Goal: Information Seeking & Learning: Learn about a topic

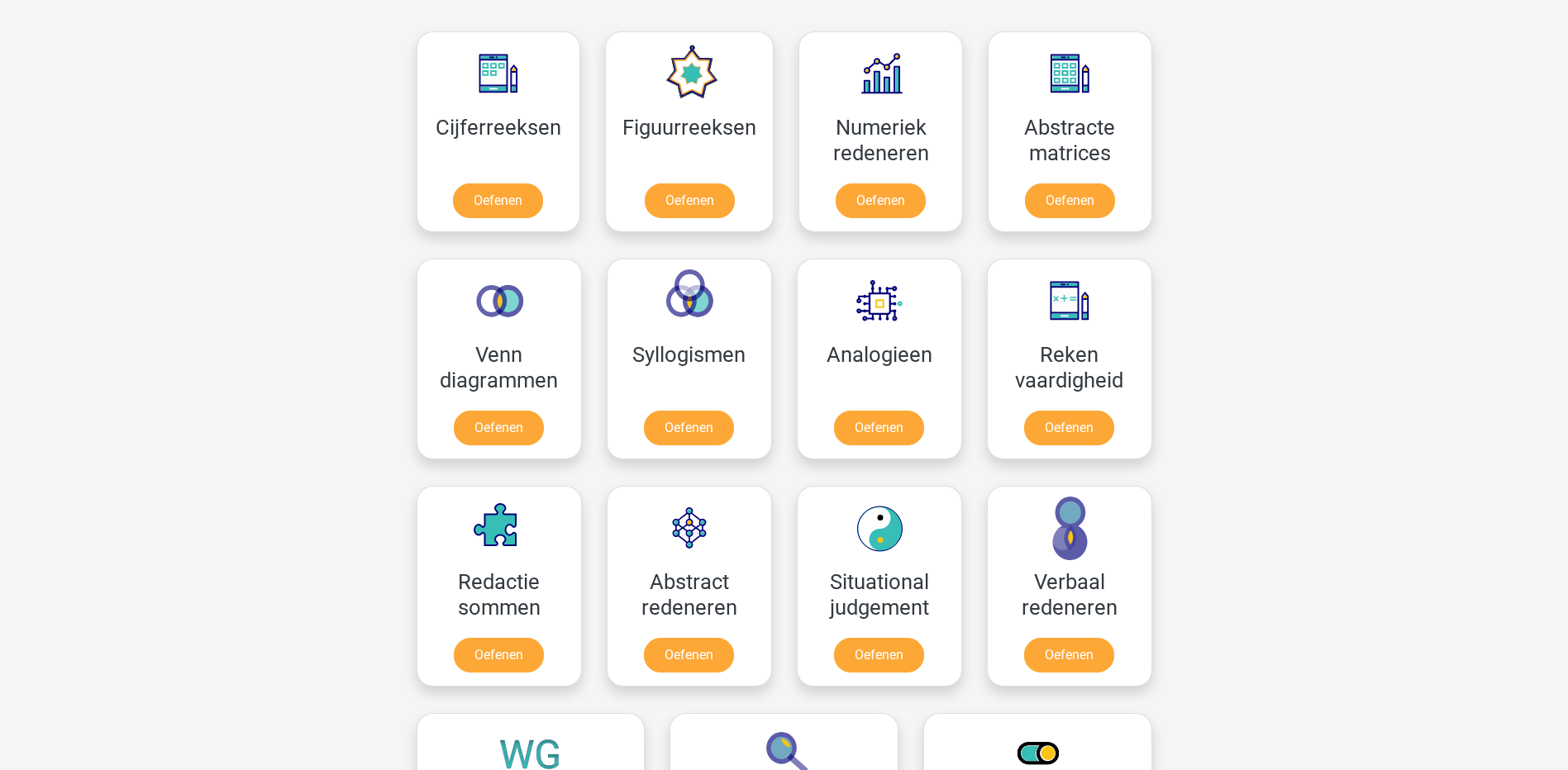
scroll to position [661, 0]
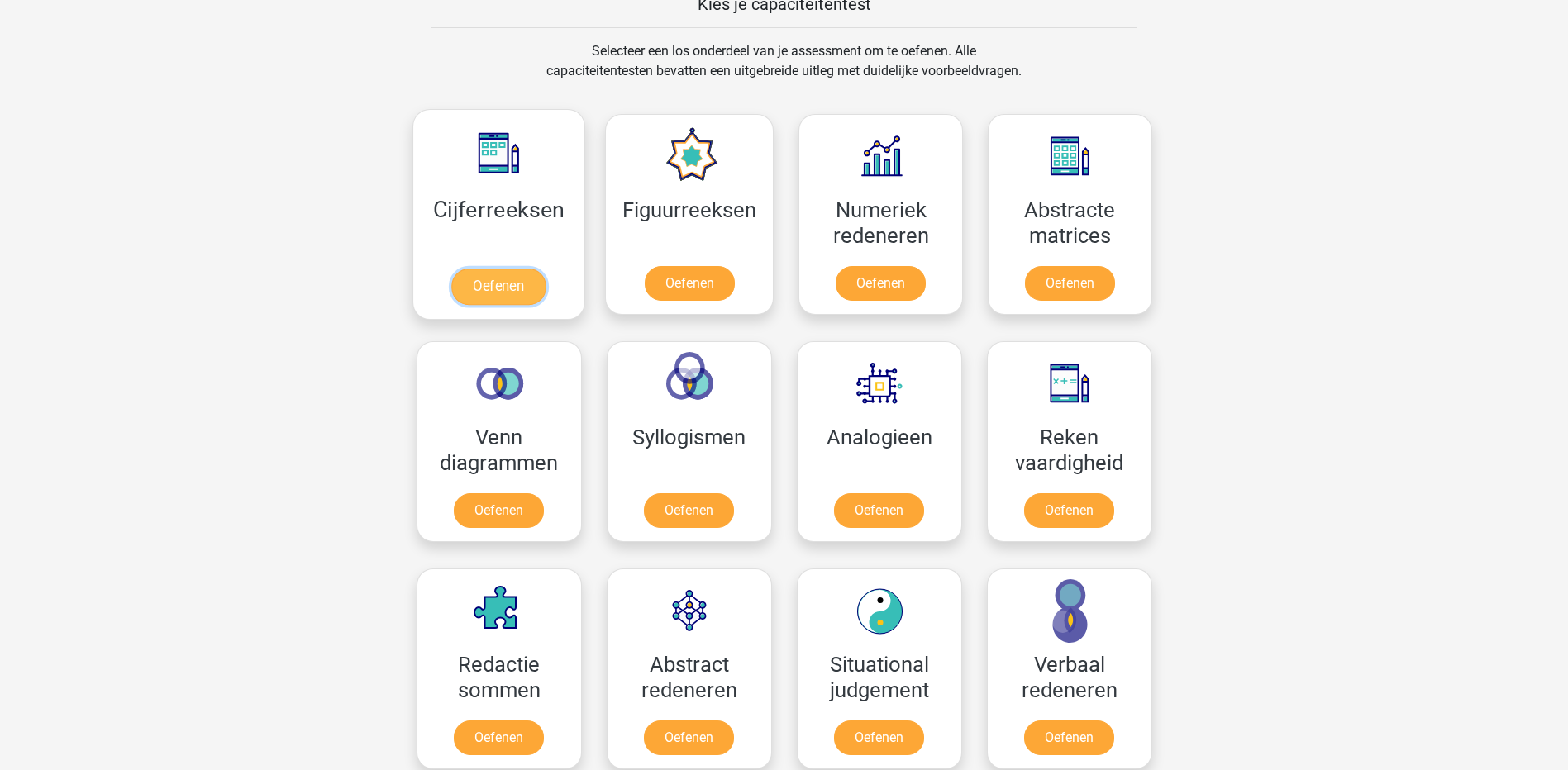
click at [506, 291] on link "Oefenen" at bounding box center [498, 287] width 94 height 37
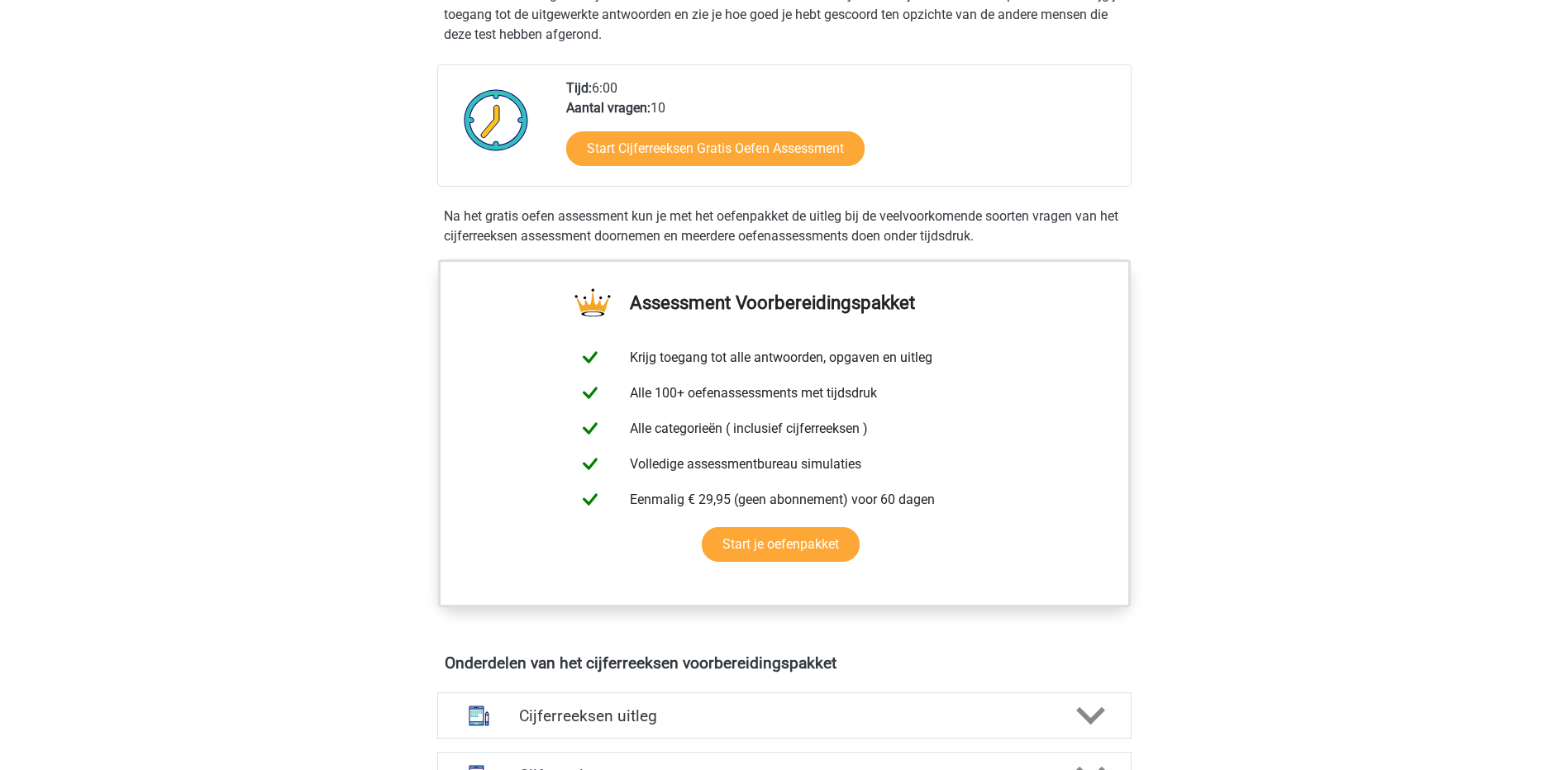
scroll to position [331, 0]
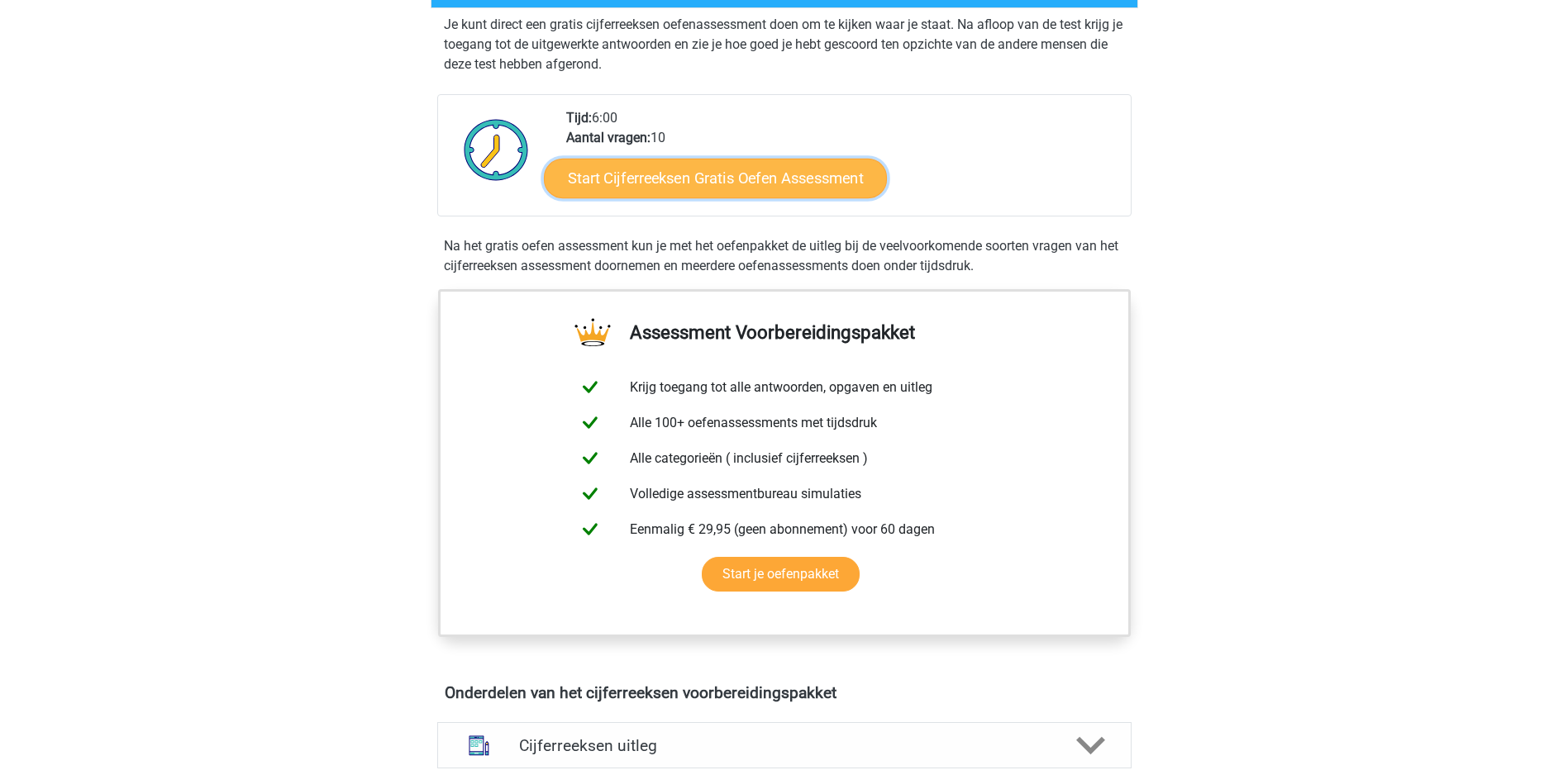
click at [722, 197] on link "Start Cijferreeksen Gratis Oefen Assessment" at bounding box center [715, 177] width 343 height 39
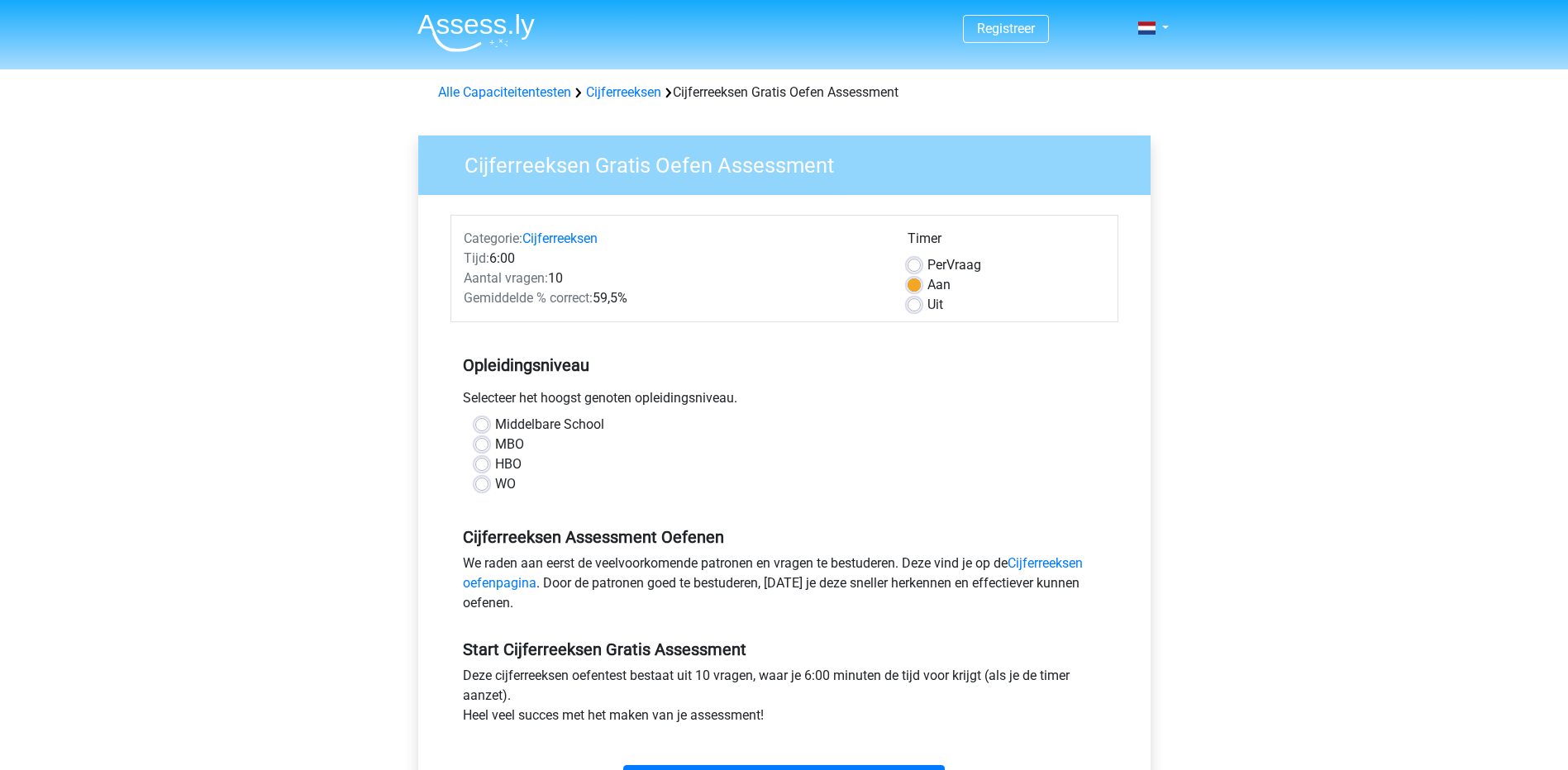
click at [495, 446] on label "MBO" at bounding box center [510, 444] width 29 height 20
click at [480, 446] on input "MBO" at bounding box center [482, 443] width 13 height 17
radio input "true"
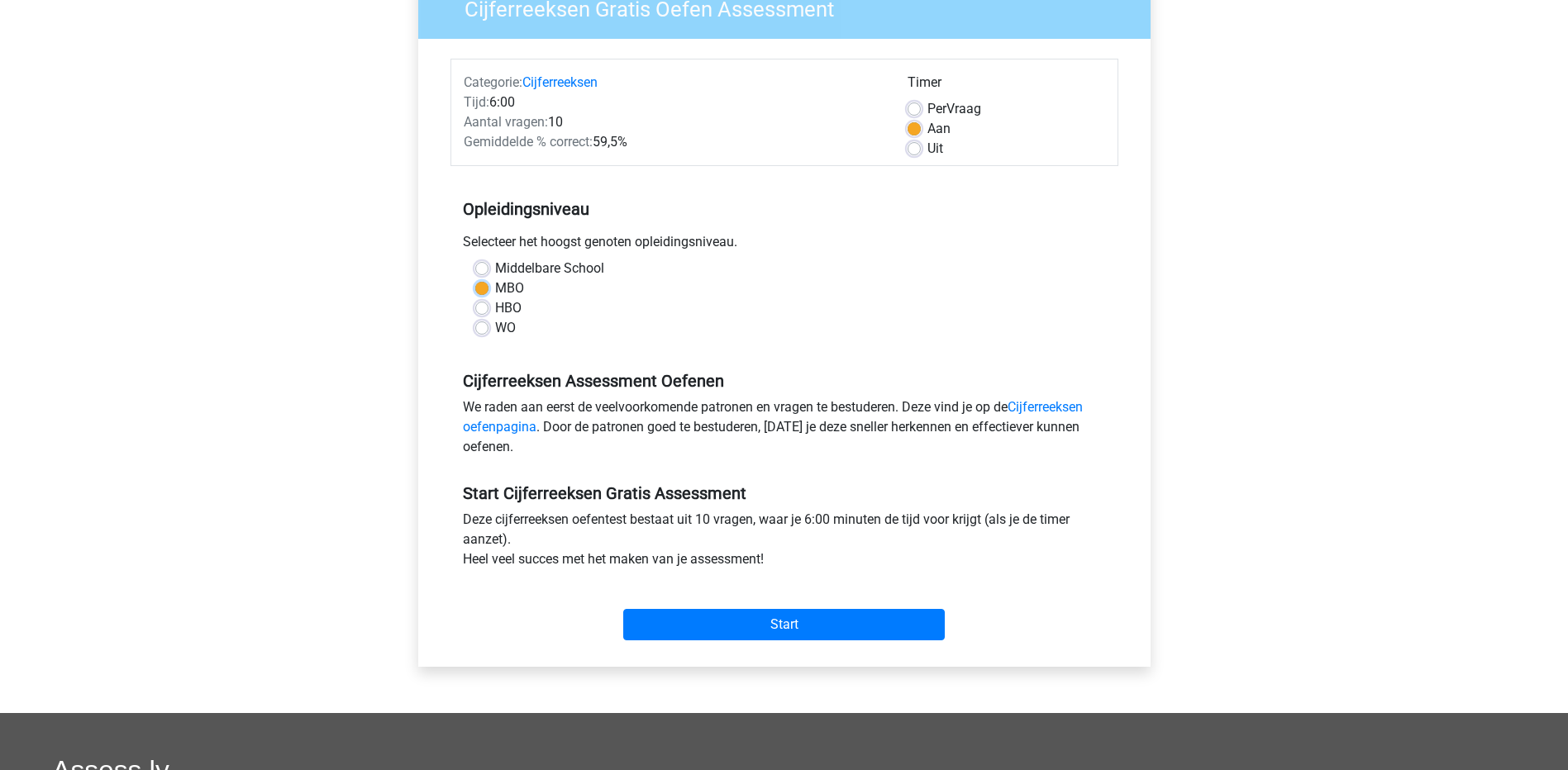
scroll to position [165, 0]
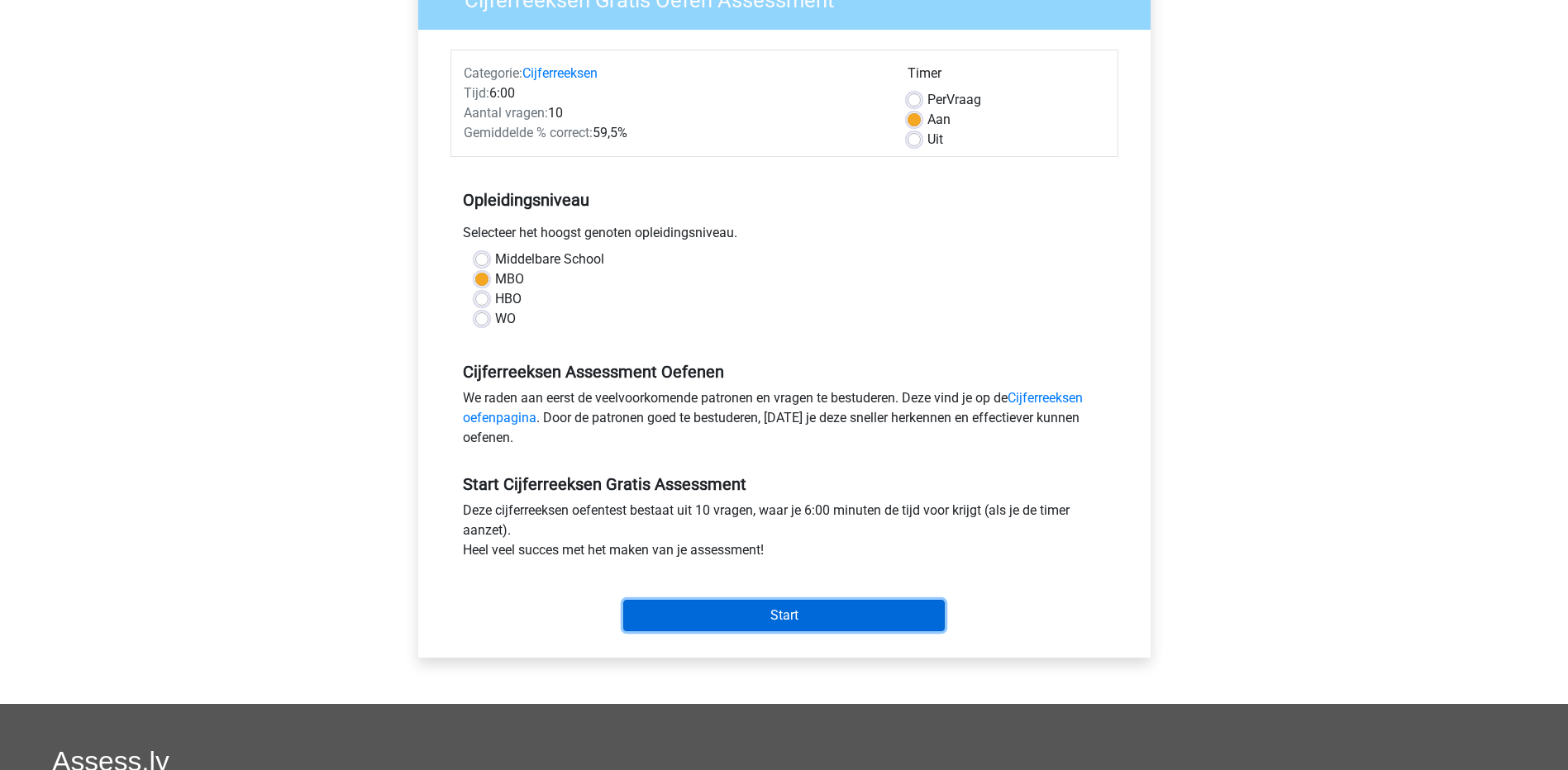
click at [804, 620] on input "Start" at bounding box center [784, 615] width 322 height 32
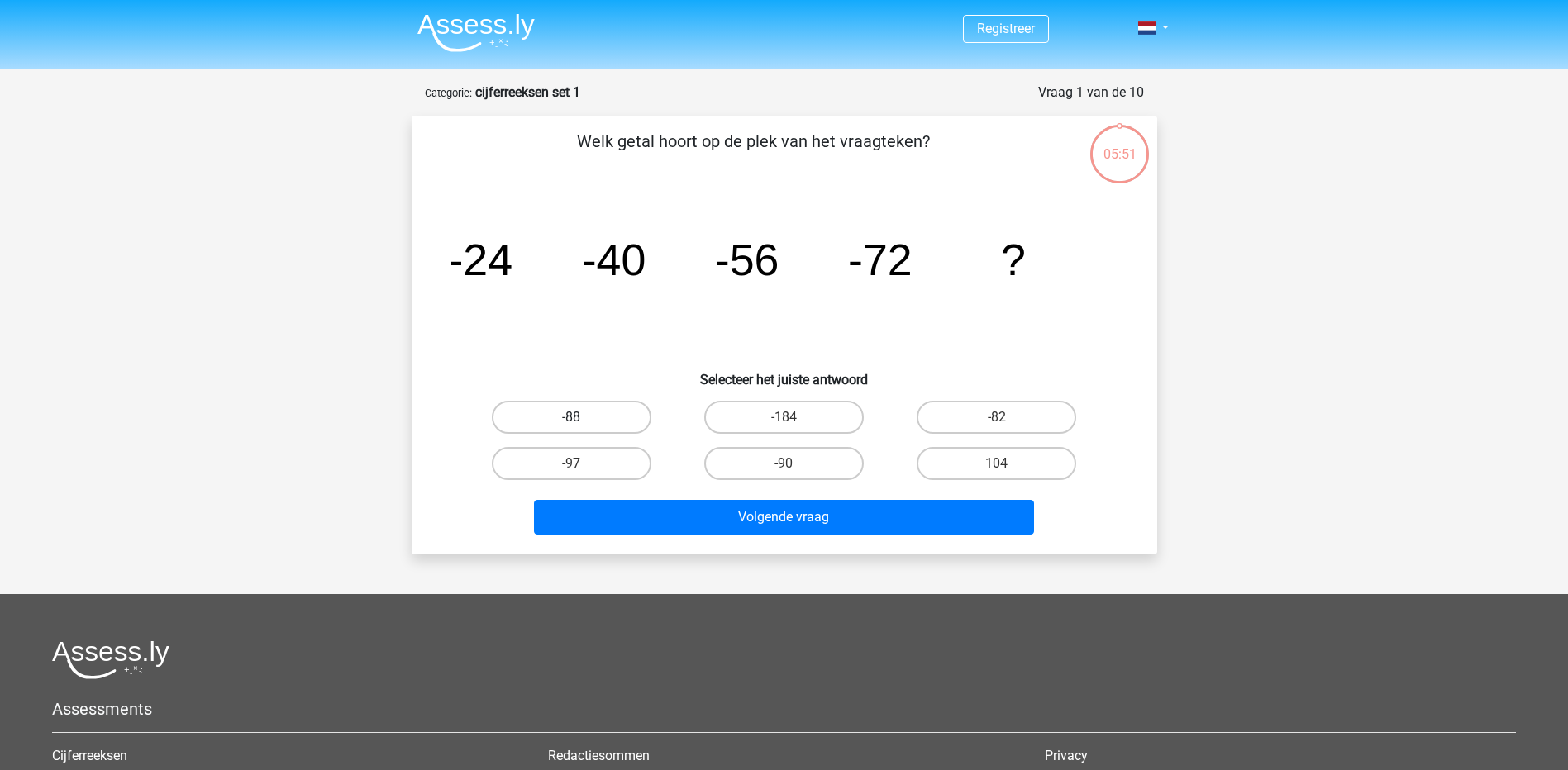
click at [567, 415] on label "-88" at bounding box center [571, 418] width 160 height 33
click at [571, 418] on input "-88" at bounding box center [576, 423] width 11 height 11
radio input "true"
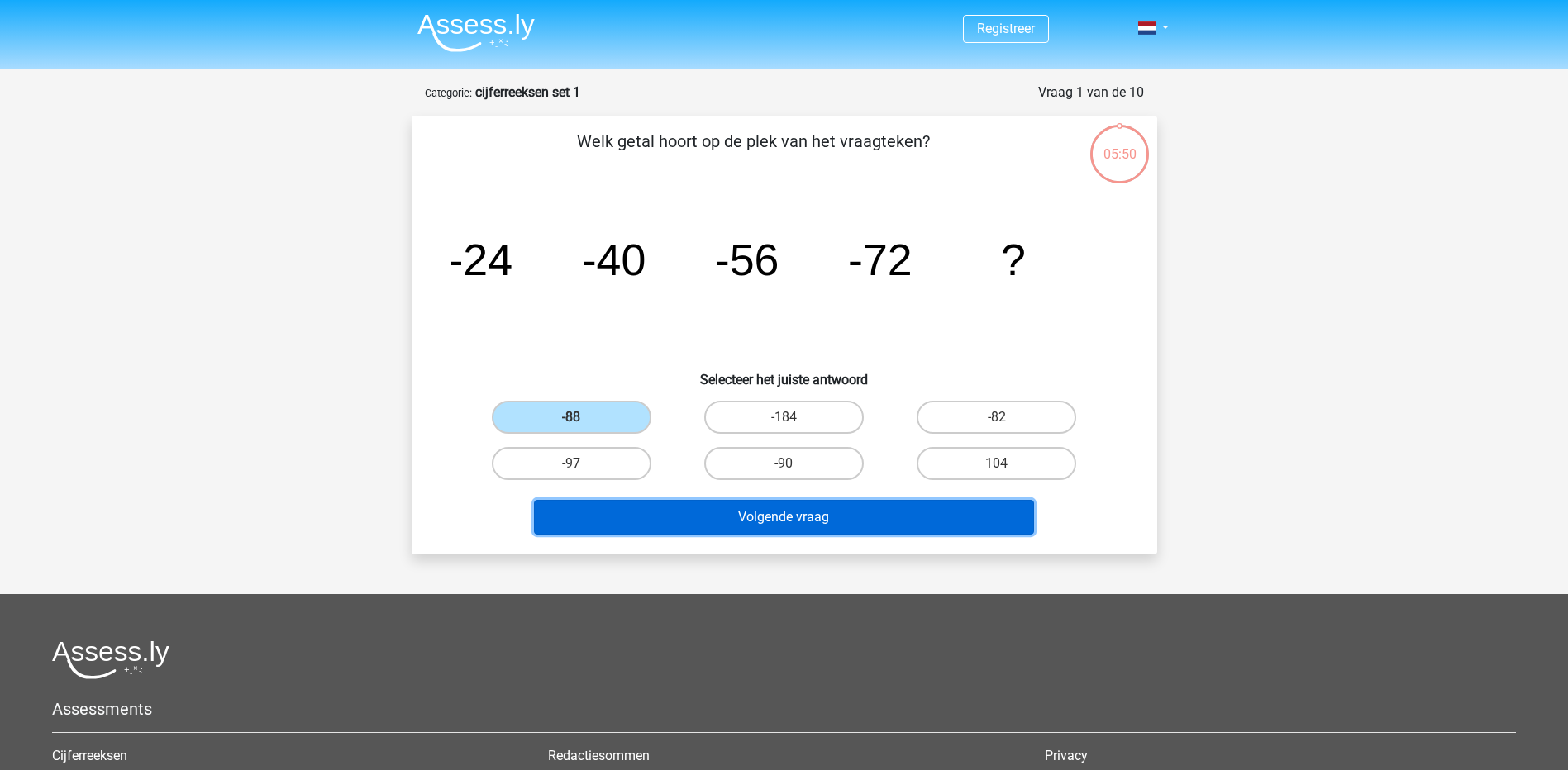
click at [758, 512] on button "Volgende vraag" at bounding box center [784, 518] width 500 height 35
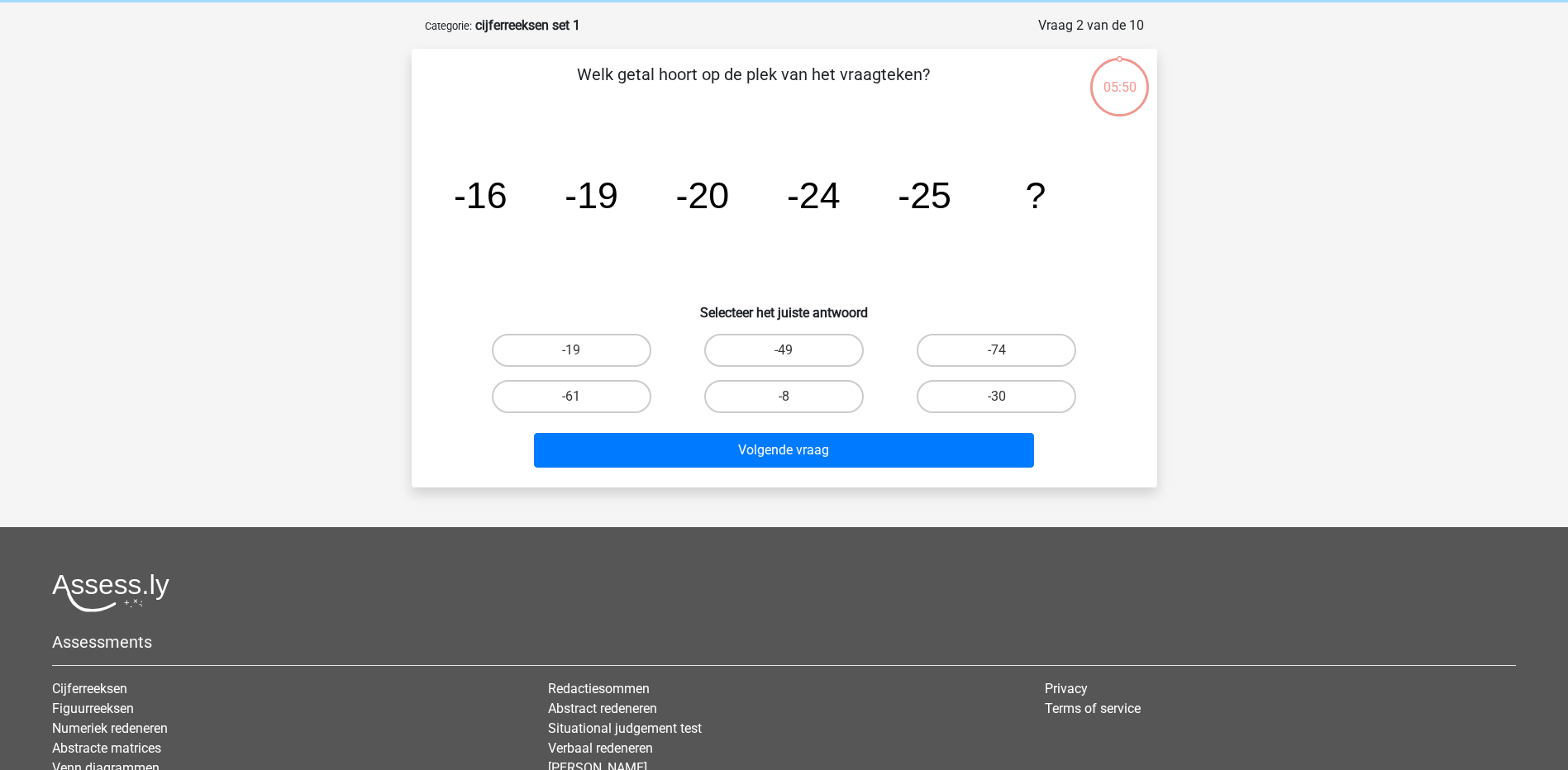
scroll to position [83, 0]
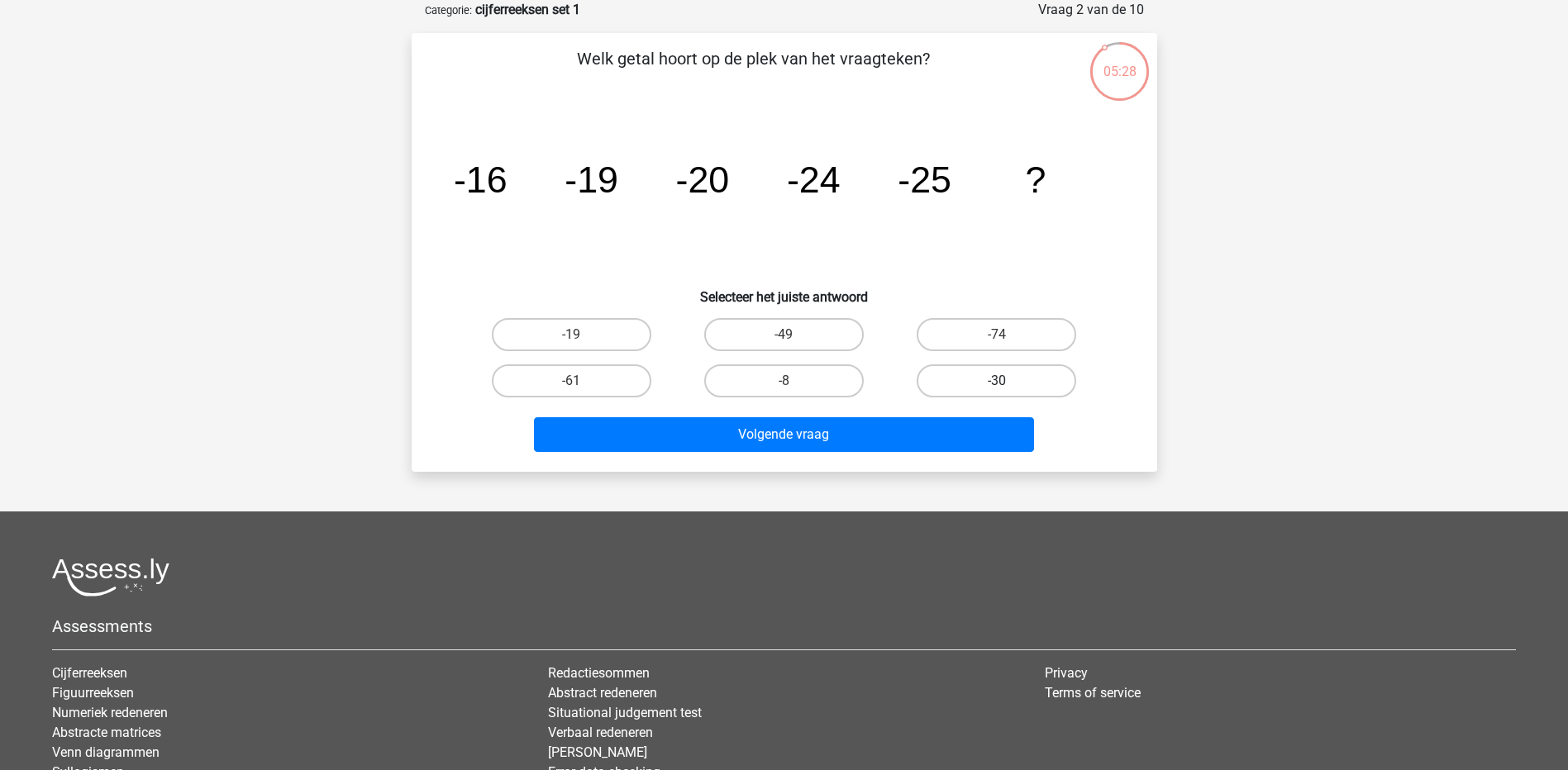
click at [1024, 377] on label "-30" at bounding box center [996, 381] width 160 height 33
click at [1007, 381] on input "-30" at bounding box center [1002, 386] width 11 height 11
radio input "true"
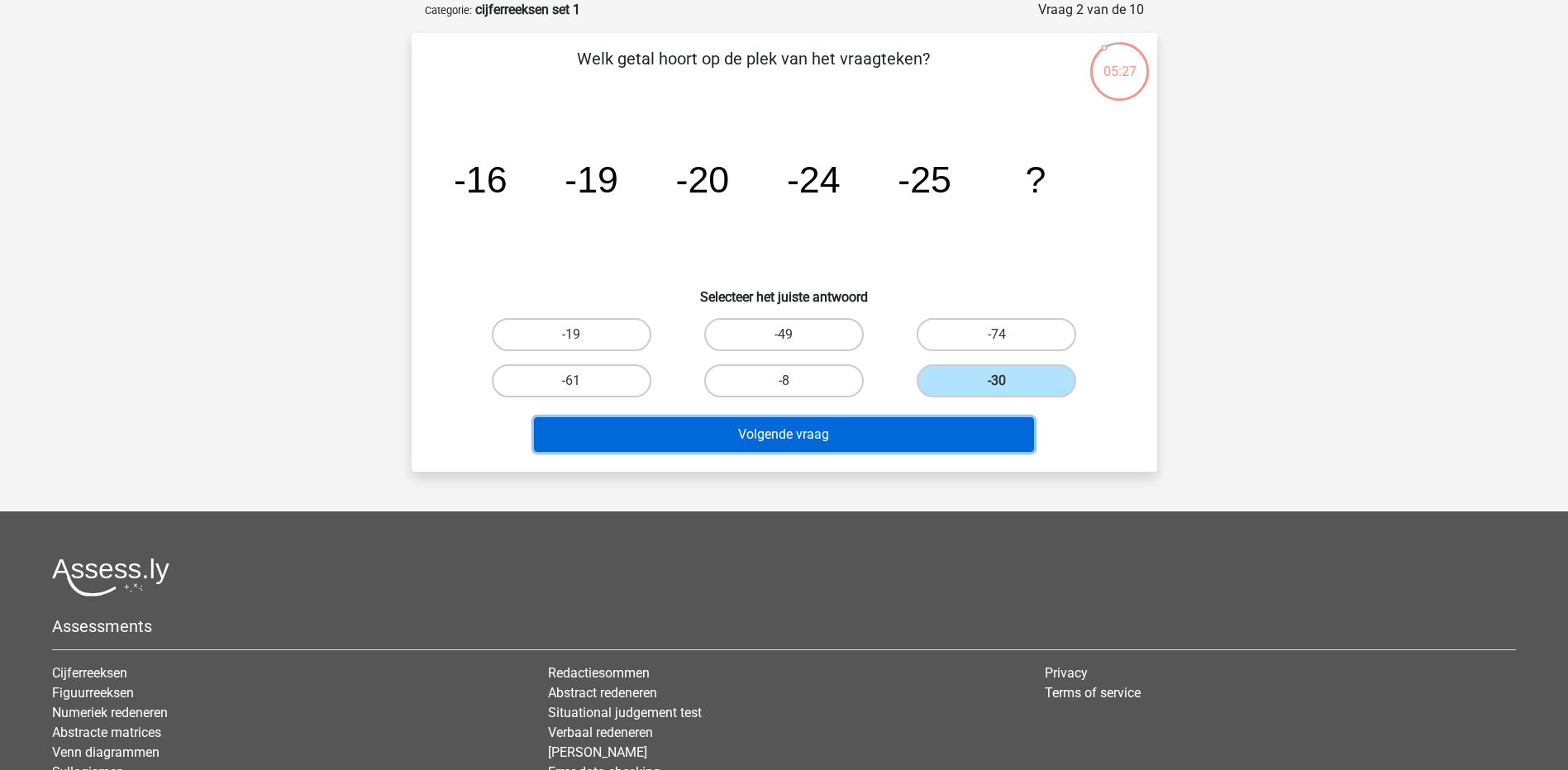
click at [909, 437] on button "Volgende vraag" at bounding box center [784, 435] width 500 height 35
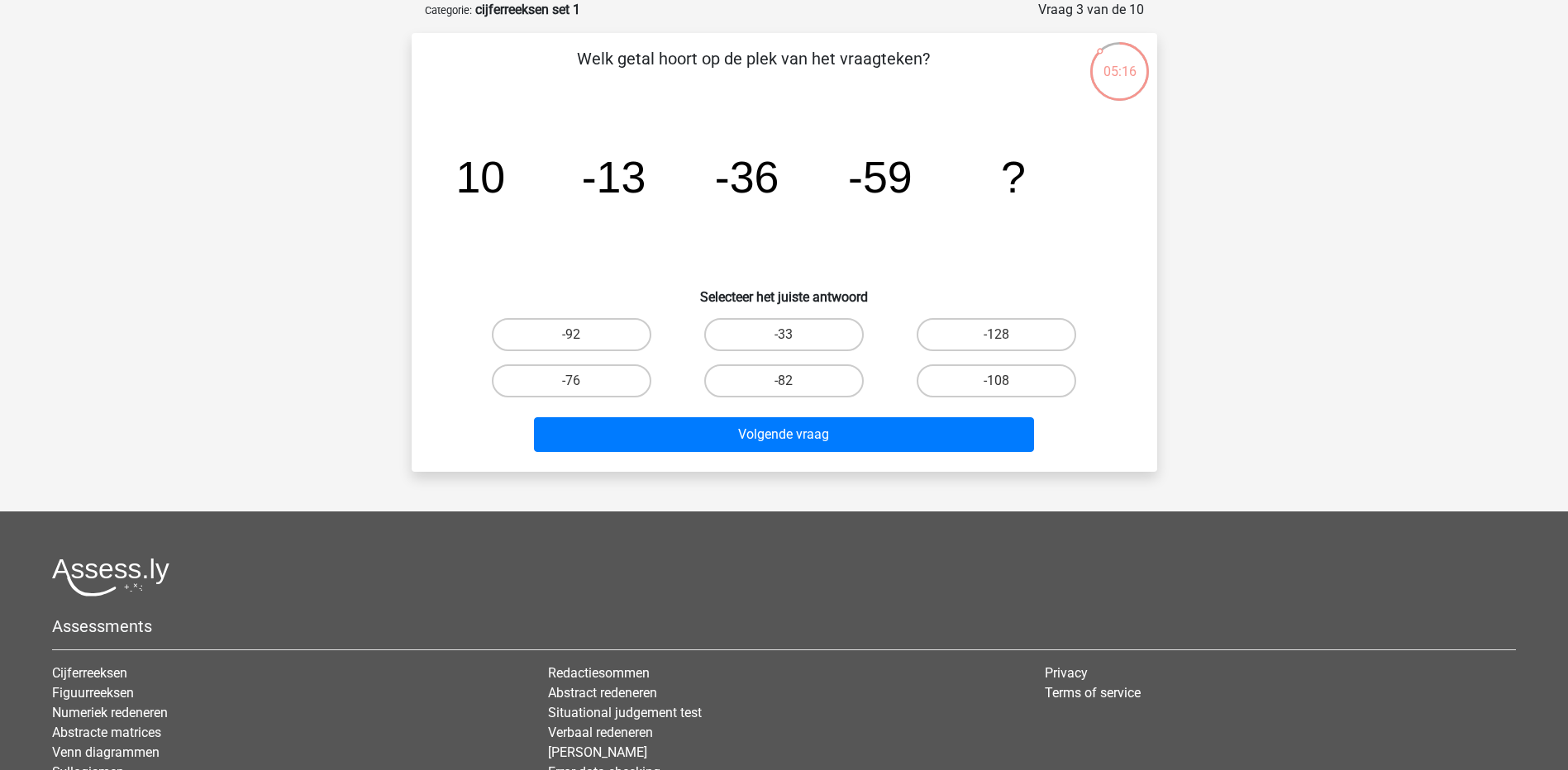
click at [794, 381] on input "-82" at bounding box center [789, 386] width 11 height 11
radio input "true"
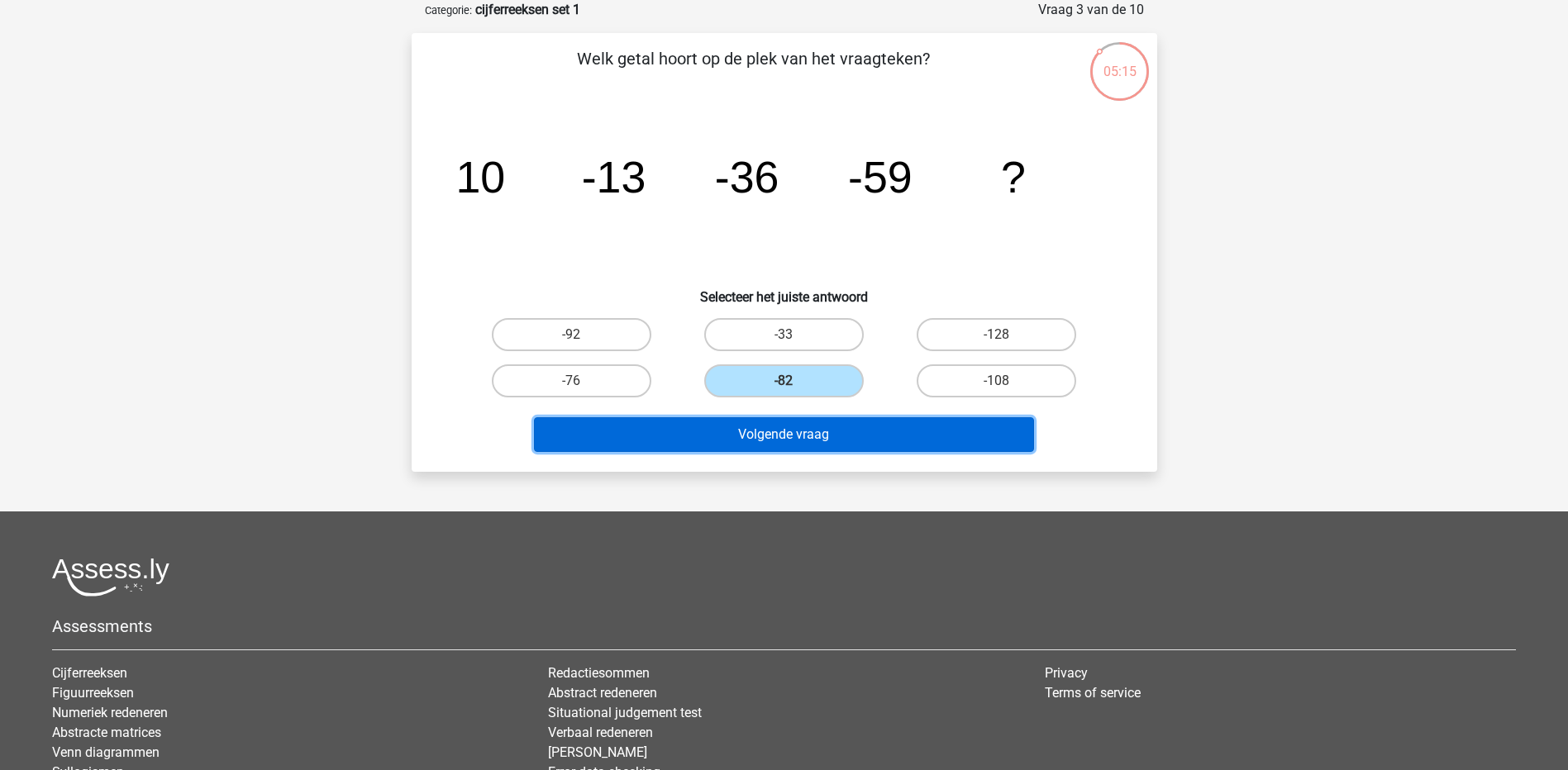
click at [830, 430] on button "Volgende vraag" at bounding box center [784, 435] width 500 height 35
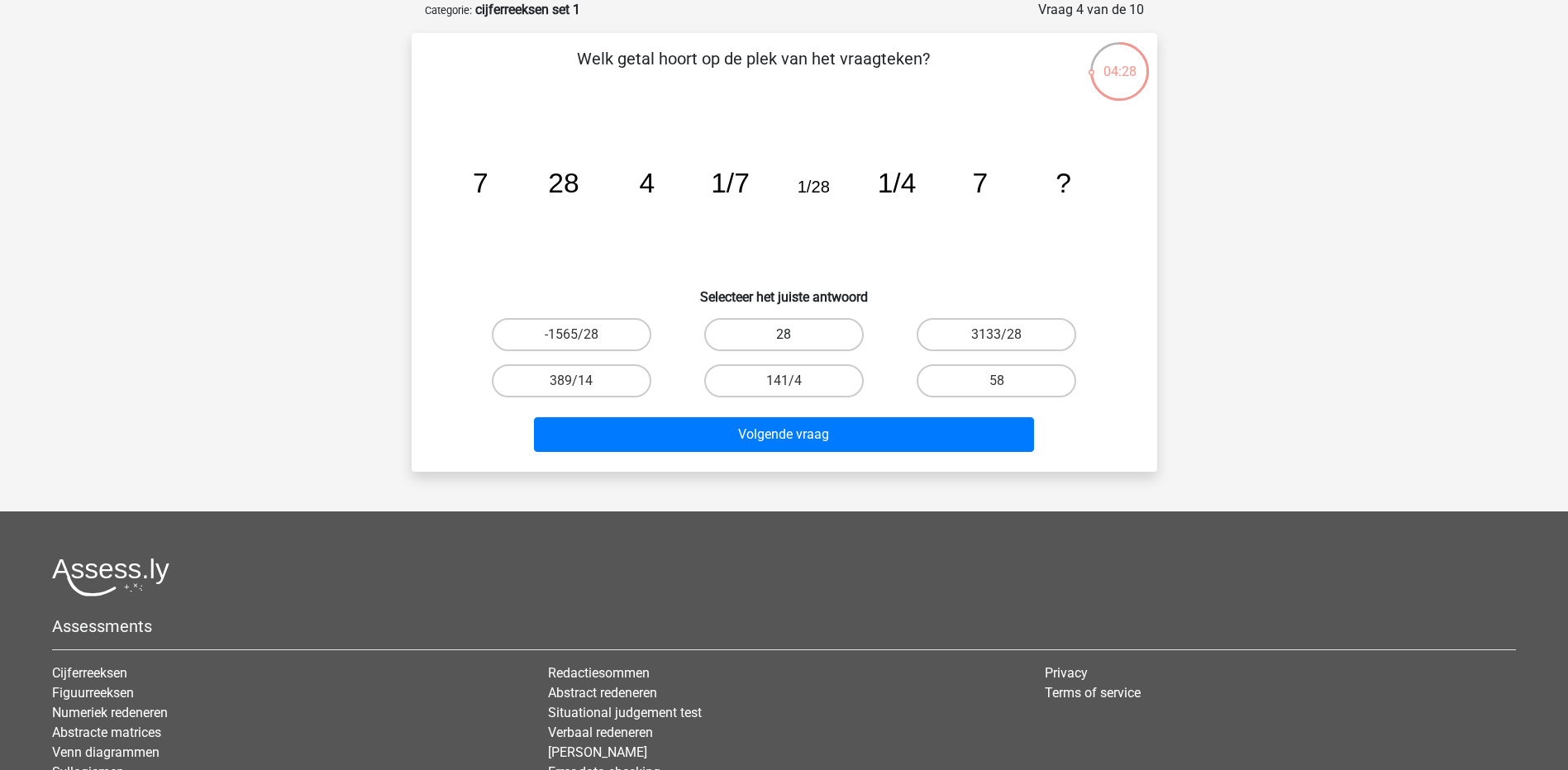
click at [796, 337] on label "28" at bounding box center [784, 335] width 160 height 33
click at [794, 337] on input "28" at bounding box center [789, 340] width 11 height 11
radio input "true"
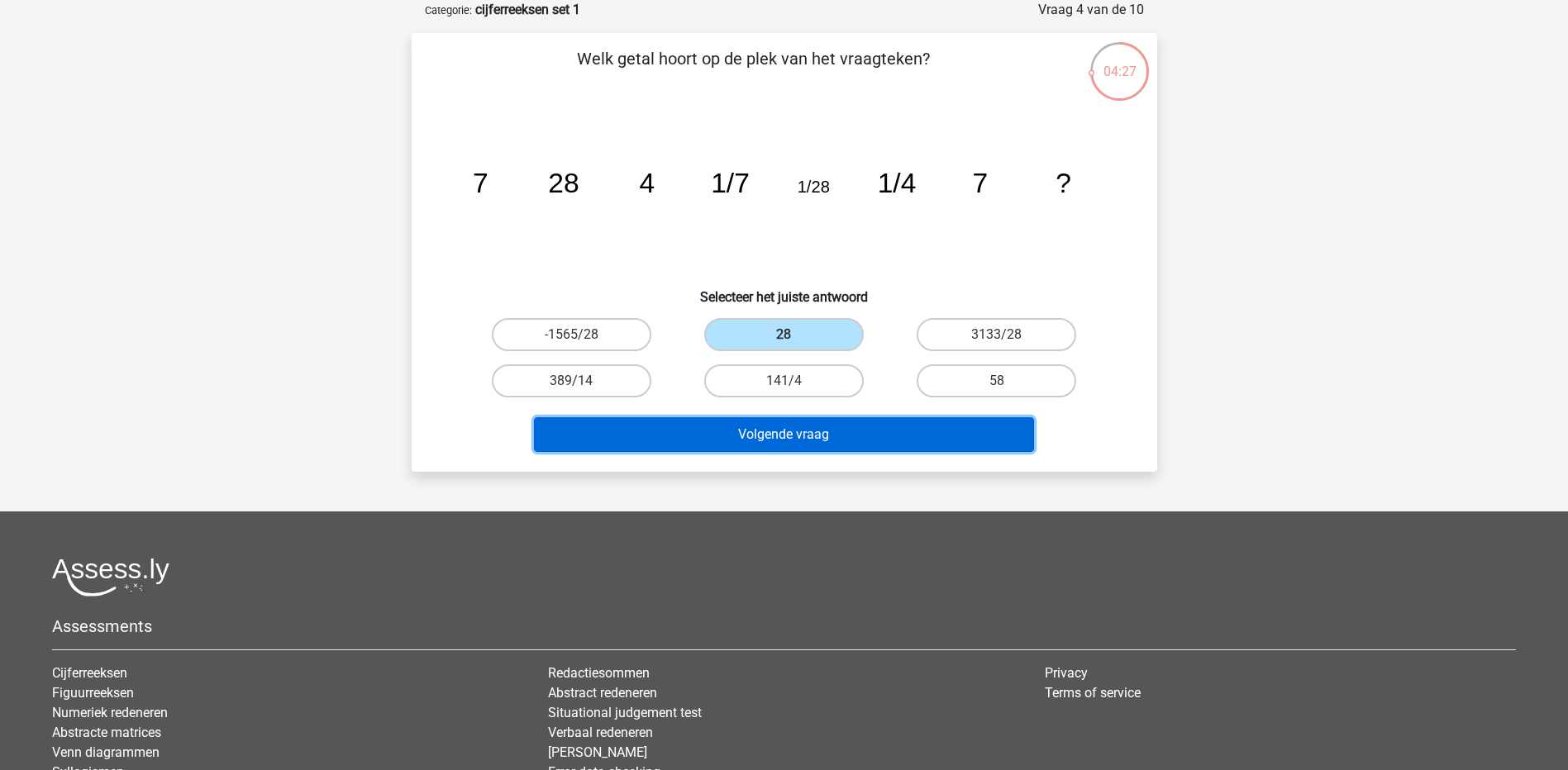
click at [819, 429] on button "Volgende vraag" at bounding box center [784, 435] width 500 height 35
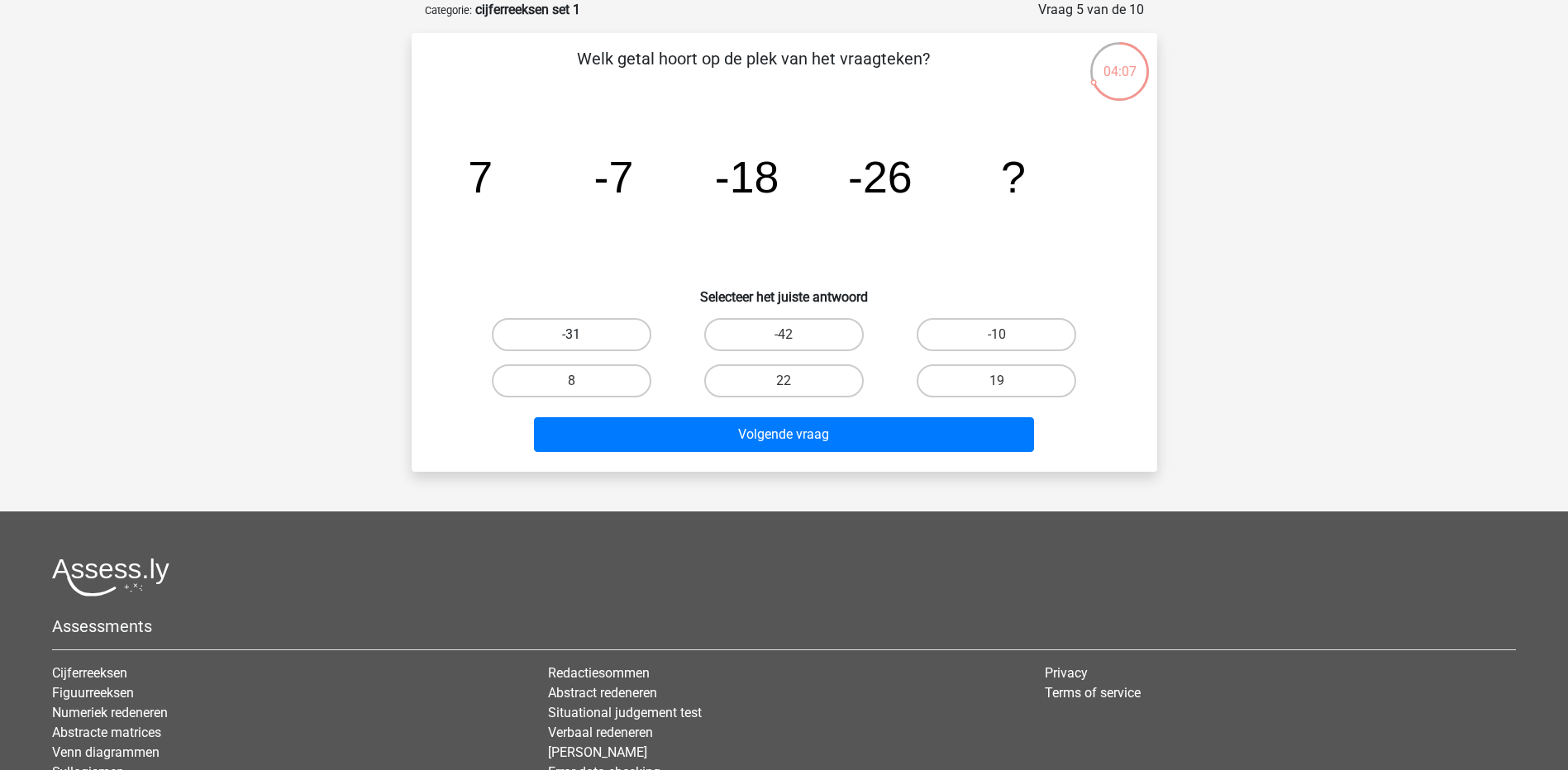
click at [595, 342] on label "-31" at bounding box center [571, 335] width 160 height 33
click at [582, 342] on input "-31" at bounding box center [576, 340] width 11 height 11
radio input "true"
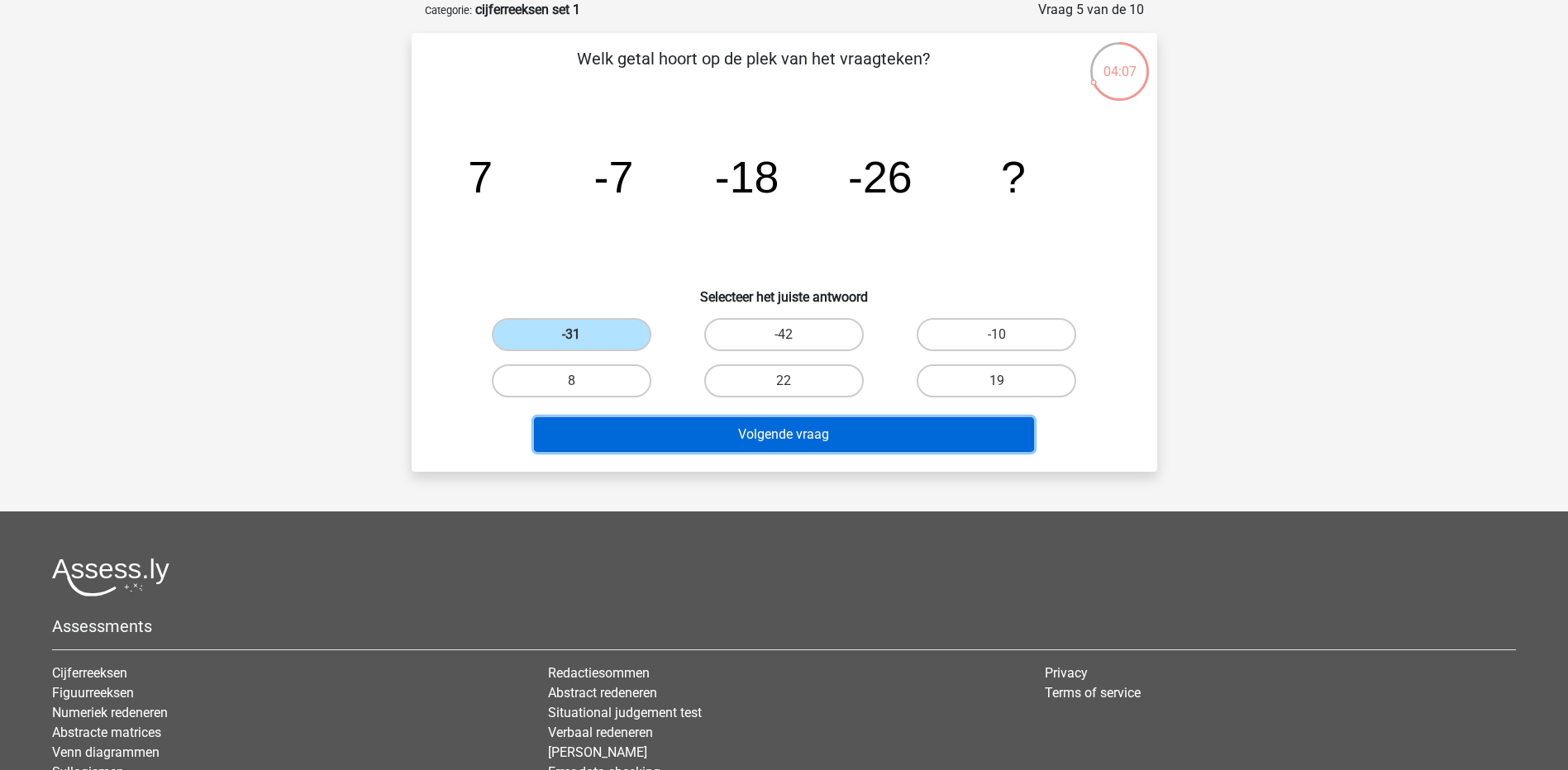
click at [781, 434] on button "Volgende vraag" at bounding box center [784, 435] width 500 height 35
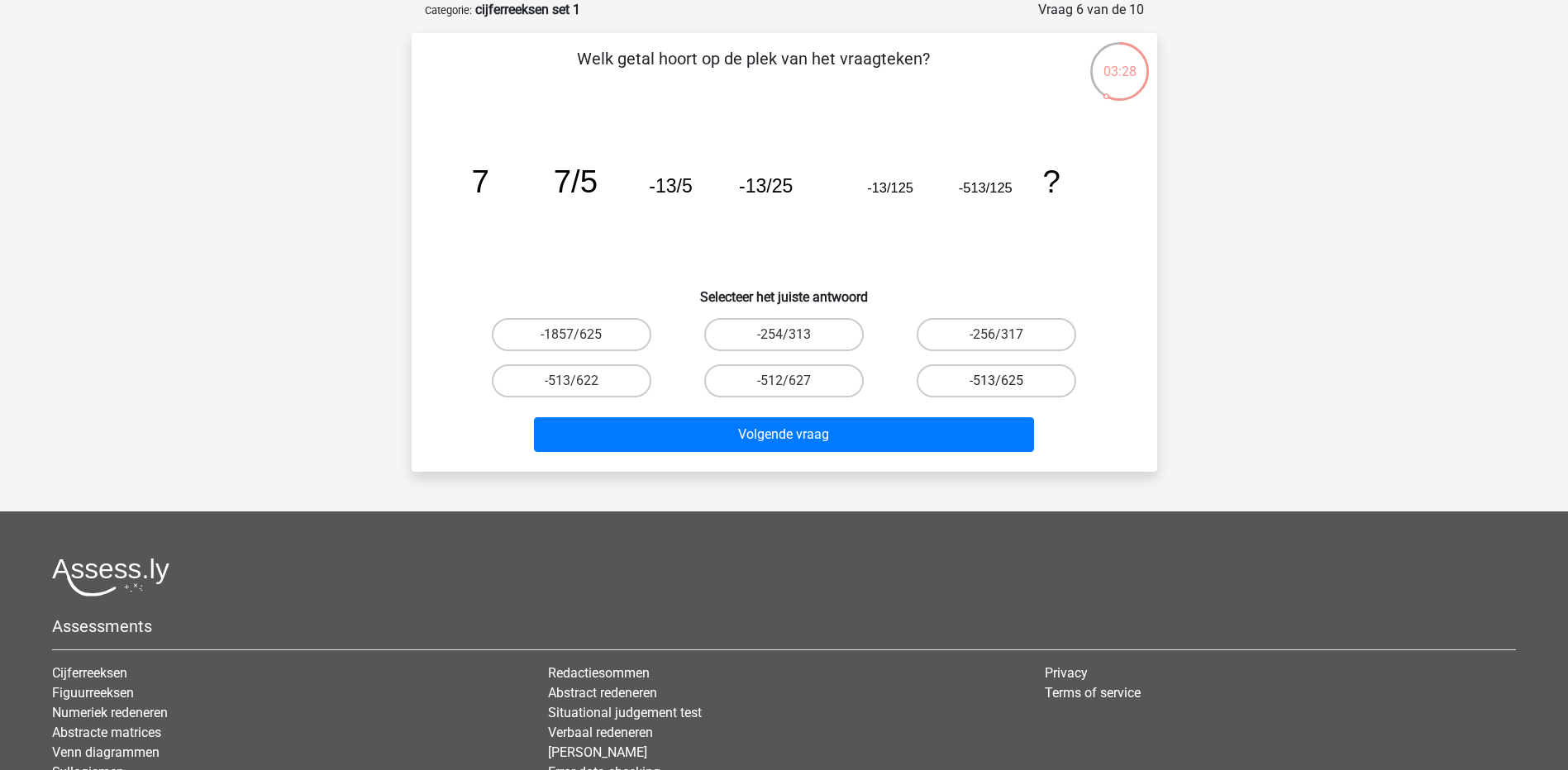
click at [979, 379] on label "-513/625" at bounding box center [996, 381] width 160 height 33
click at [997, 381] on input "-513/625" at bounding box center [1002, 386] width 11 height 11
radio input "true"
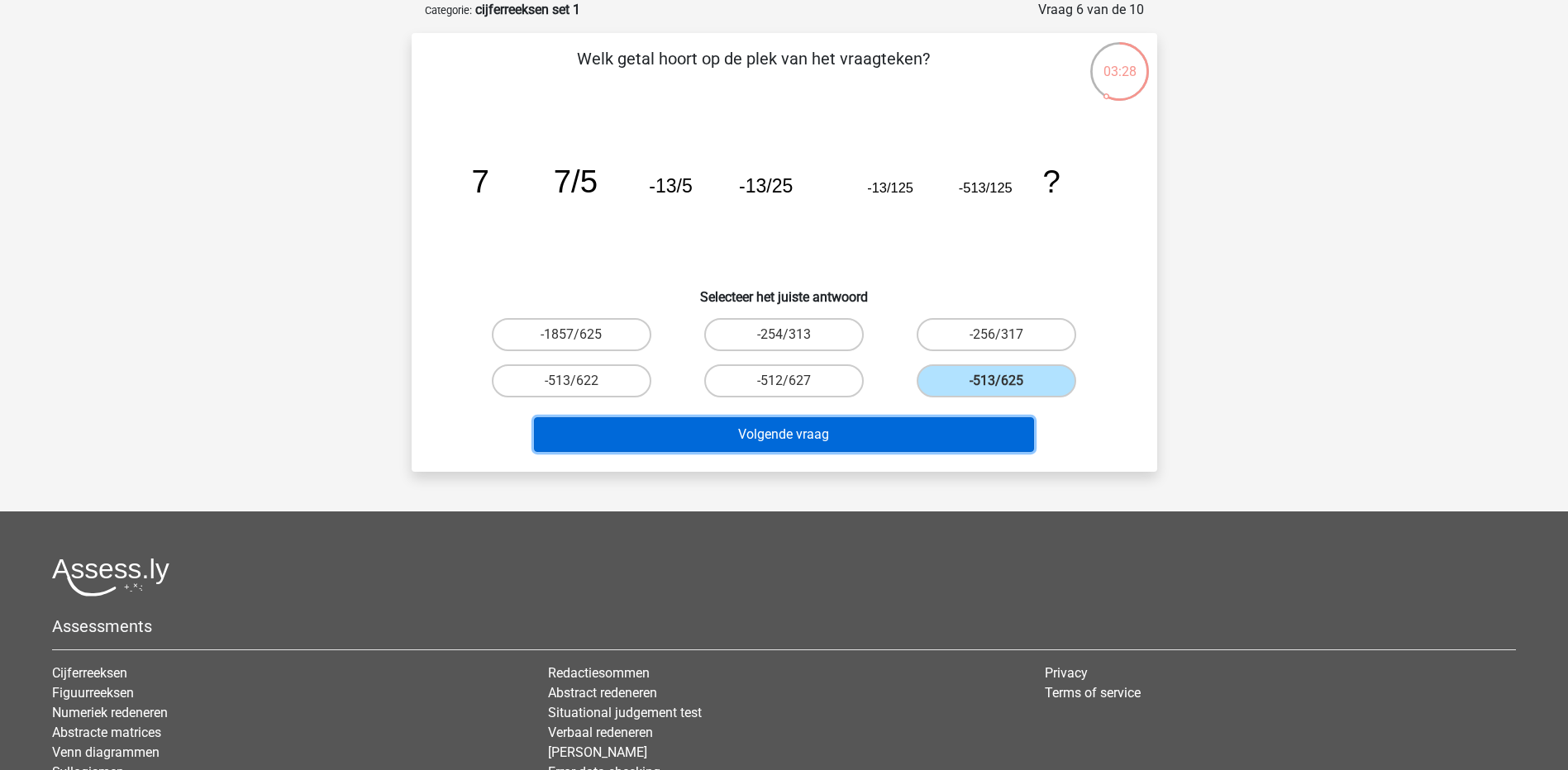
click at [939, 429] on button "Volgende vraag" at bounding box center [784, 435] width 500 height 35
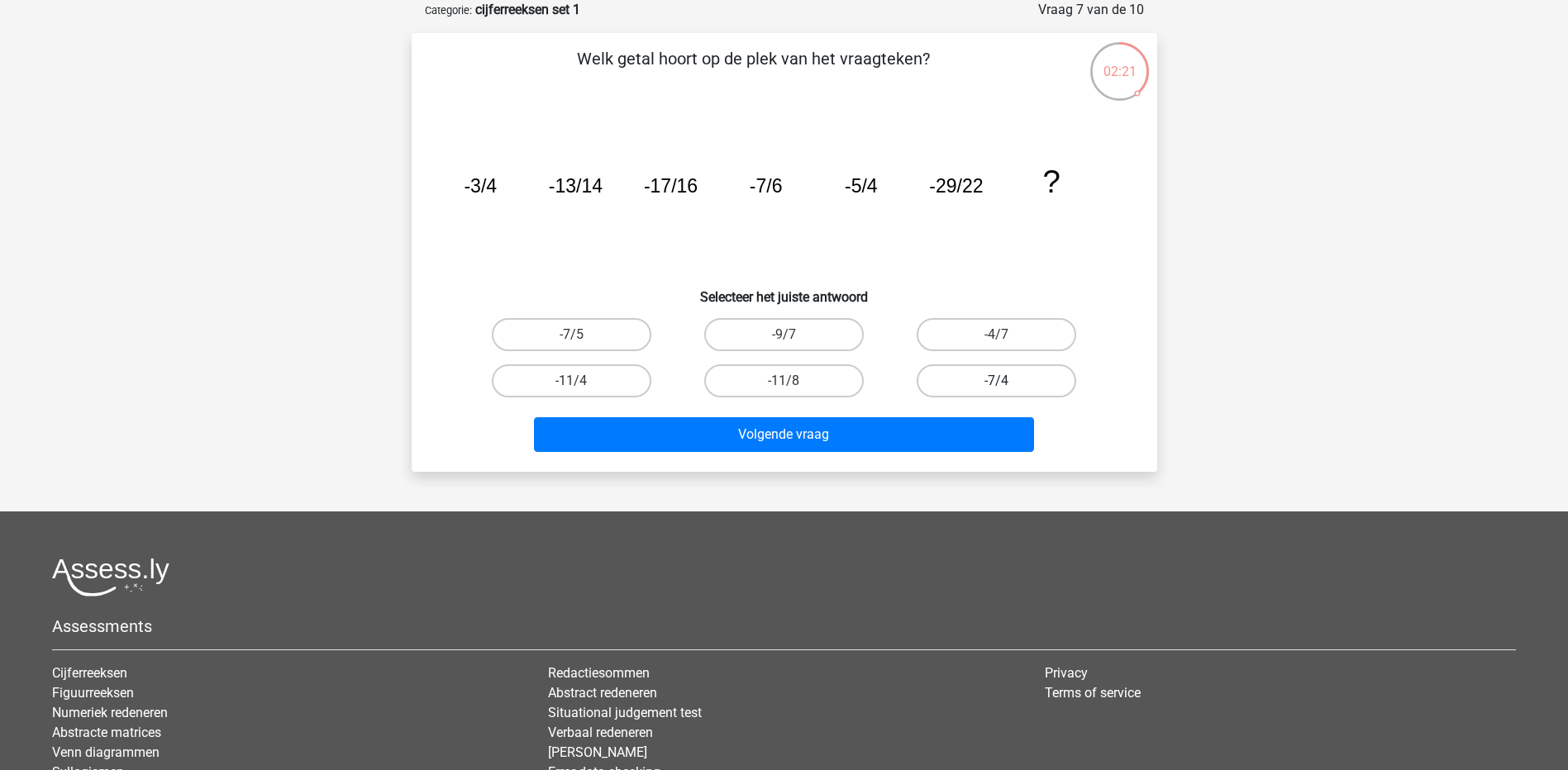
click at [972, 380] on label "-7/4" at bounding box center [996, 381] width 160 height 33
click at [997, 381] on input "-7/4" at bounding box center [1002, 386] width 11 height 11
radio input "true"
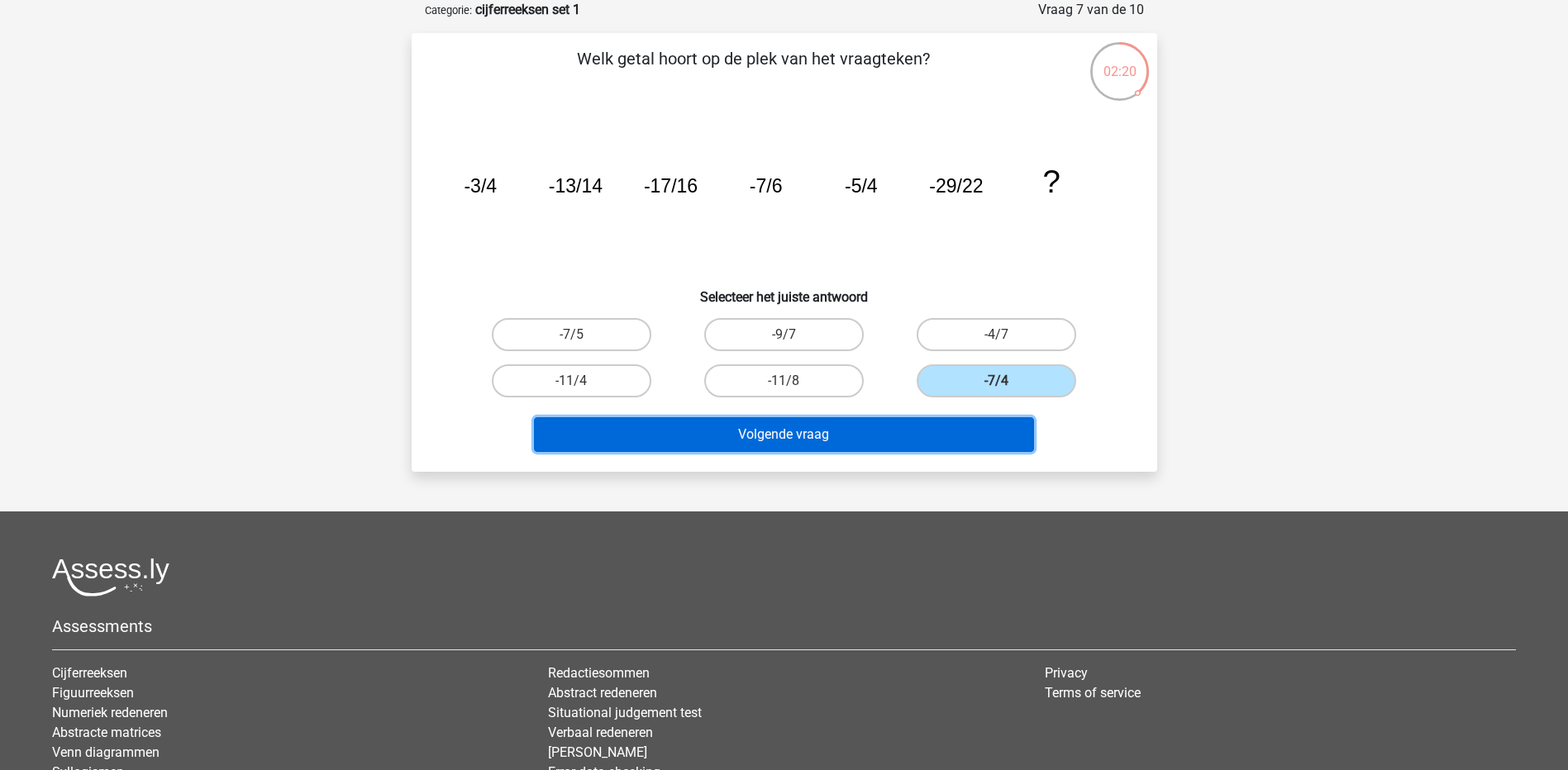
click at [960, 434] on button "Volgende vraag" at bounding box center [784, 435] width 500 height 35
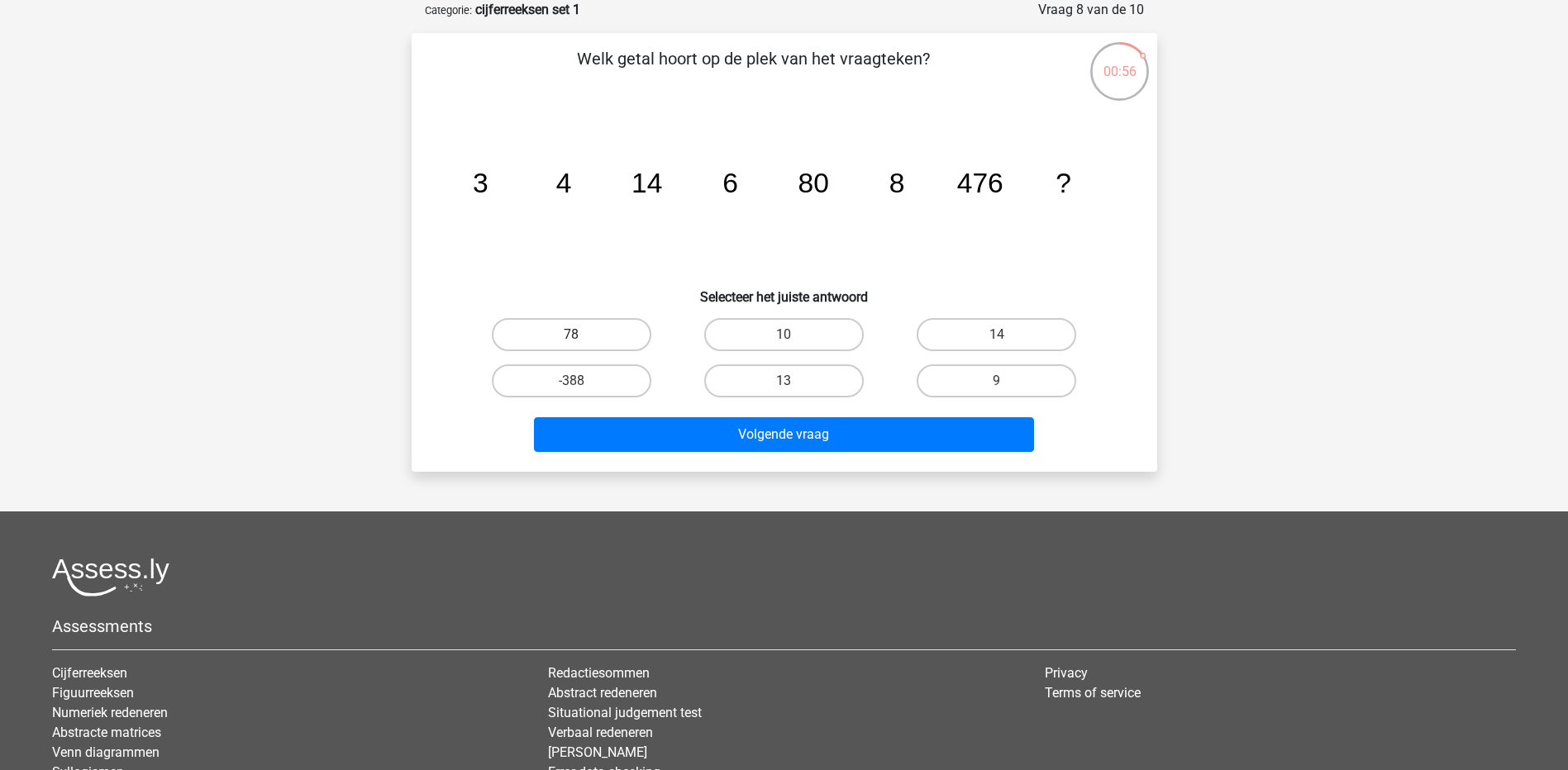
click at [607, 339] on label "78" at bounding box center [571, 335] width 160 height 33
click at [582, 339] on input "78" at bounding box center [576, 340] width 11 height 11
radio input "true"
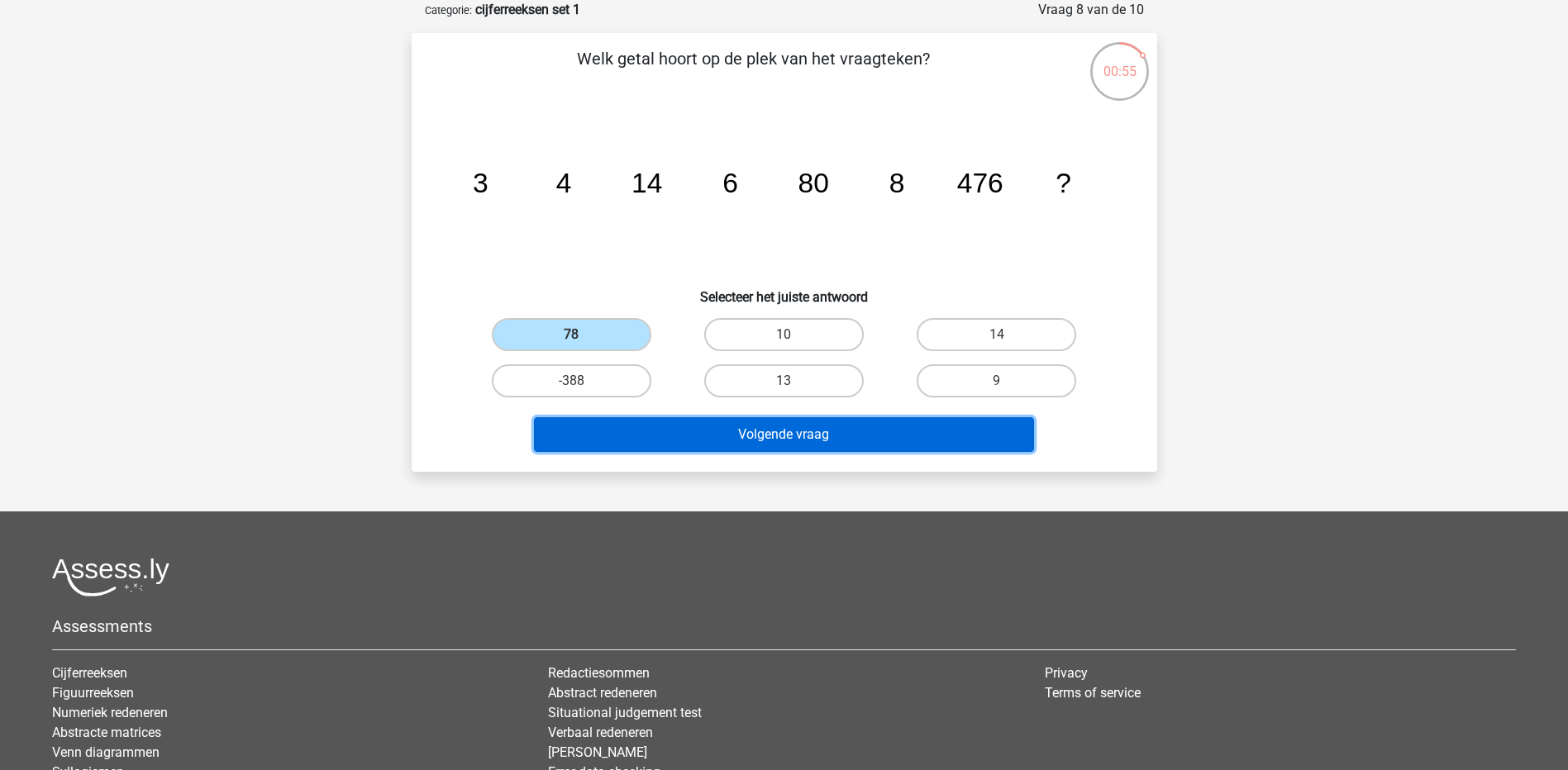
click at [787, 442] on button "Volgende vraag" at bounding box center [784, 435] width 500 height 35
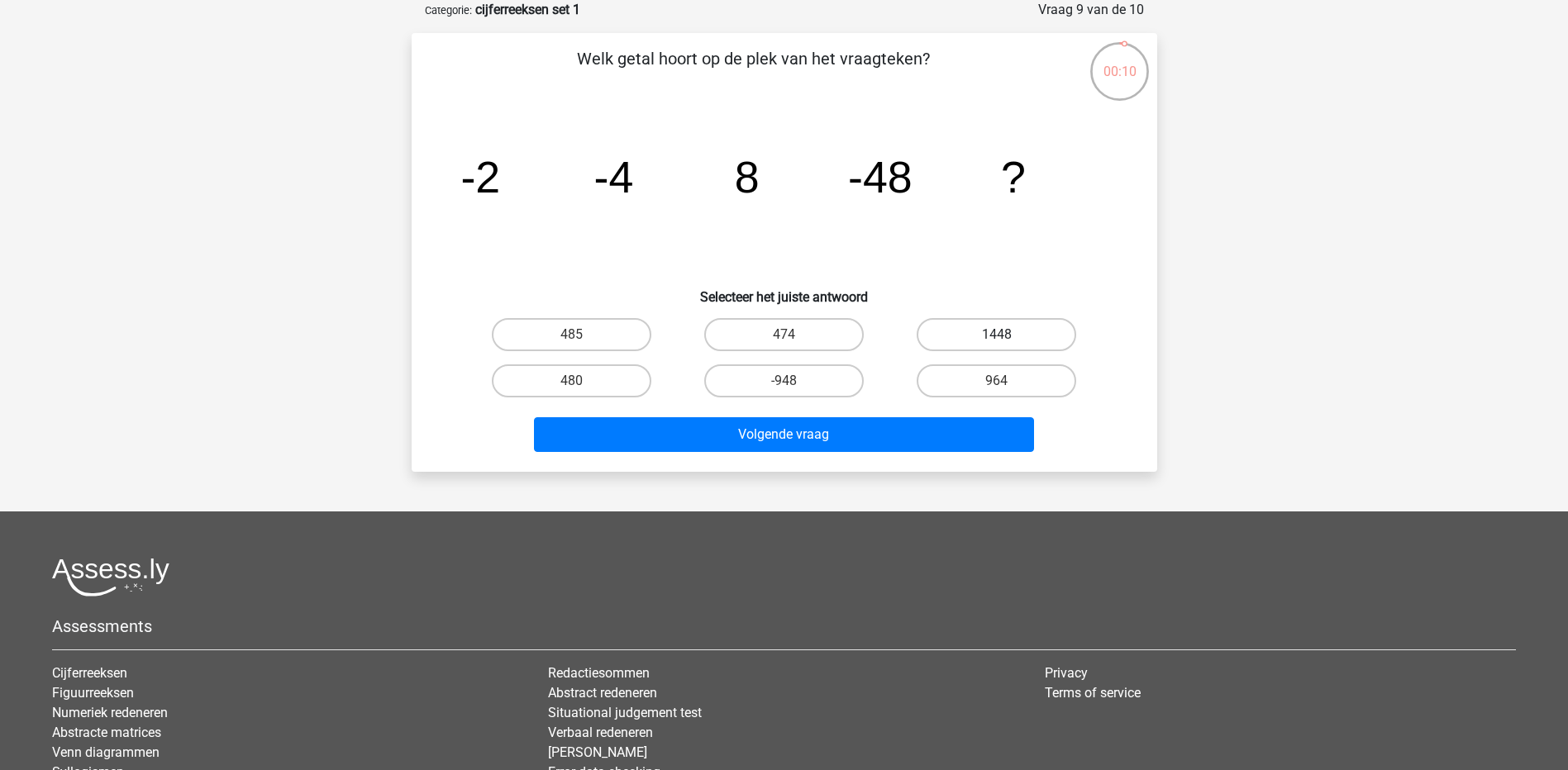
click at [967, 344] on label "1448" at bounding box center [996, 335] width 160 height 33
click at [997, 344] on input "1448" at bounding box center [1002, 340] width 11 height 11
radio input "true"
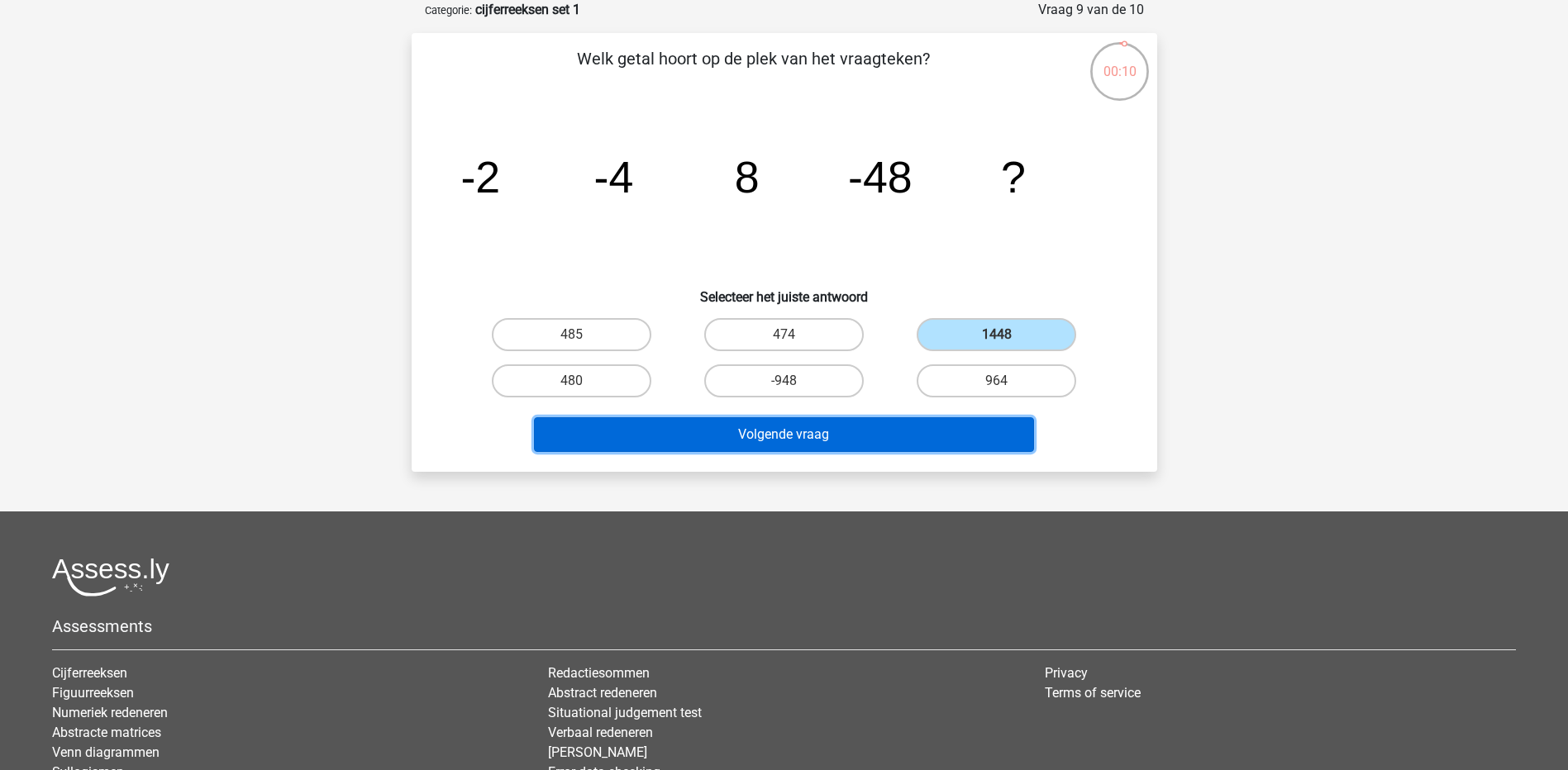
click at [932, 420] on button "Volgende vraag" at bounding box center [784, 435] width 500 height 35
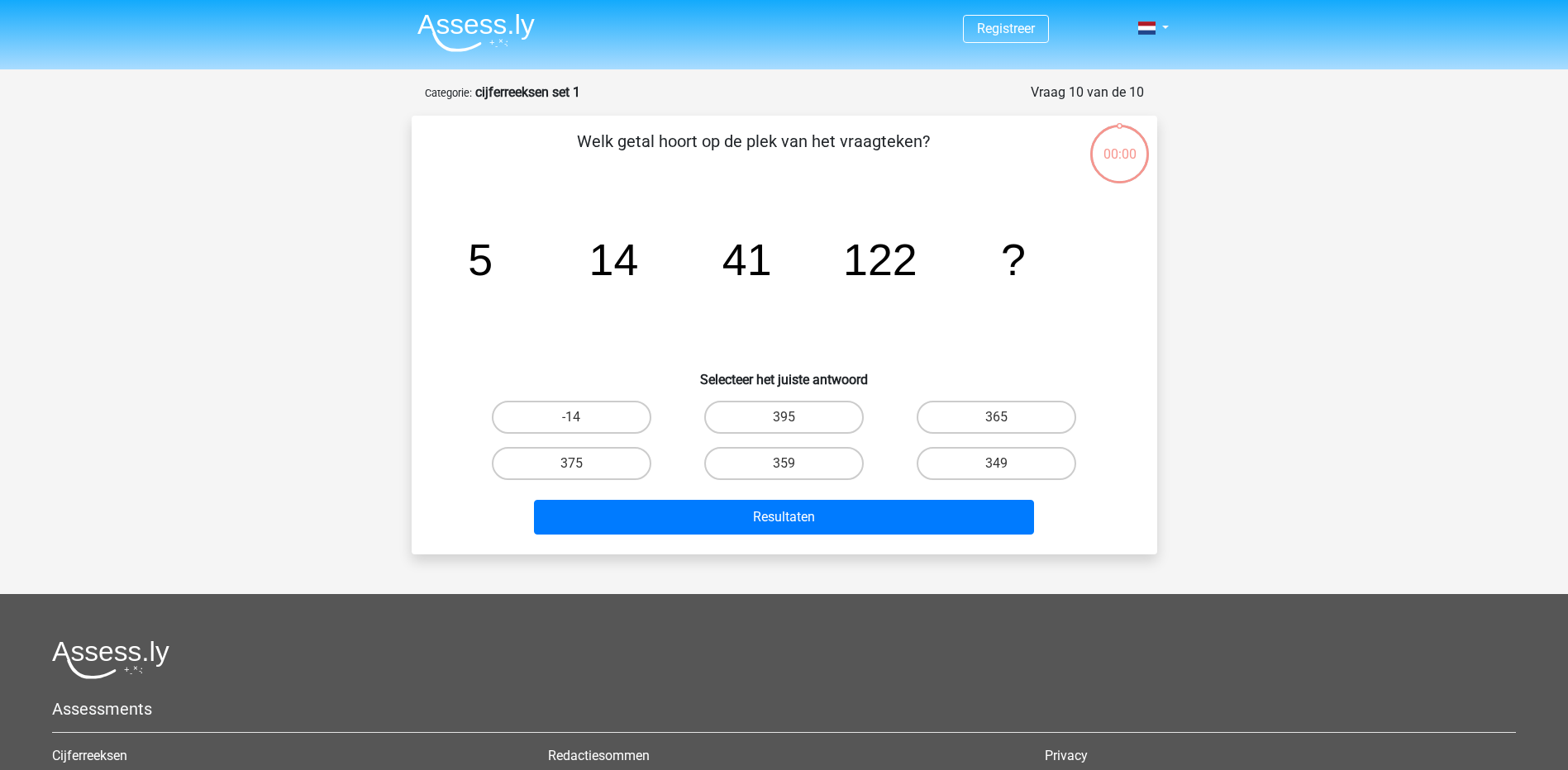
scroll to position [83, 0]
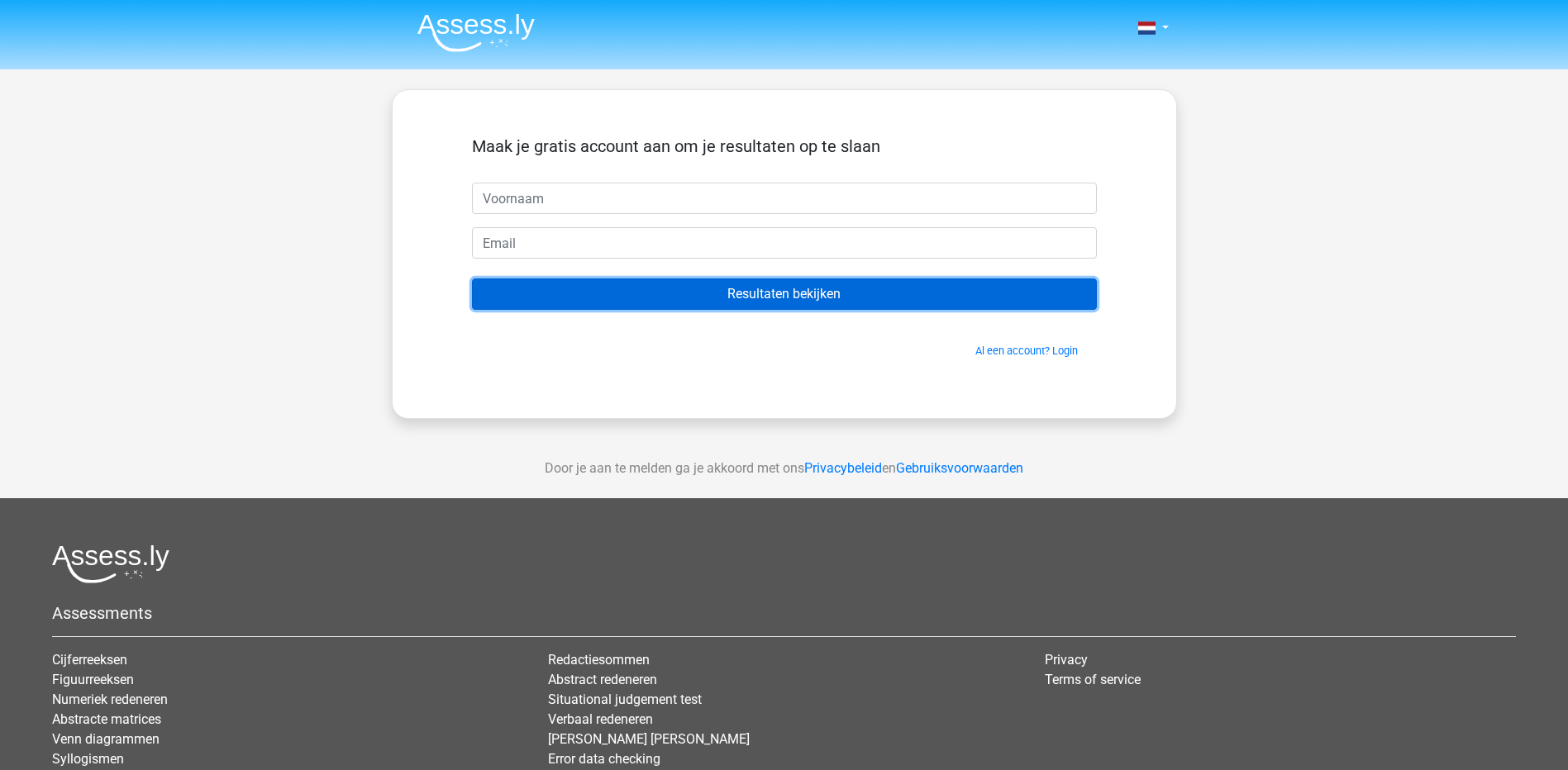
click at [725, 296] on input "Resultaten bekijken" at bounding box center [784, 294] width 625 height 32
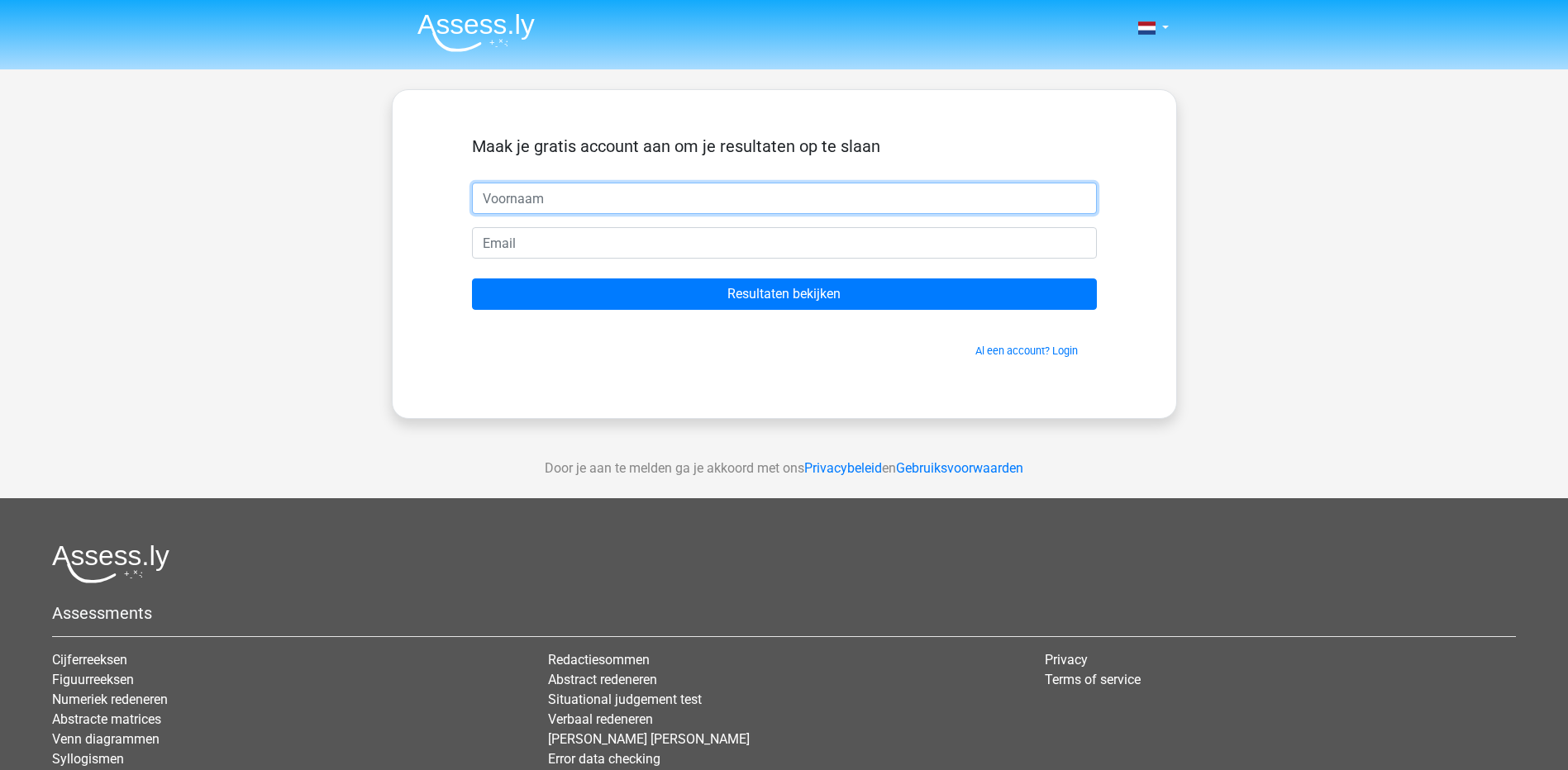
click at [513, 201] on input "text" at bounding box center [784, 199] width 625 height 32
type input "n"
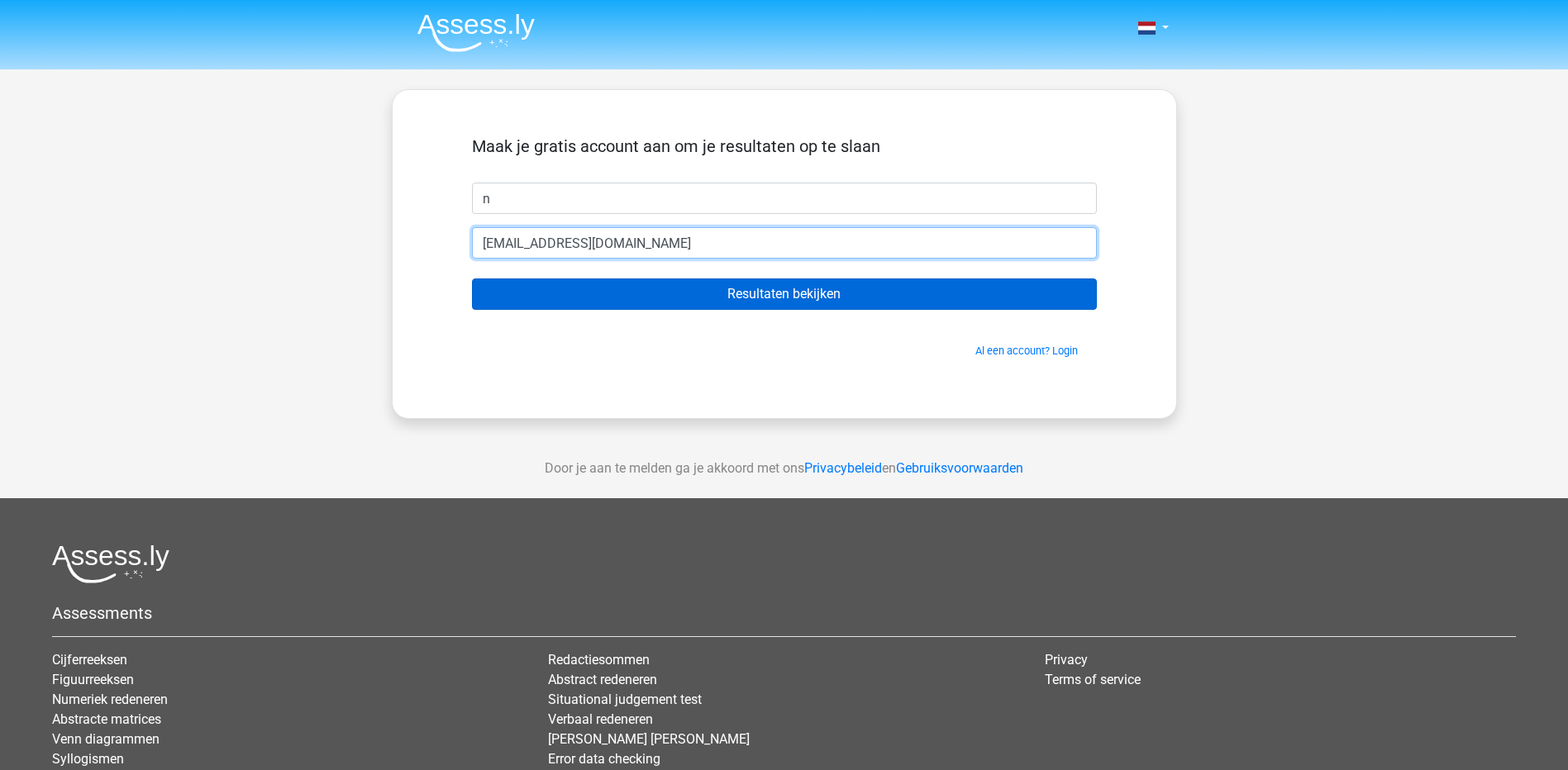
type input "[EMAIL_ADDRESS][DOMAIN_NAME]"
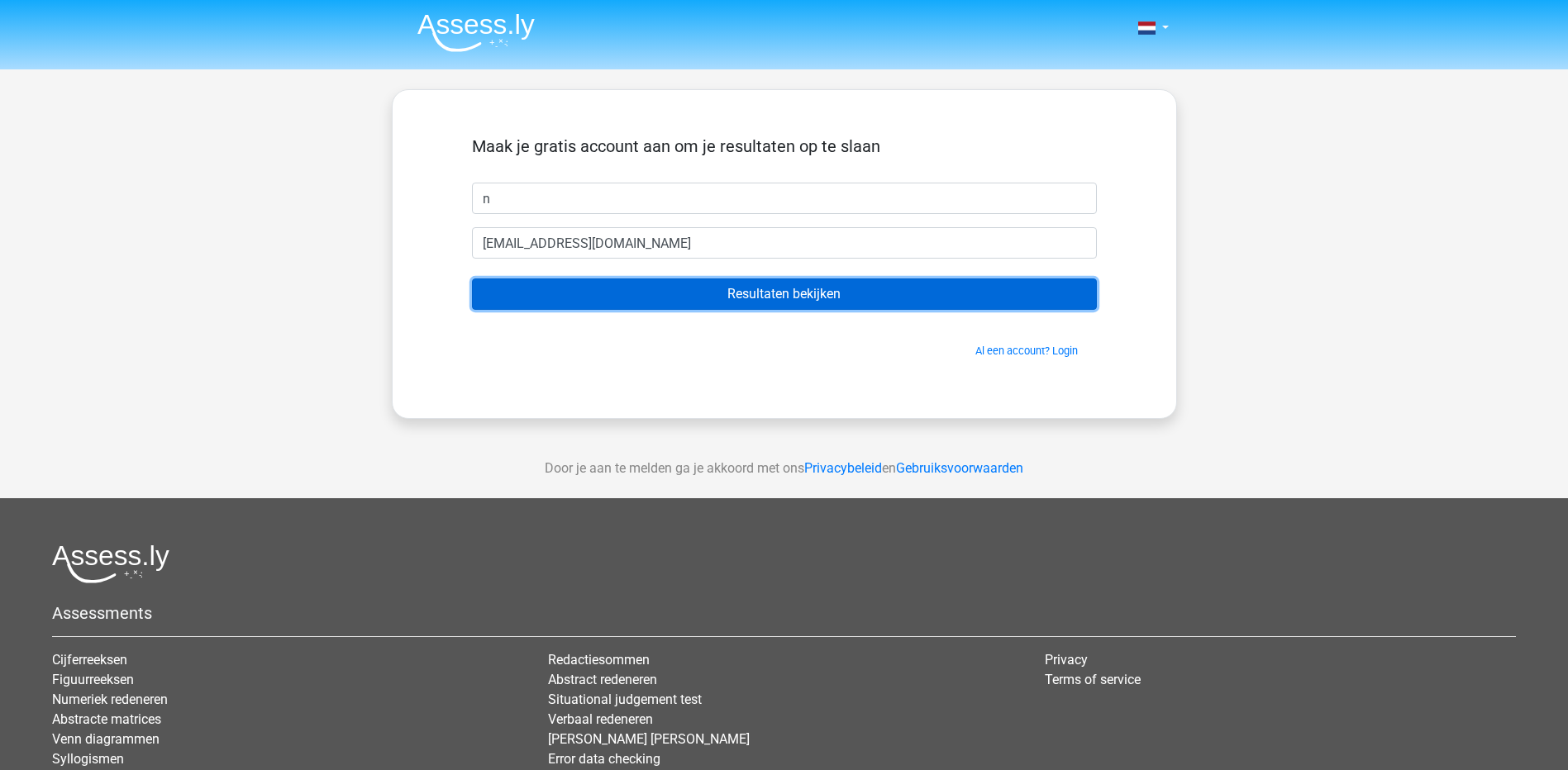
click at [722, 290] on input "Resultaten bekijken" at bounding box center [784, 294] width 625 height 32
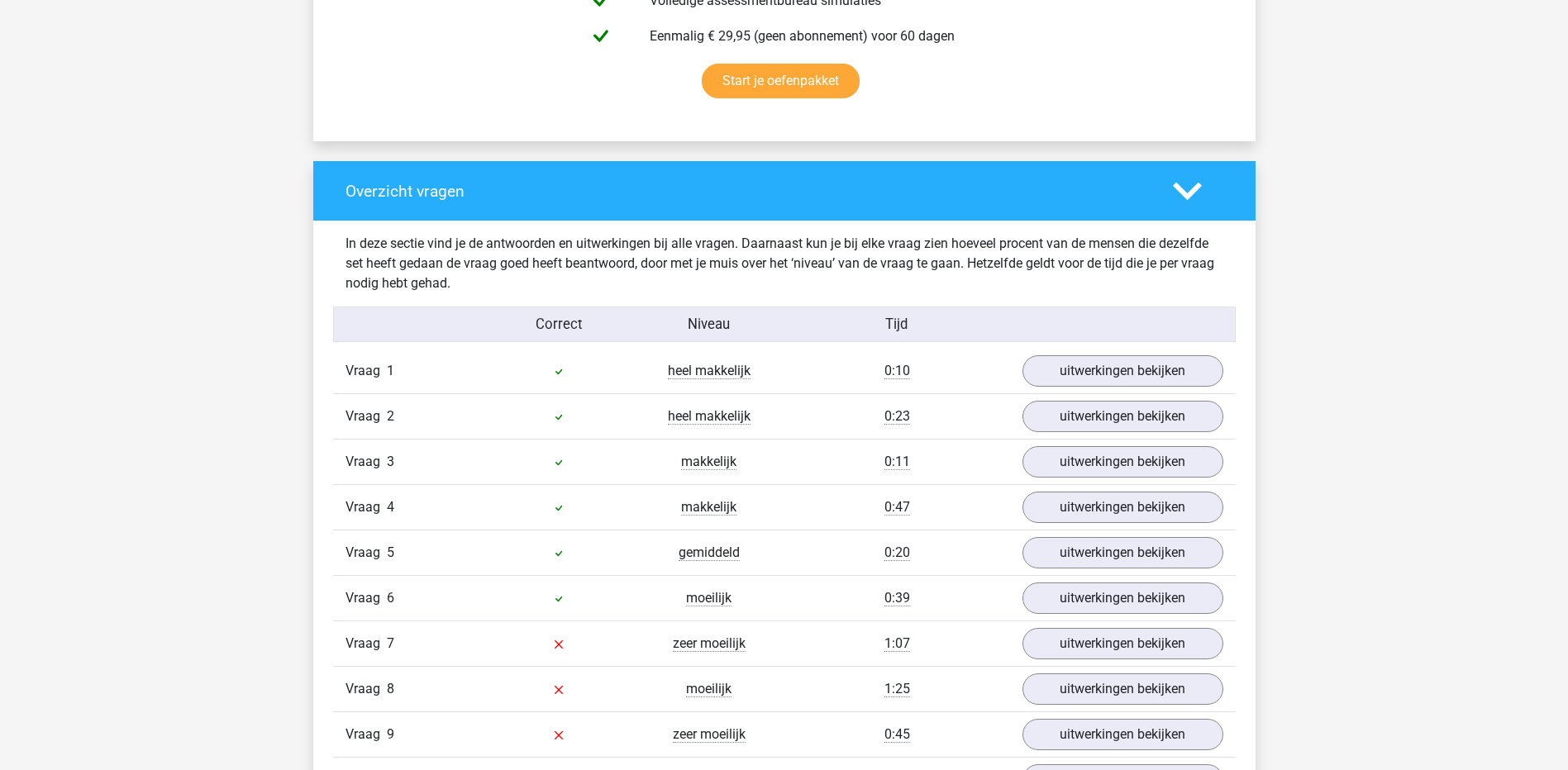
scroll to position [1239, 0]
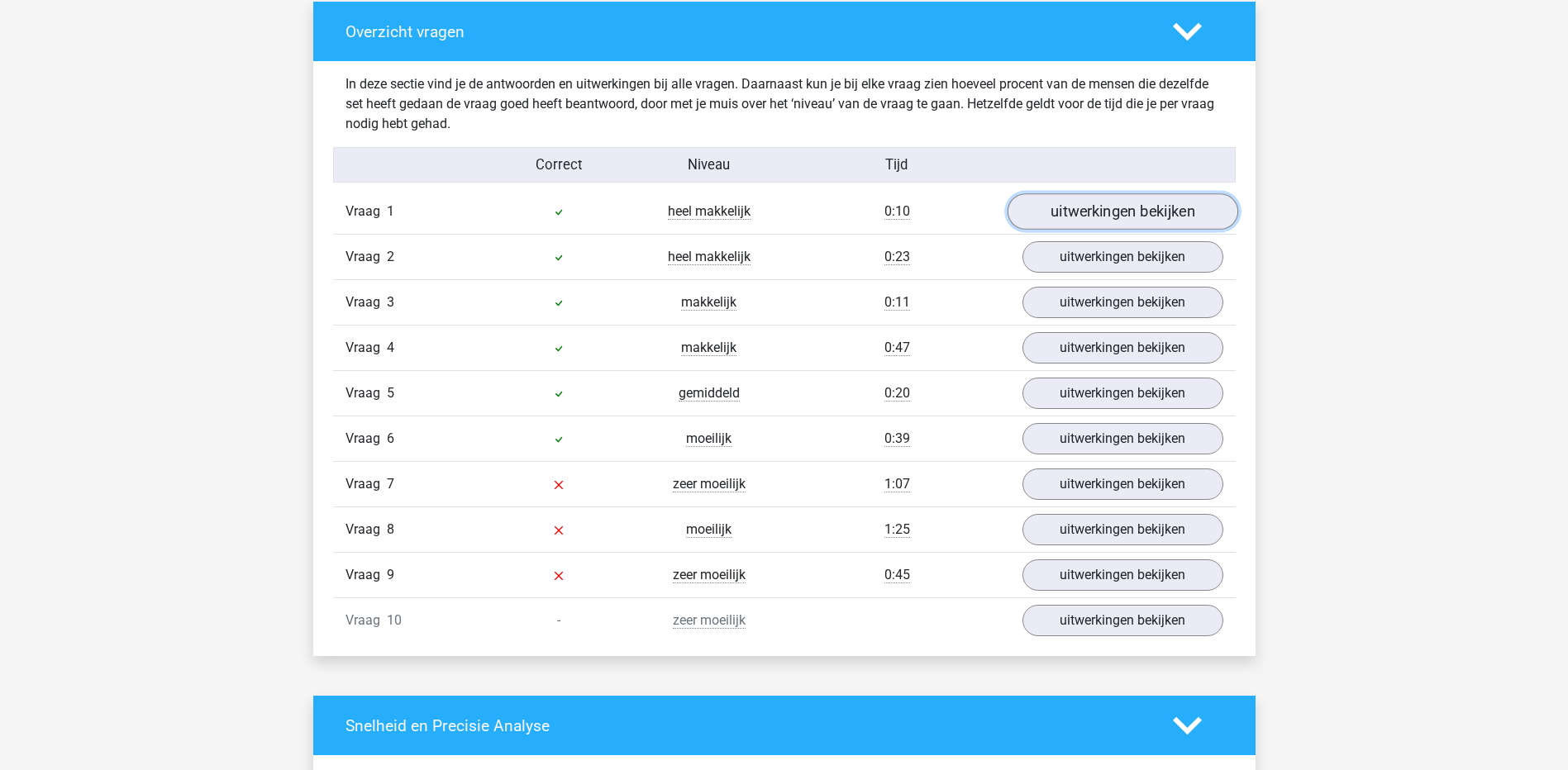
click at [1140, 209] on link "uitwerkingen bekijken" at bounding box center [1122, 213] width 231 height 37
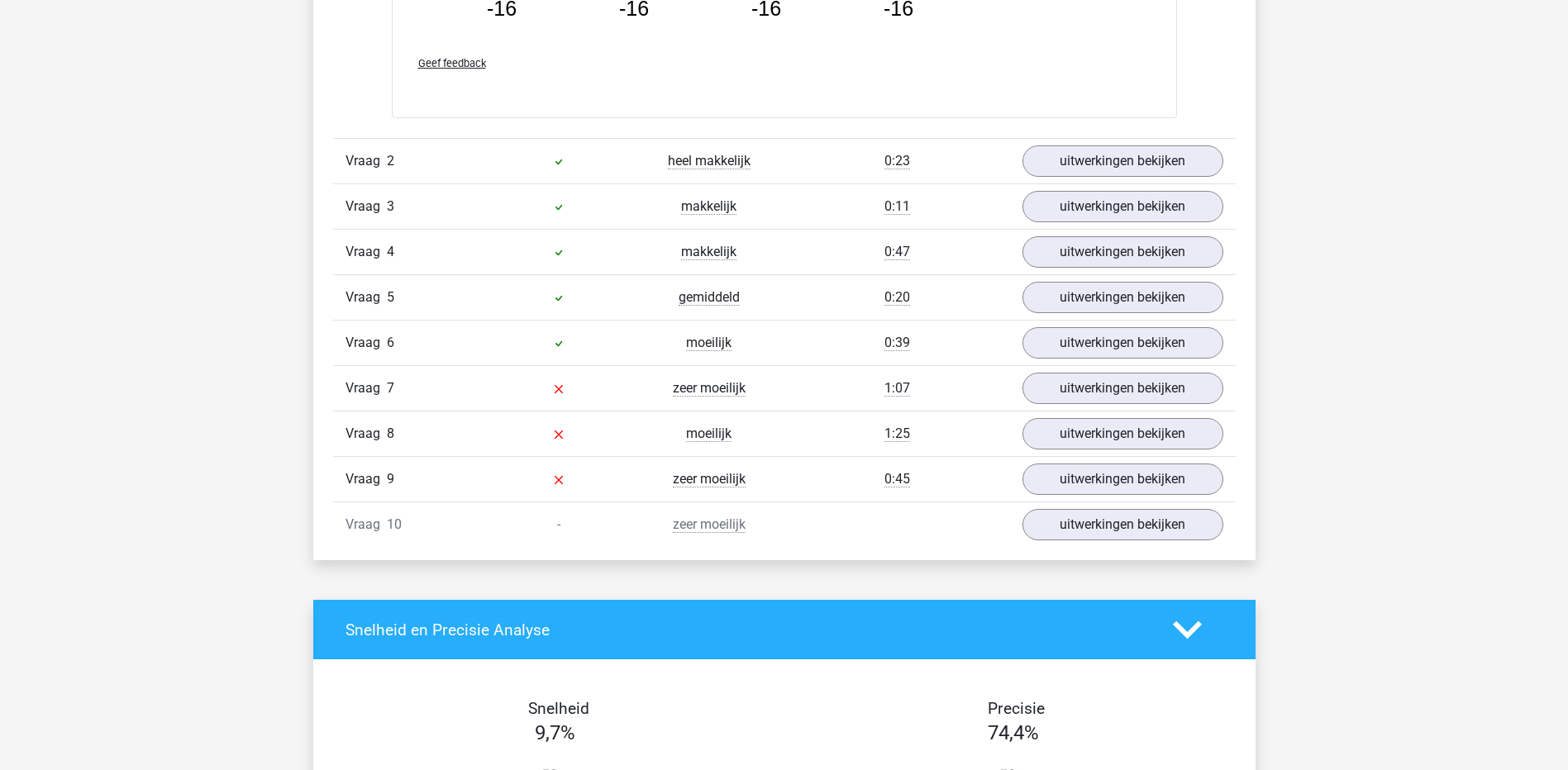
scroll to position [2066, 0]
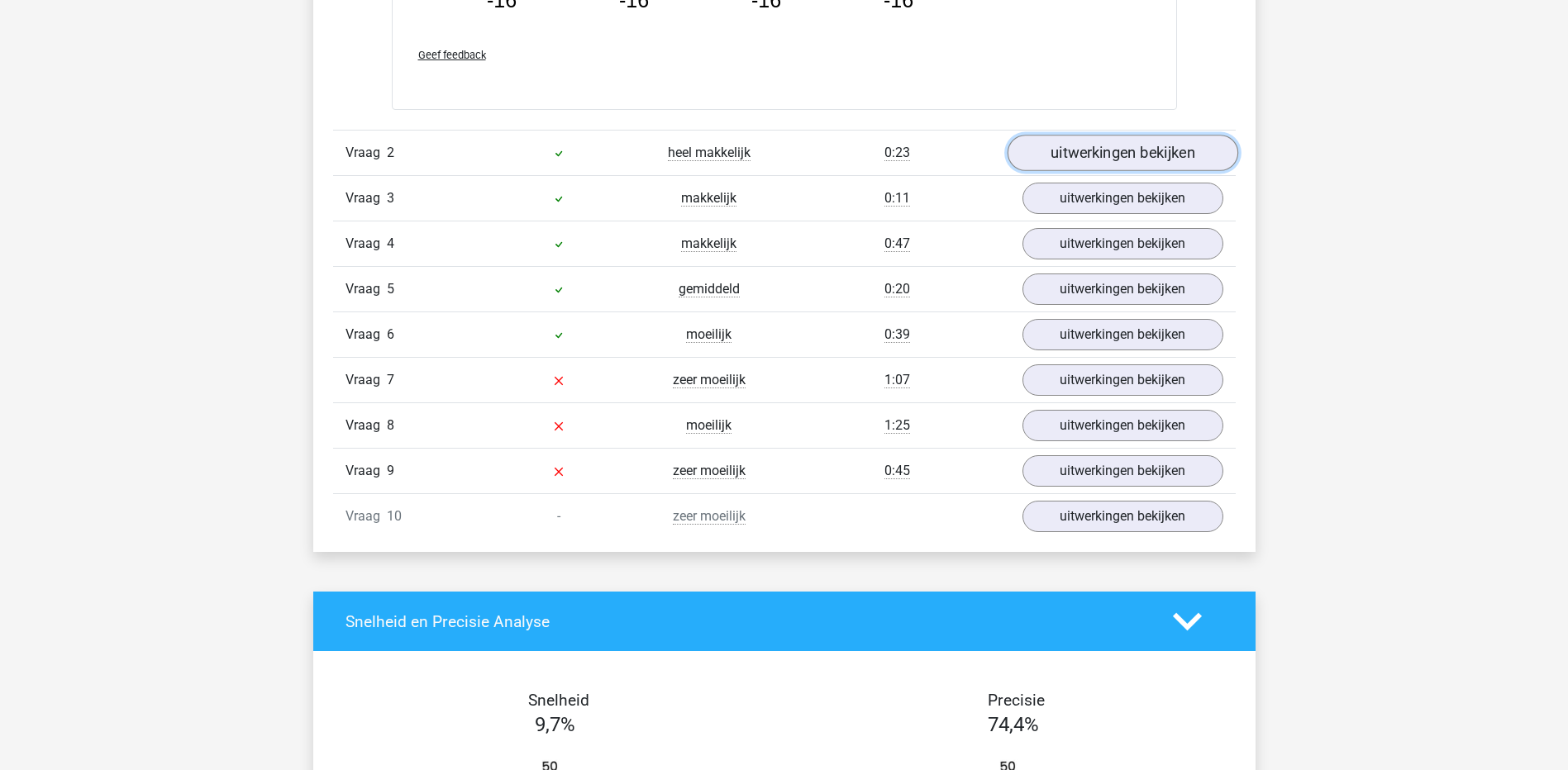
click at [1109, 160] on link "uitwerkingen bekijken" at bounding box center [1122, 153] width 231 height 37
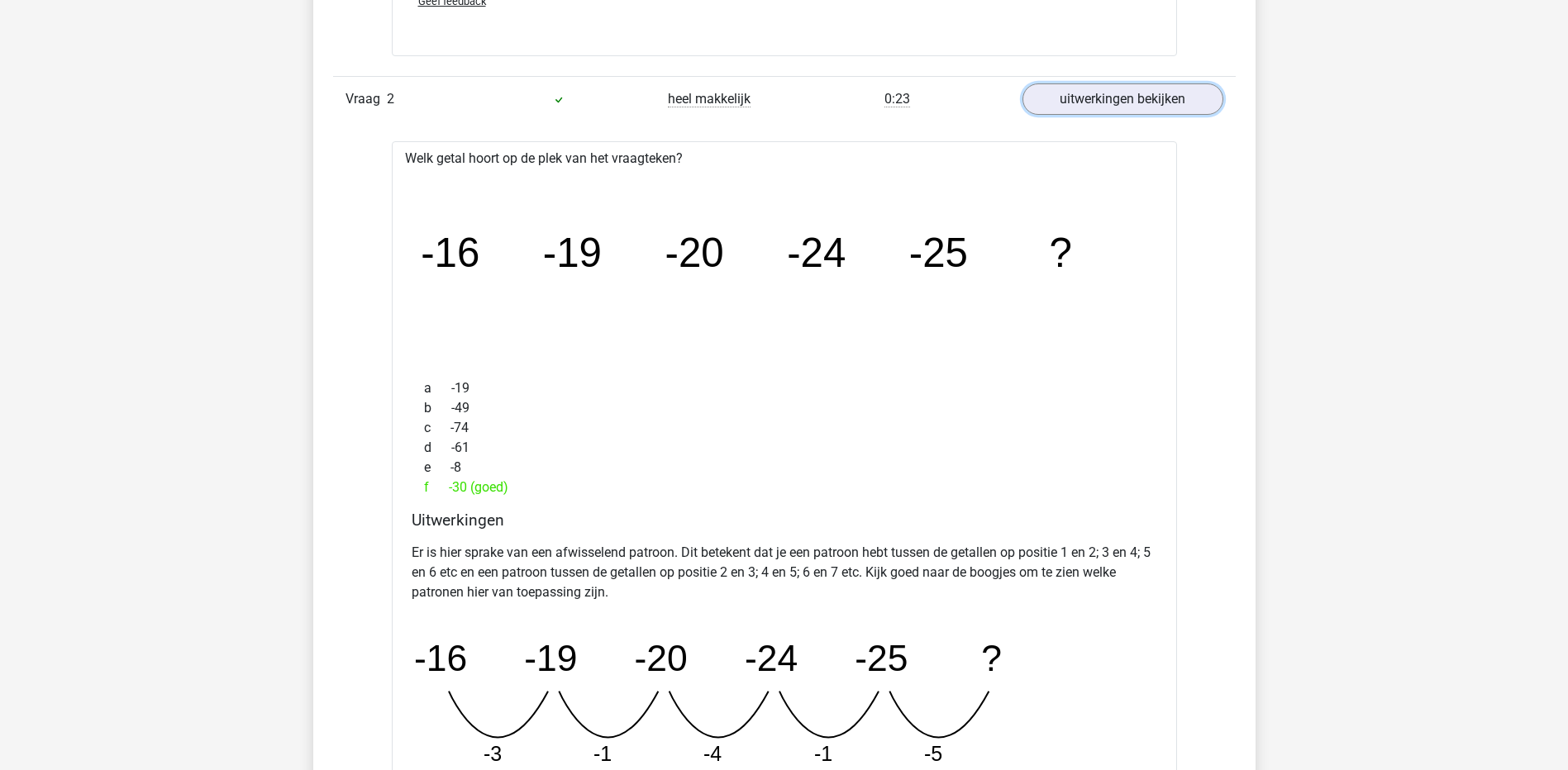
scroll to position [2149, 0]
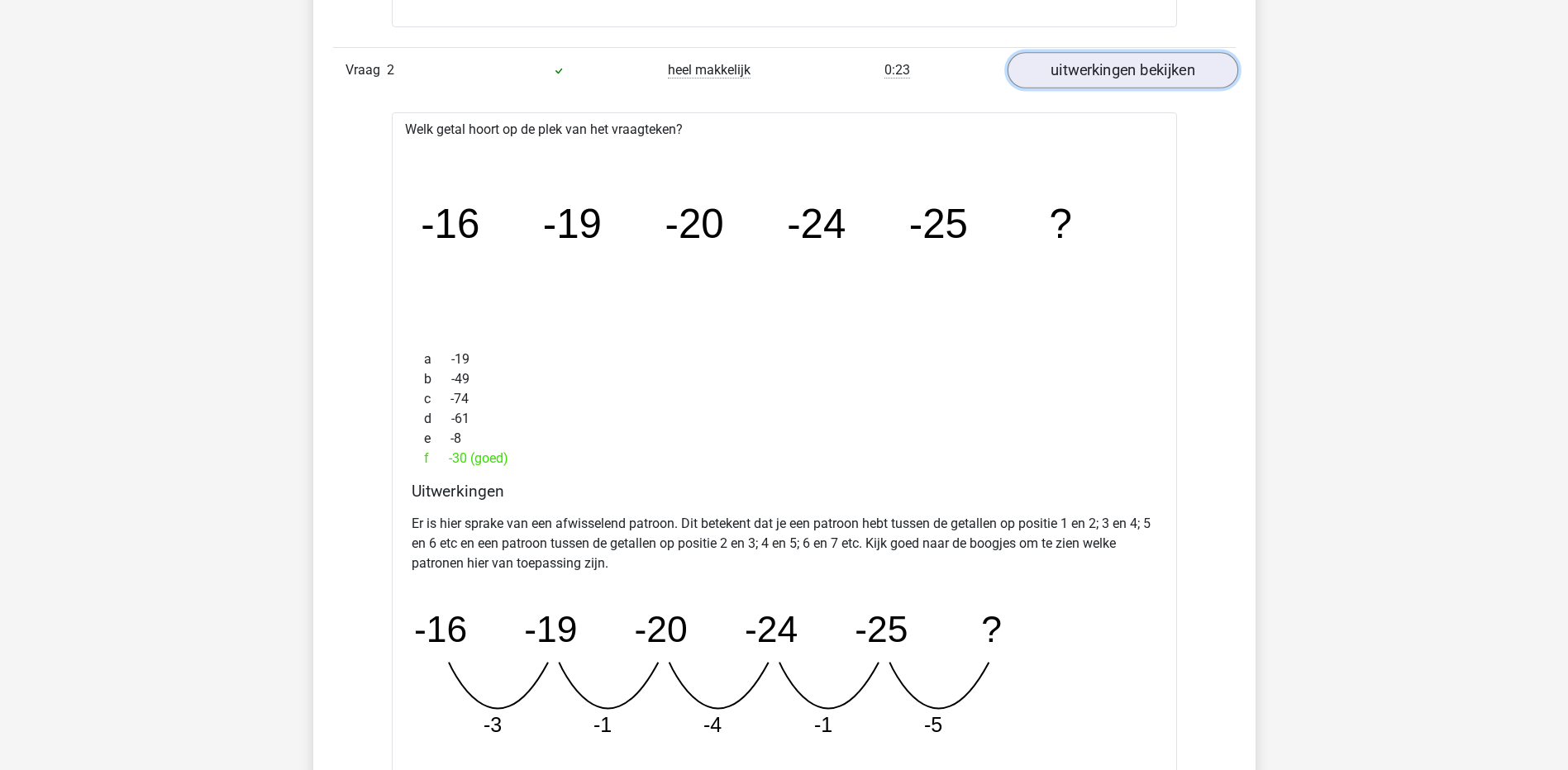
click at [1168, 59] on link "uitwerkingen bekijken" at bounding box center [1122, 70] width 231 height 37
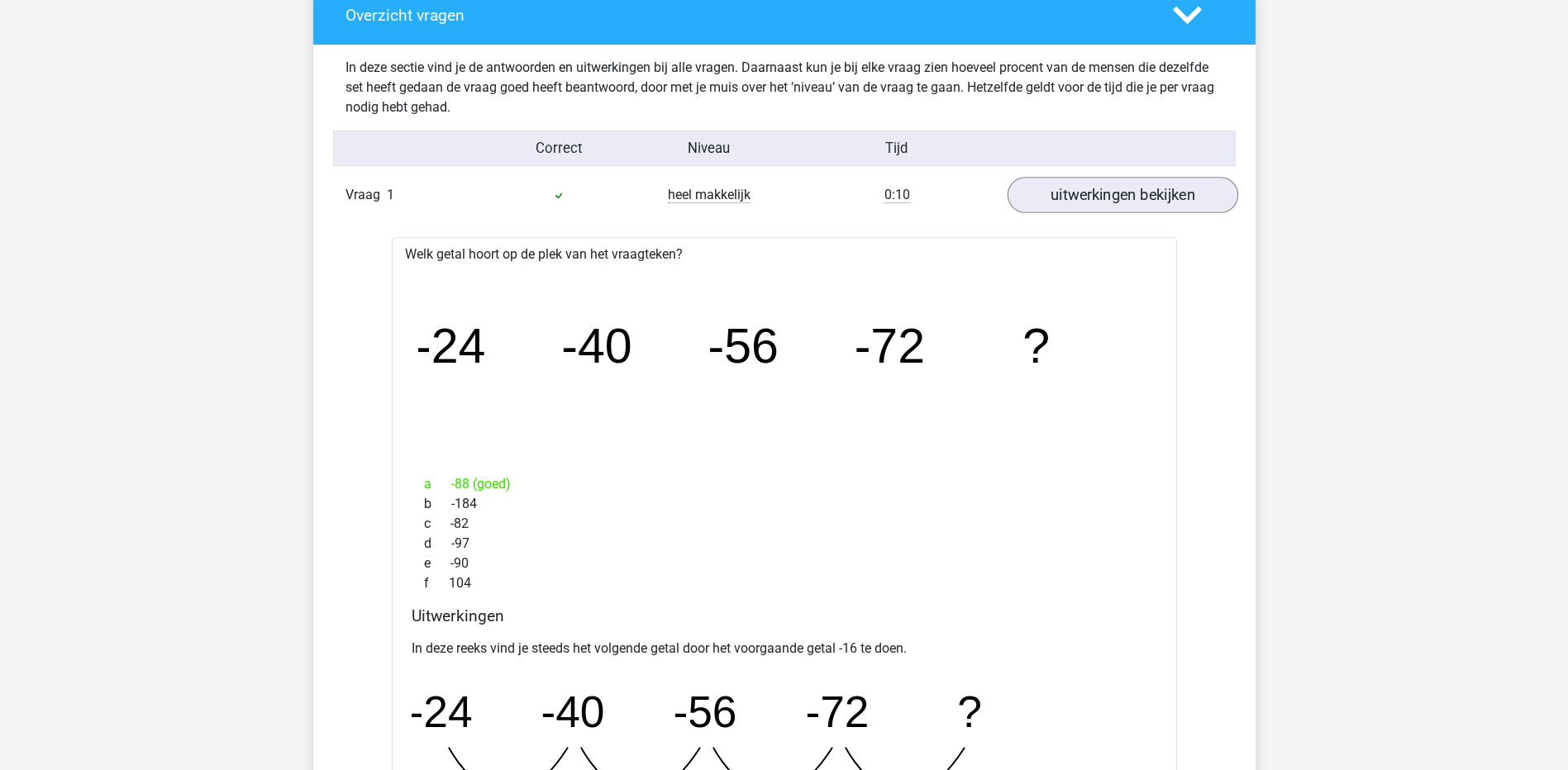
scroll to position [1239, 0]
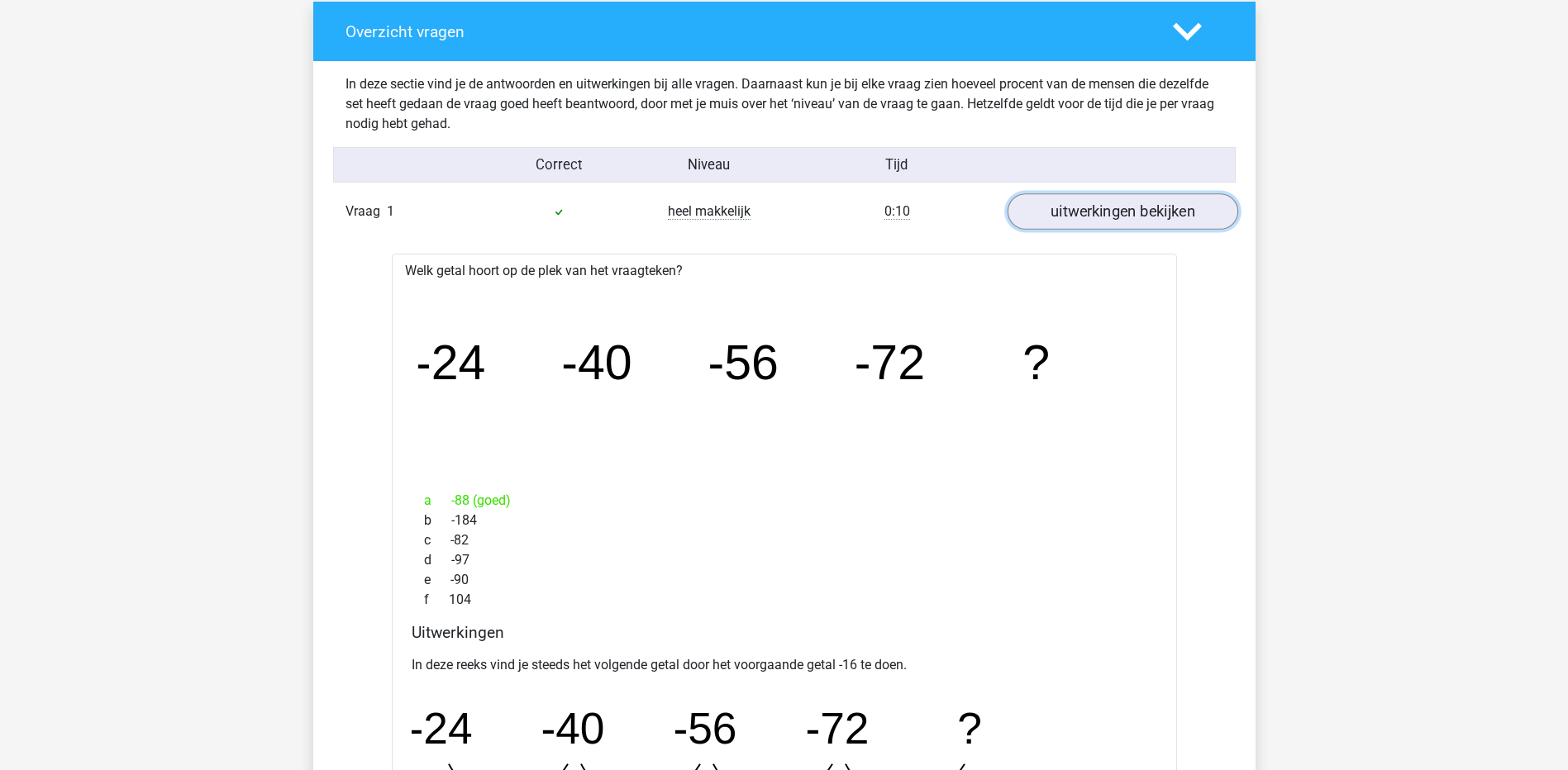
click at [1149, 207] on link "uitwerkingen bekijken" at bounding box center [1122, 213] width 231 height 37
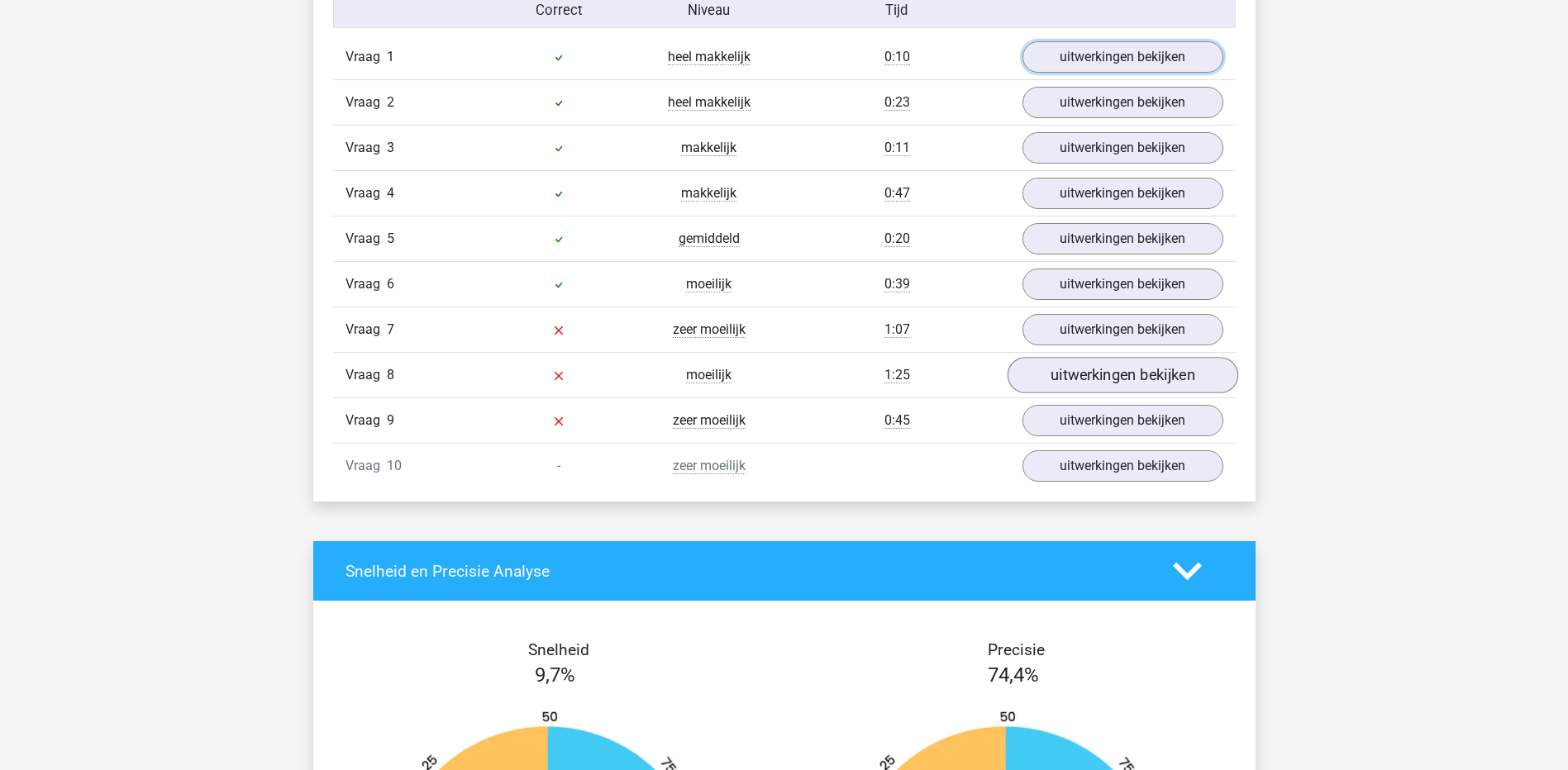
scroll to position [1405, 0]
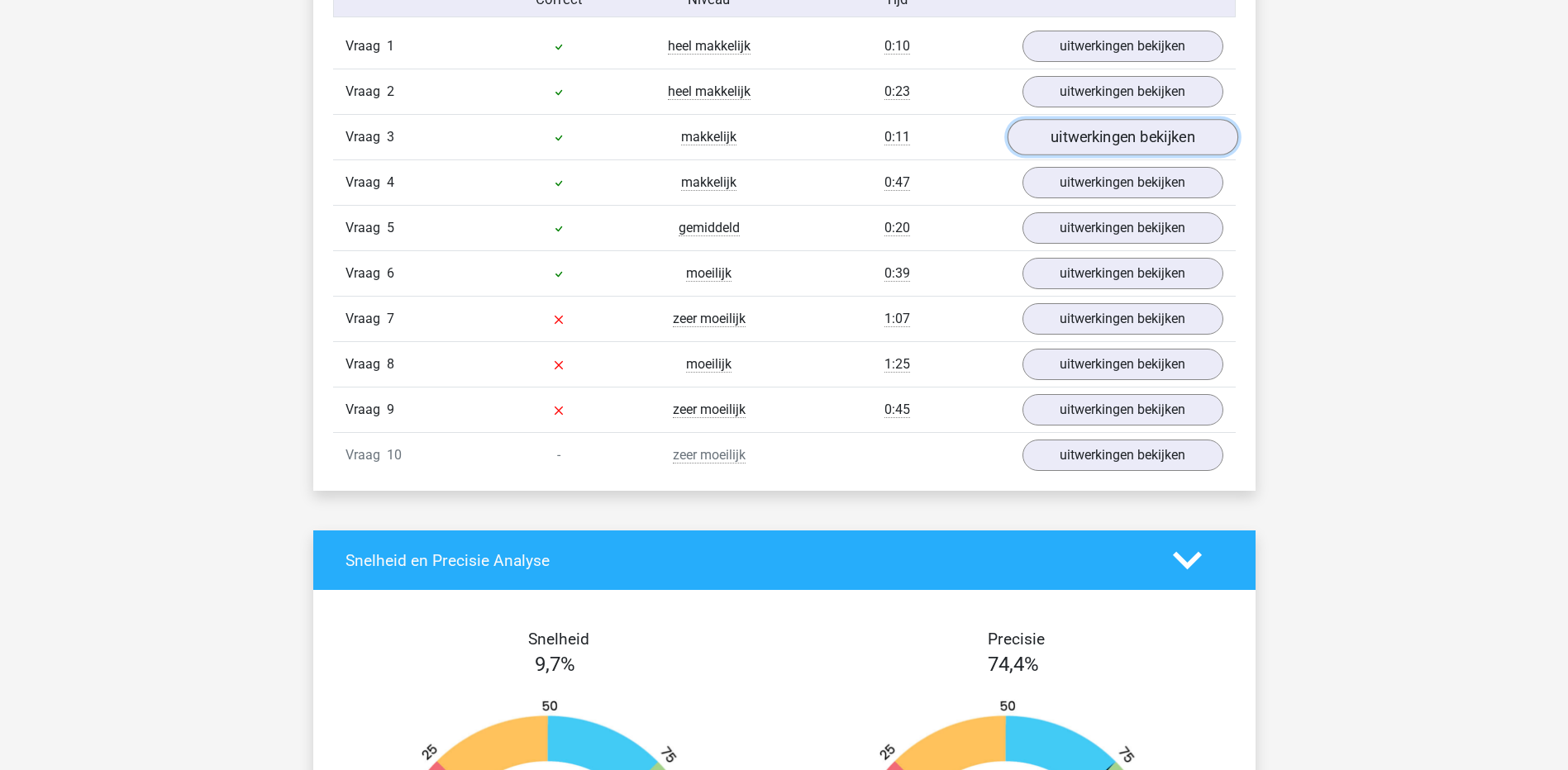
click at [1076, 144] on link "uitwerkingen bekijken" at bounding box center [1122, 138] width 231 height 37
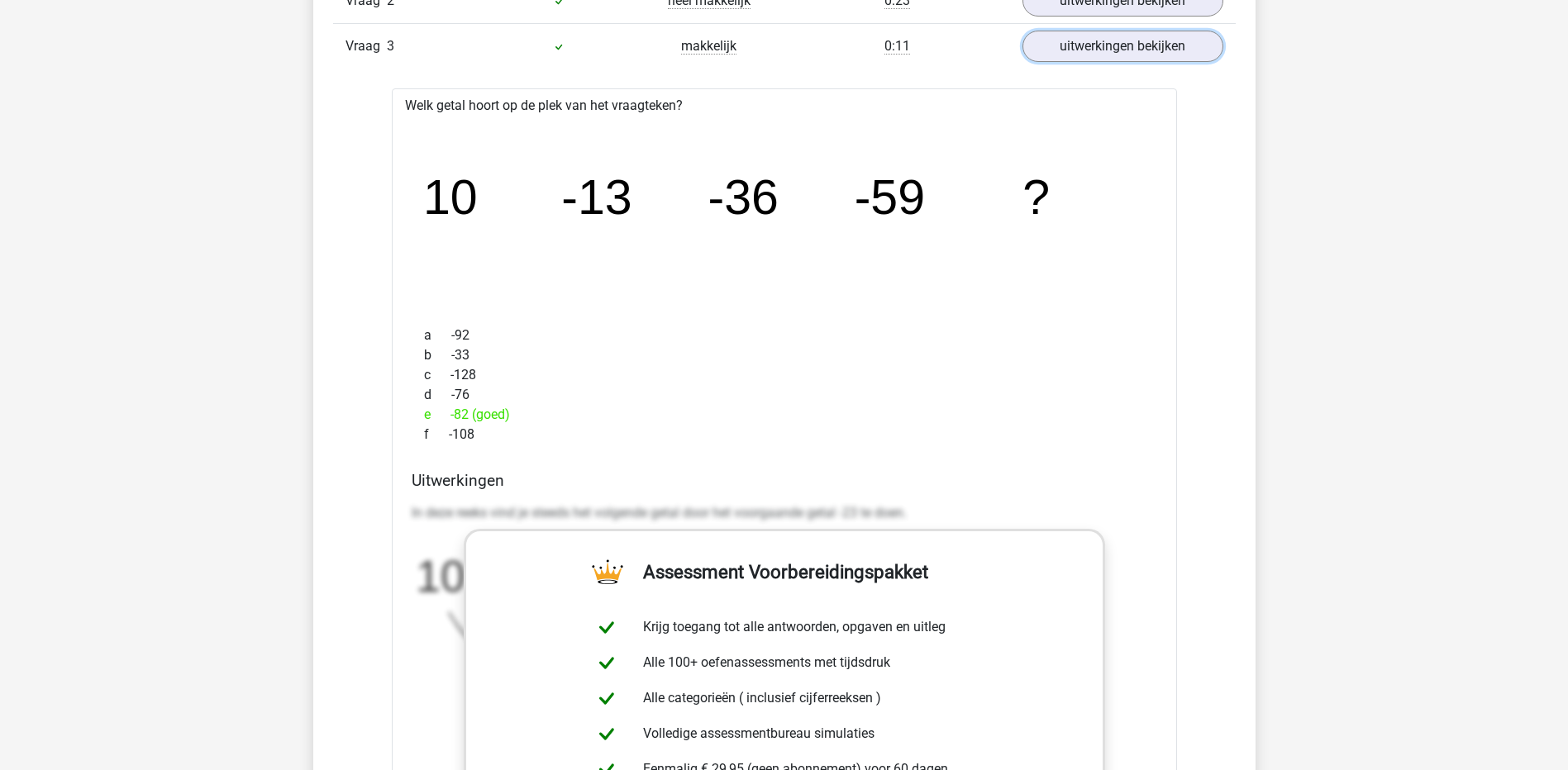
scroll to position [1322, 0]
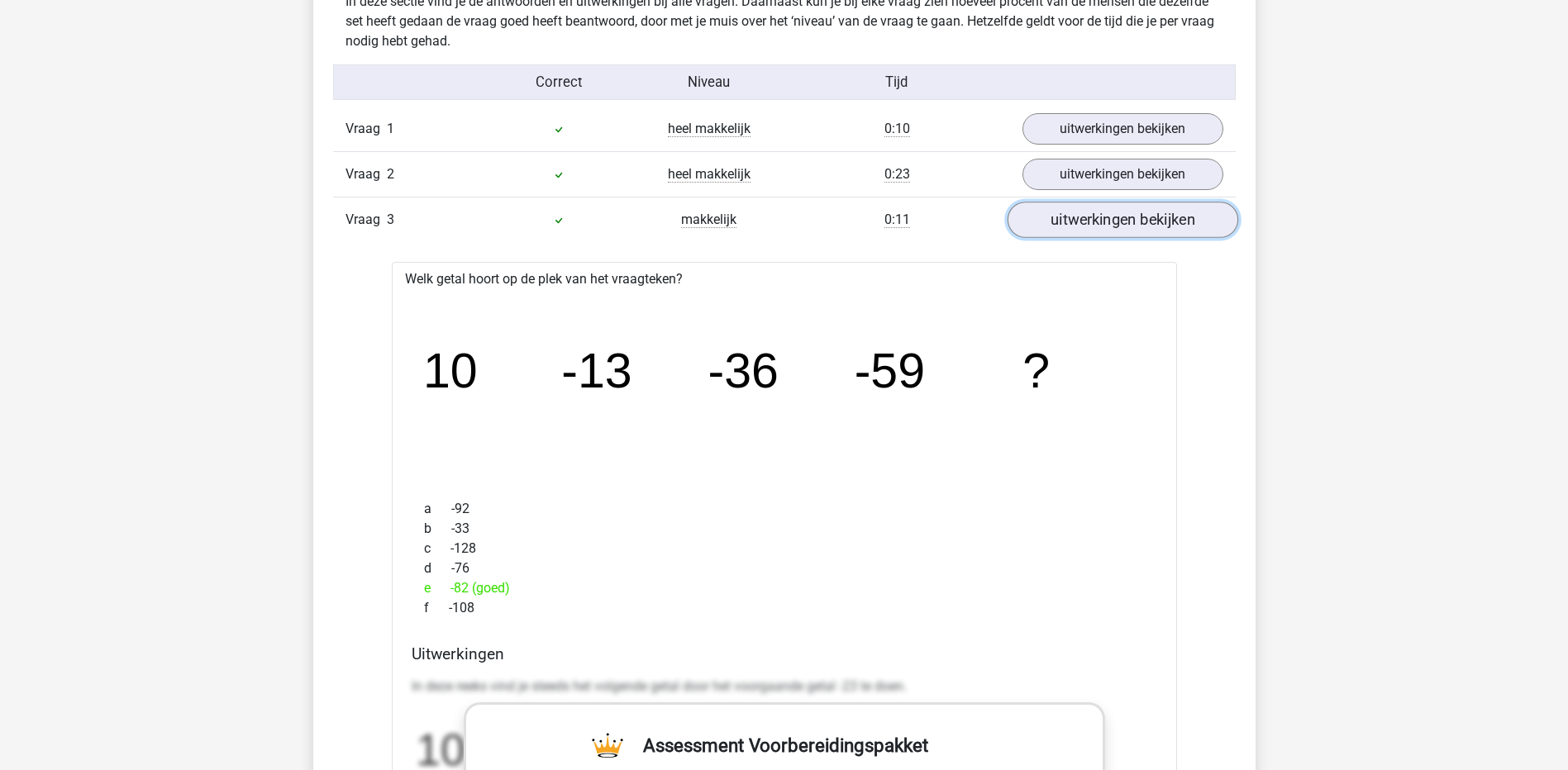
click at [1134, 229] on link "uitwerkingen bekijken" at bounding box center [1122, 220] width 231 height 37
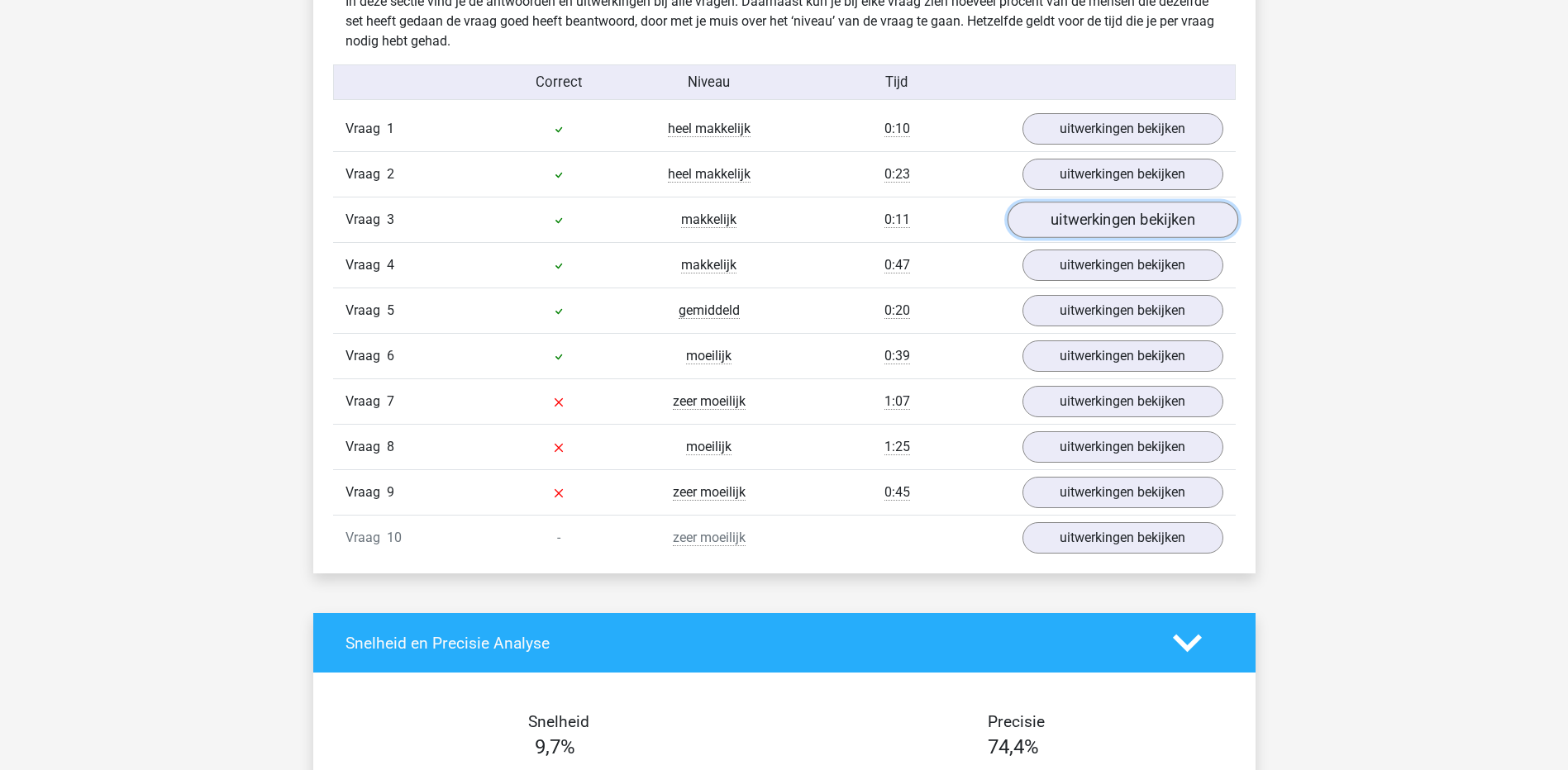
click at [1134, 229] on link "uitwerkingen bekijken" at bounding box center [1122, 220] width 231 height 37
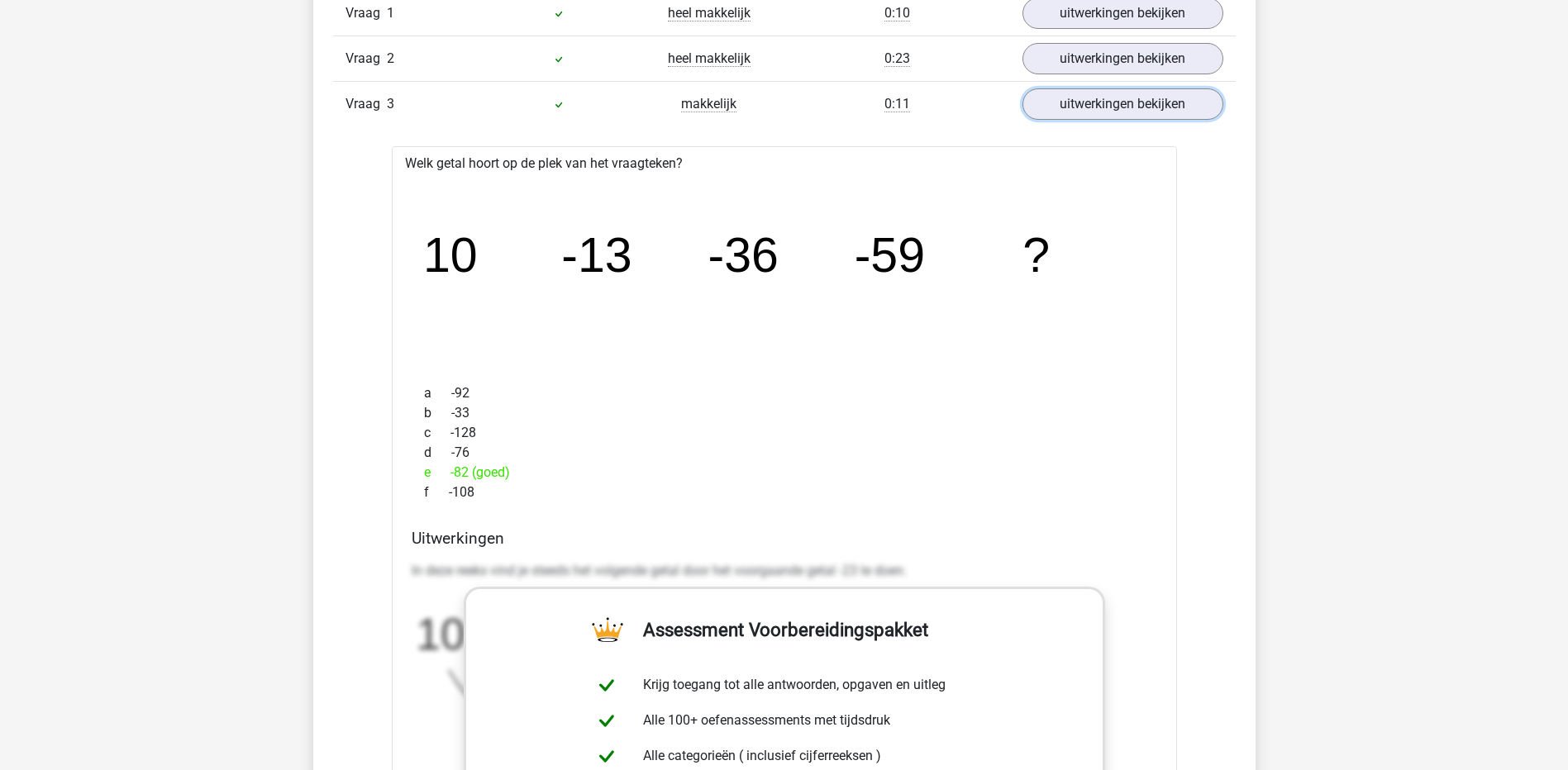
scroll to position [1735, 0]
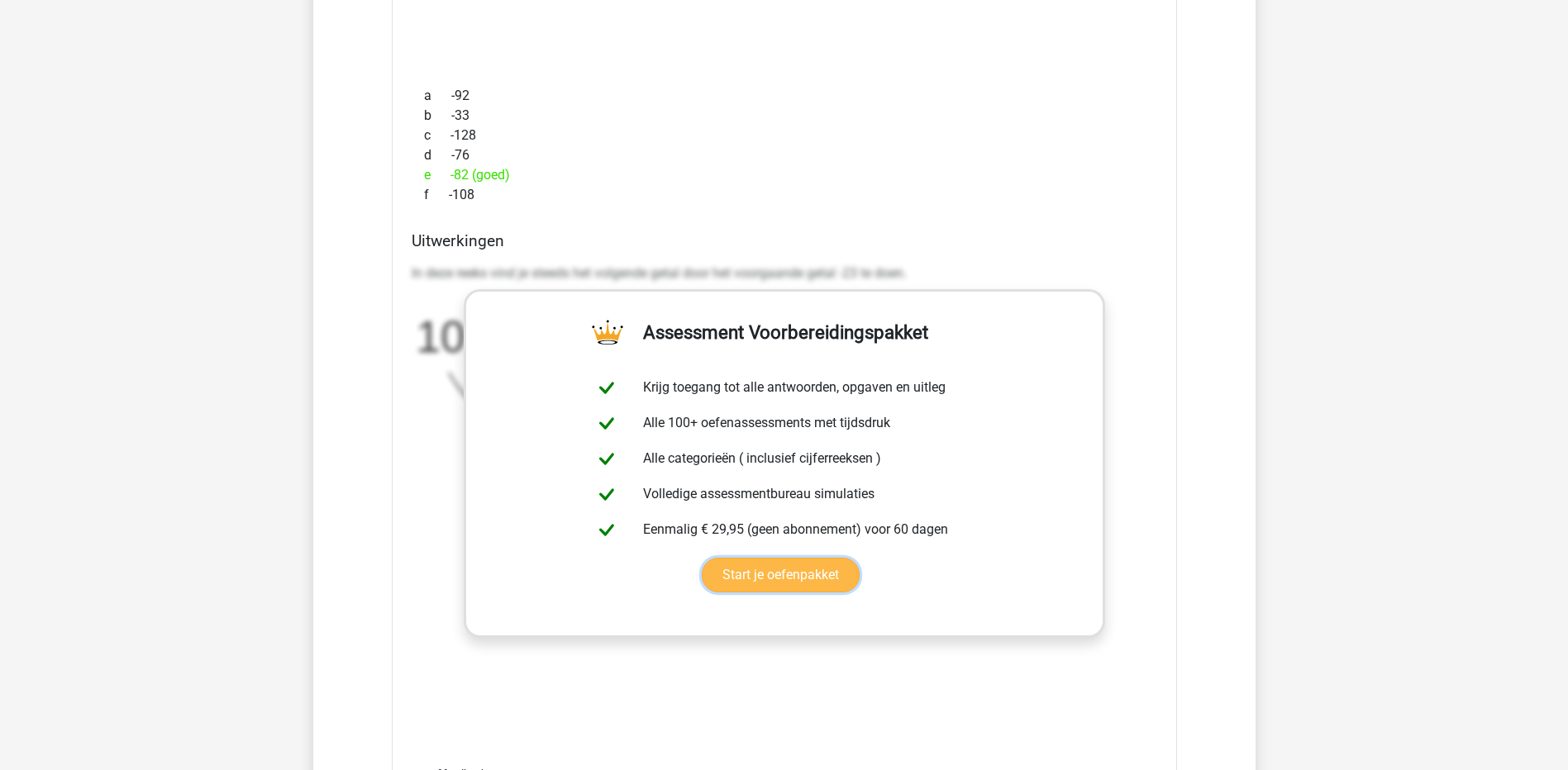
click at [784, 588] on link "Start je oefenpakket" at bounding box center [780, 575] width 158 height 35
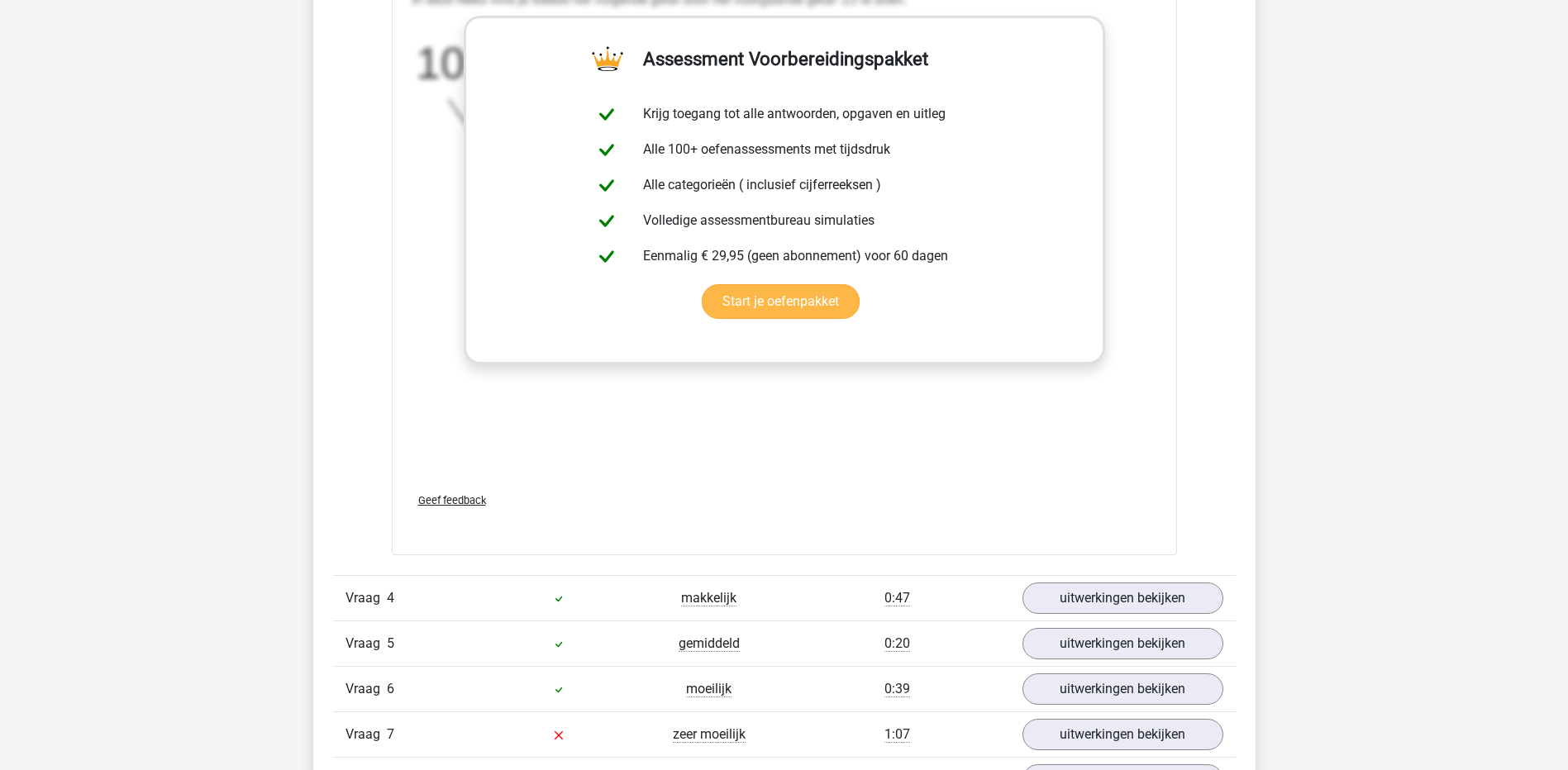
scroll to position [2149, 0]
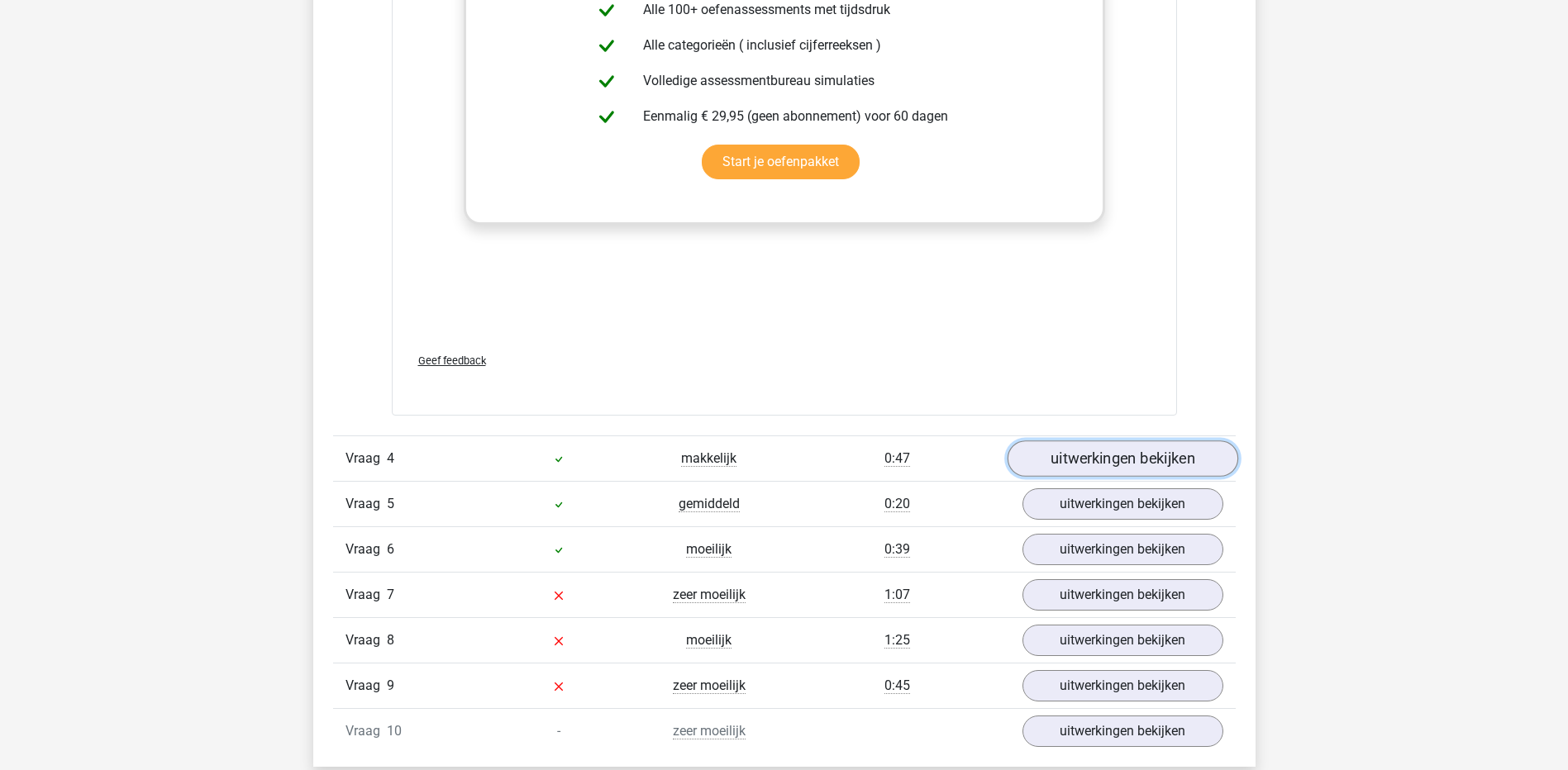
click at [1134, 470] on link "uitwerkingen bekijken" at bounding box center [1122, 458] width 231 height 37
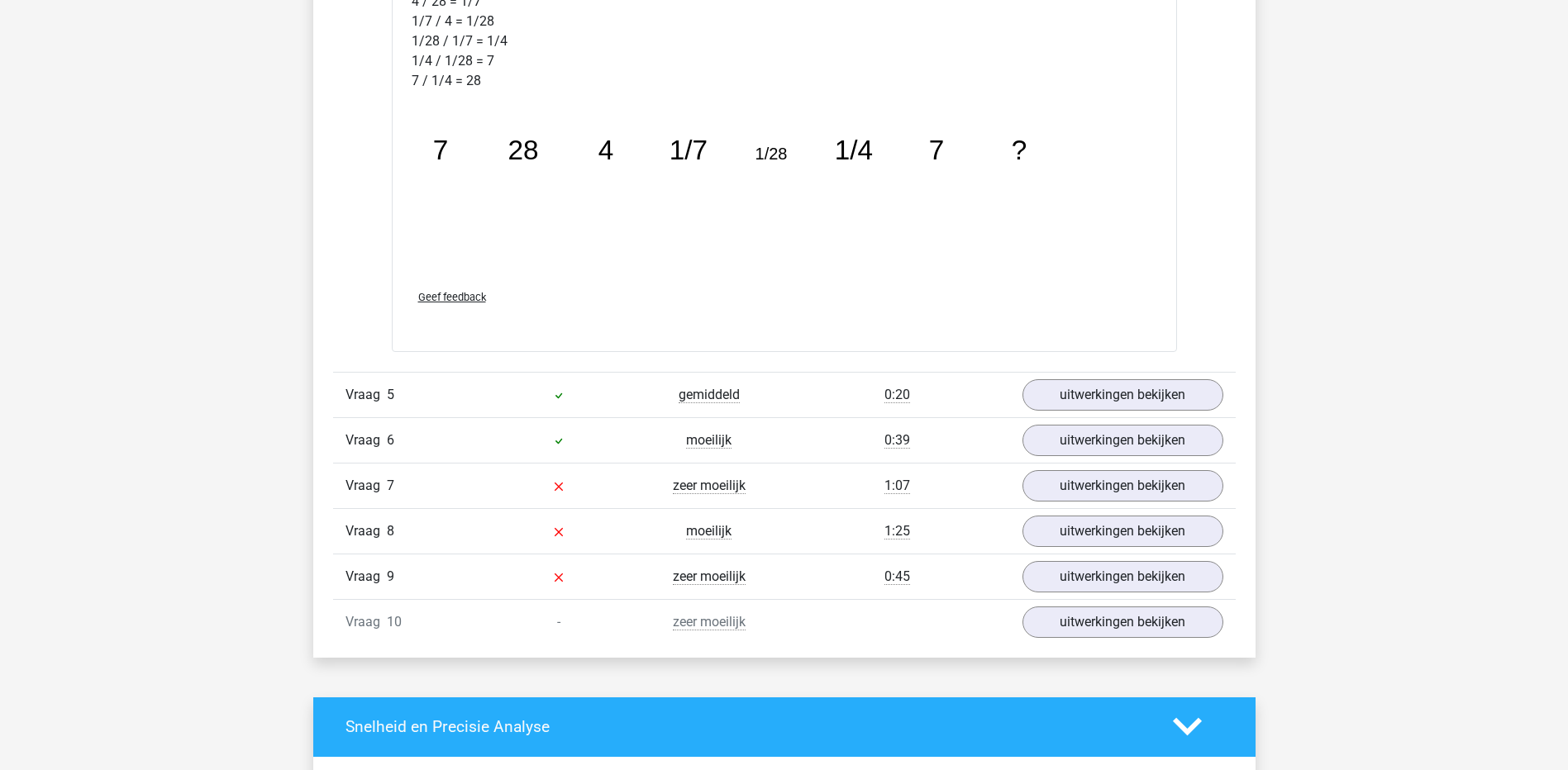
scroll to position [3140, 0]
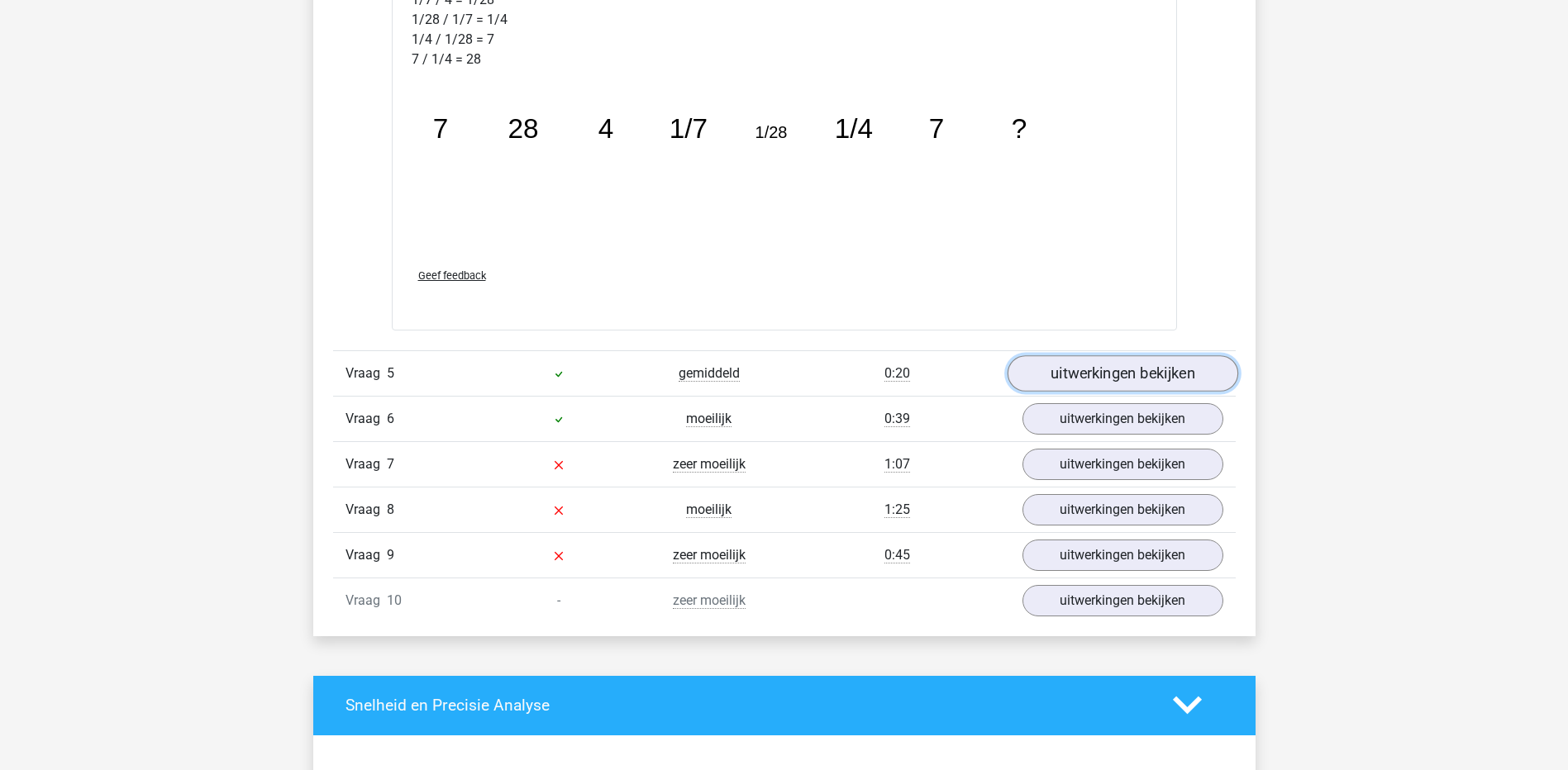
click at [1150, 377] on link "uitwerkingen bekijken" at bounding box center [1122, 374] width 231 height 37
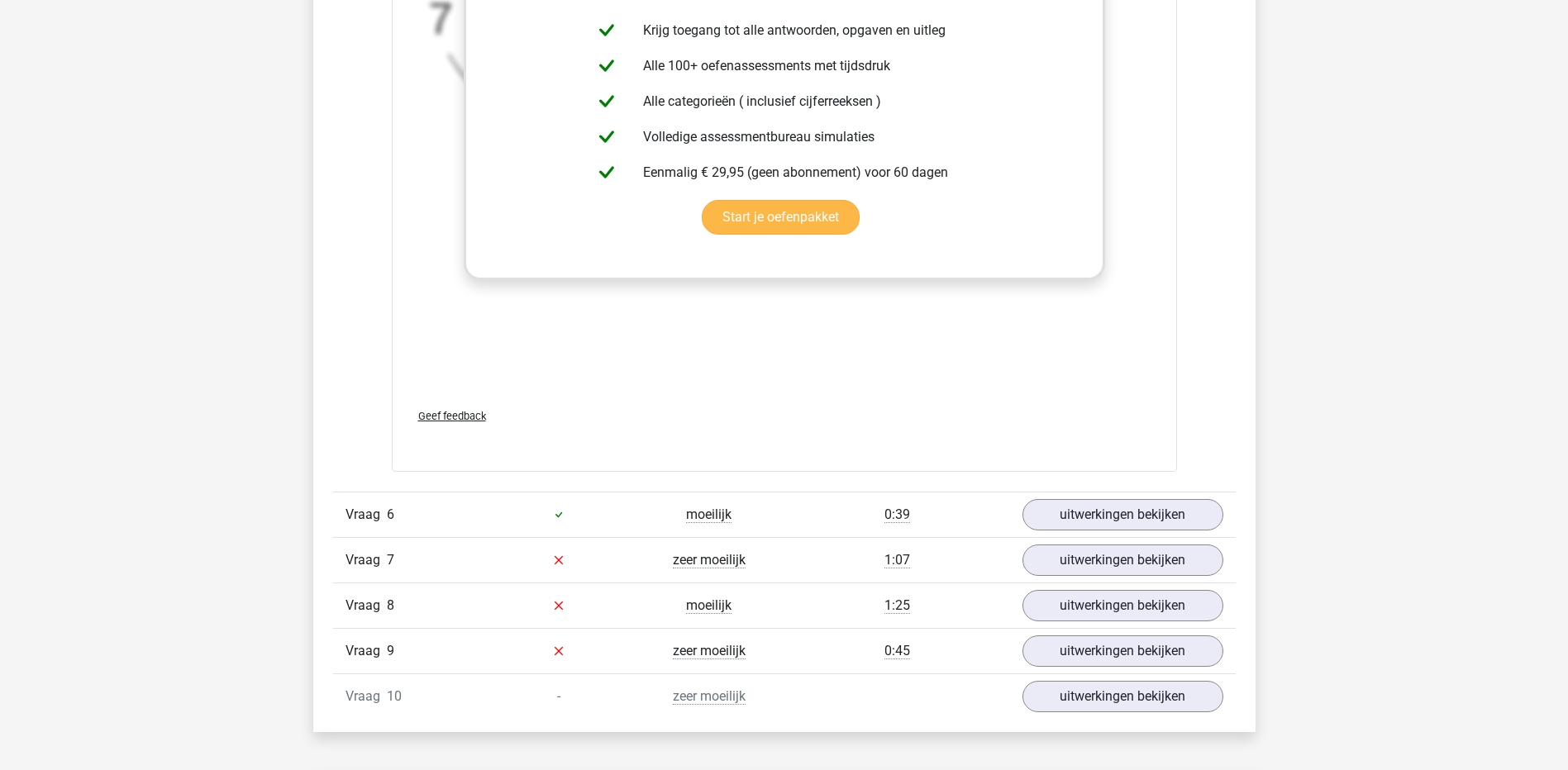
scroll to position [4215, 0]
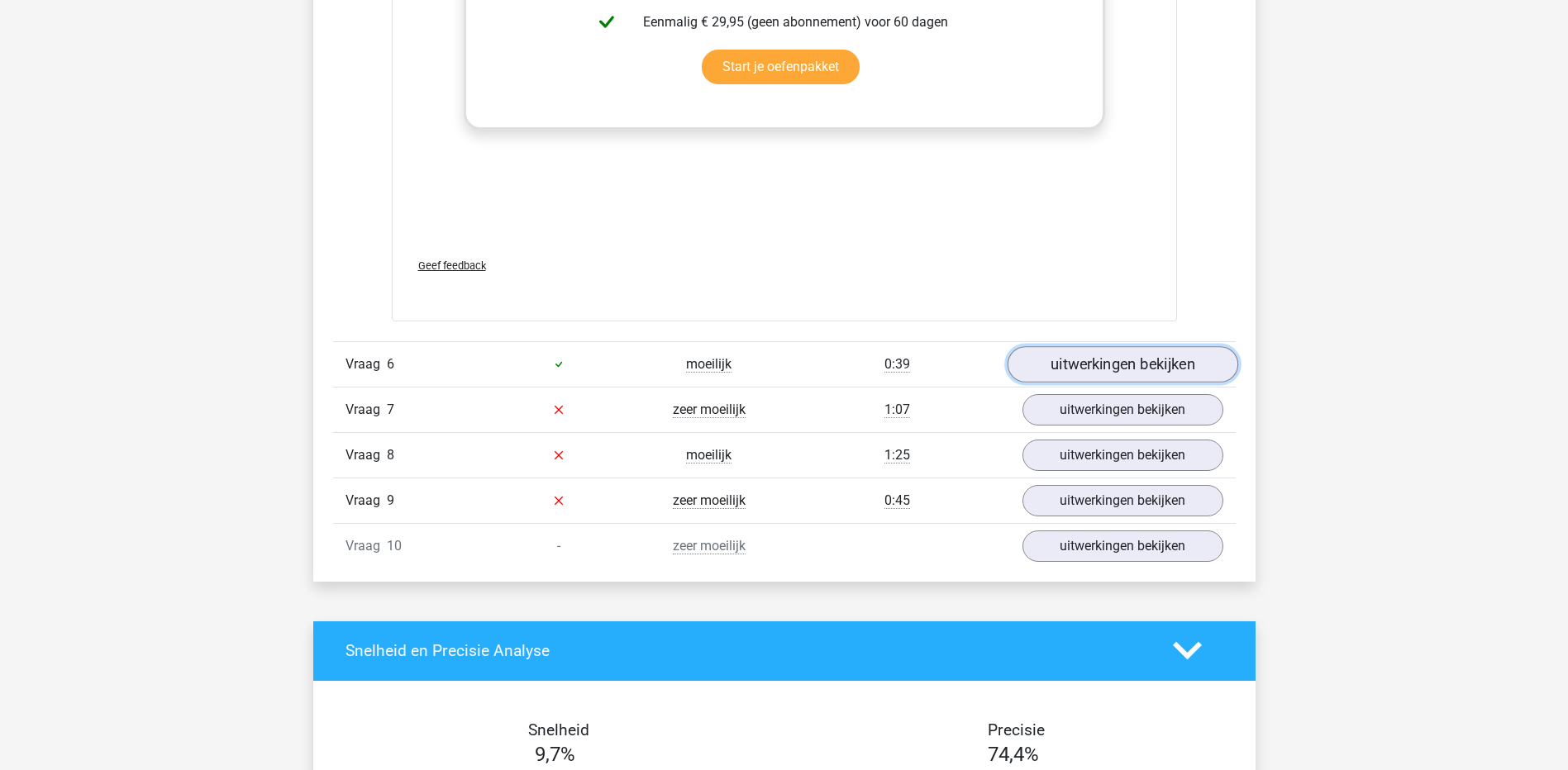
click at [1127, 375] on link "uitwerkingen bekijken" at bounding box center [1122, 365] width 231 height 37
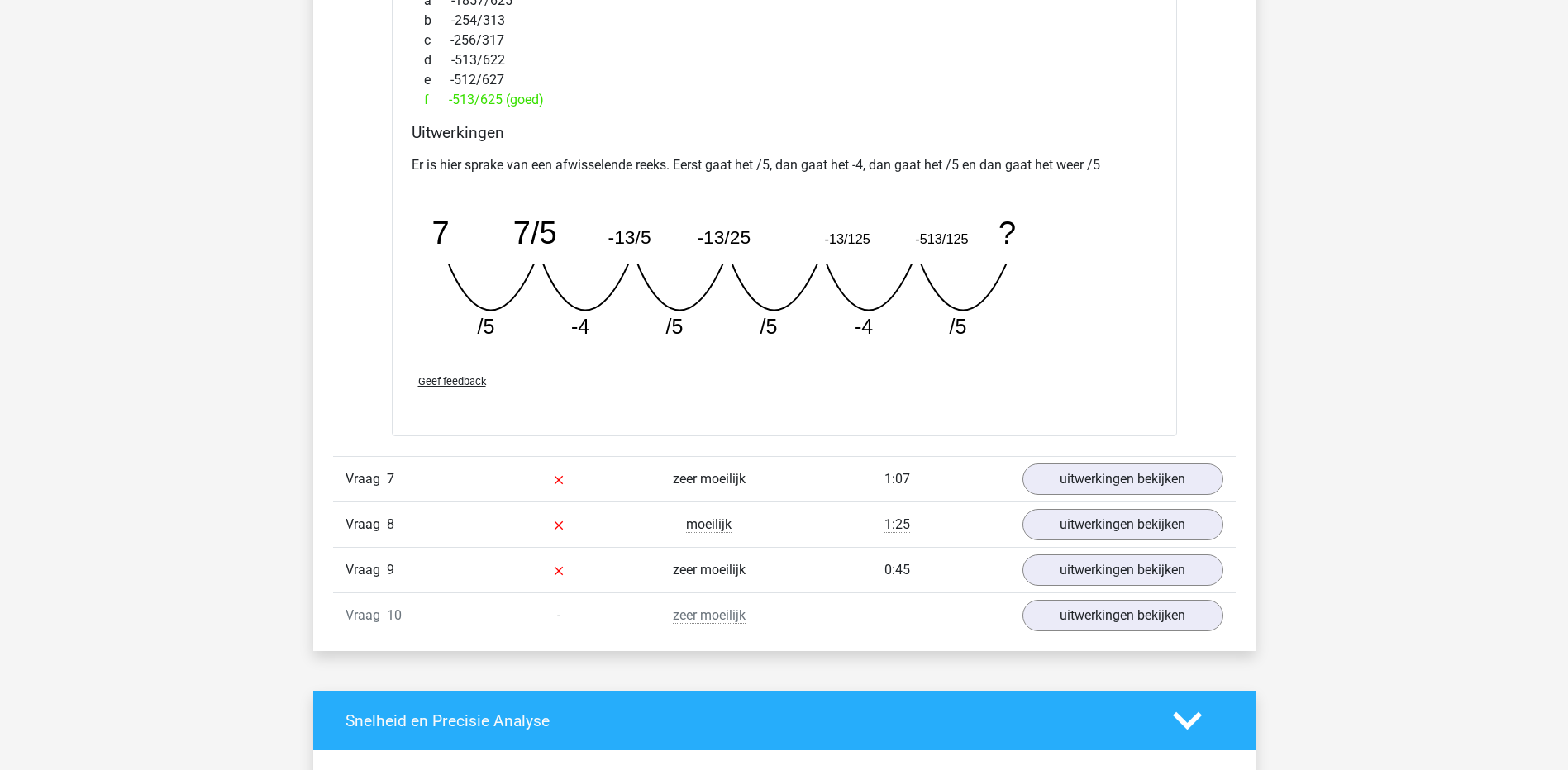
scroll to position [4958, 0]
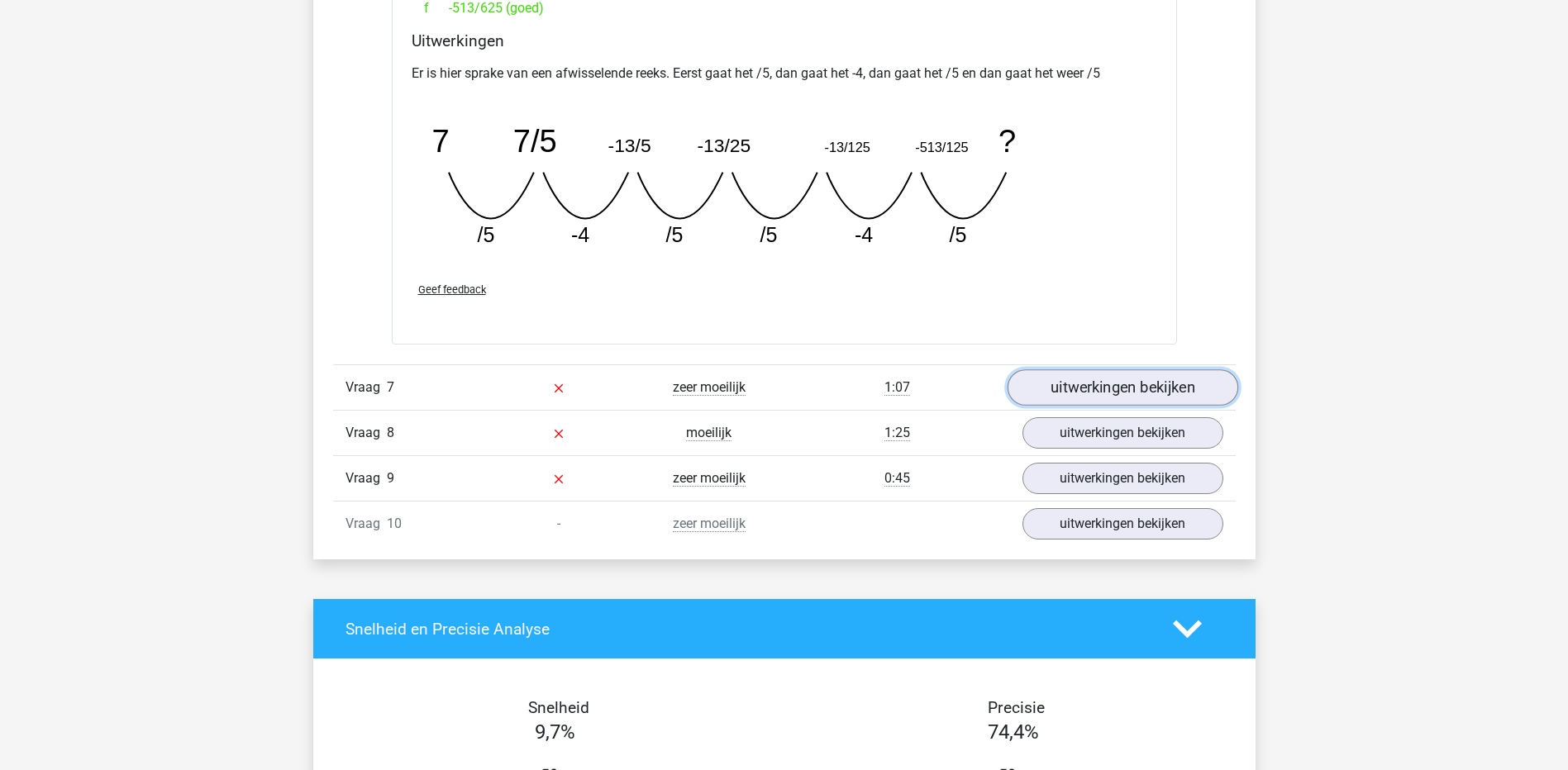
click at [1155, 388] on link "uitwerkingen bekijken" at bounding box center [1122, 388] width 231 height 37
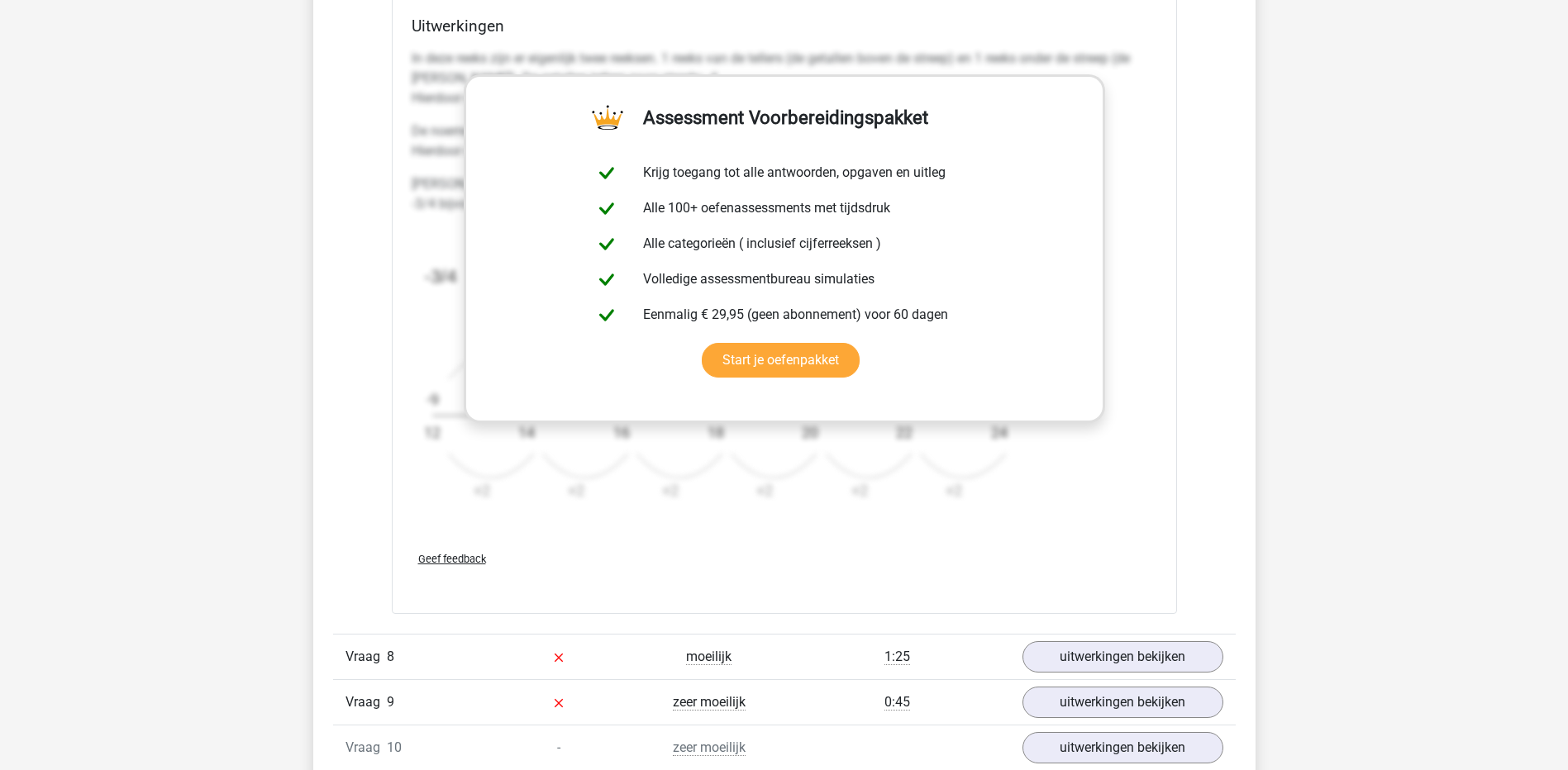
scroll to position [6033, 0]
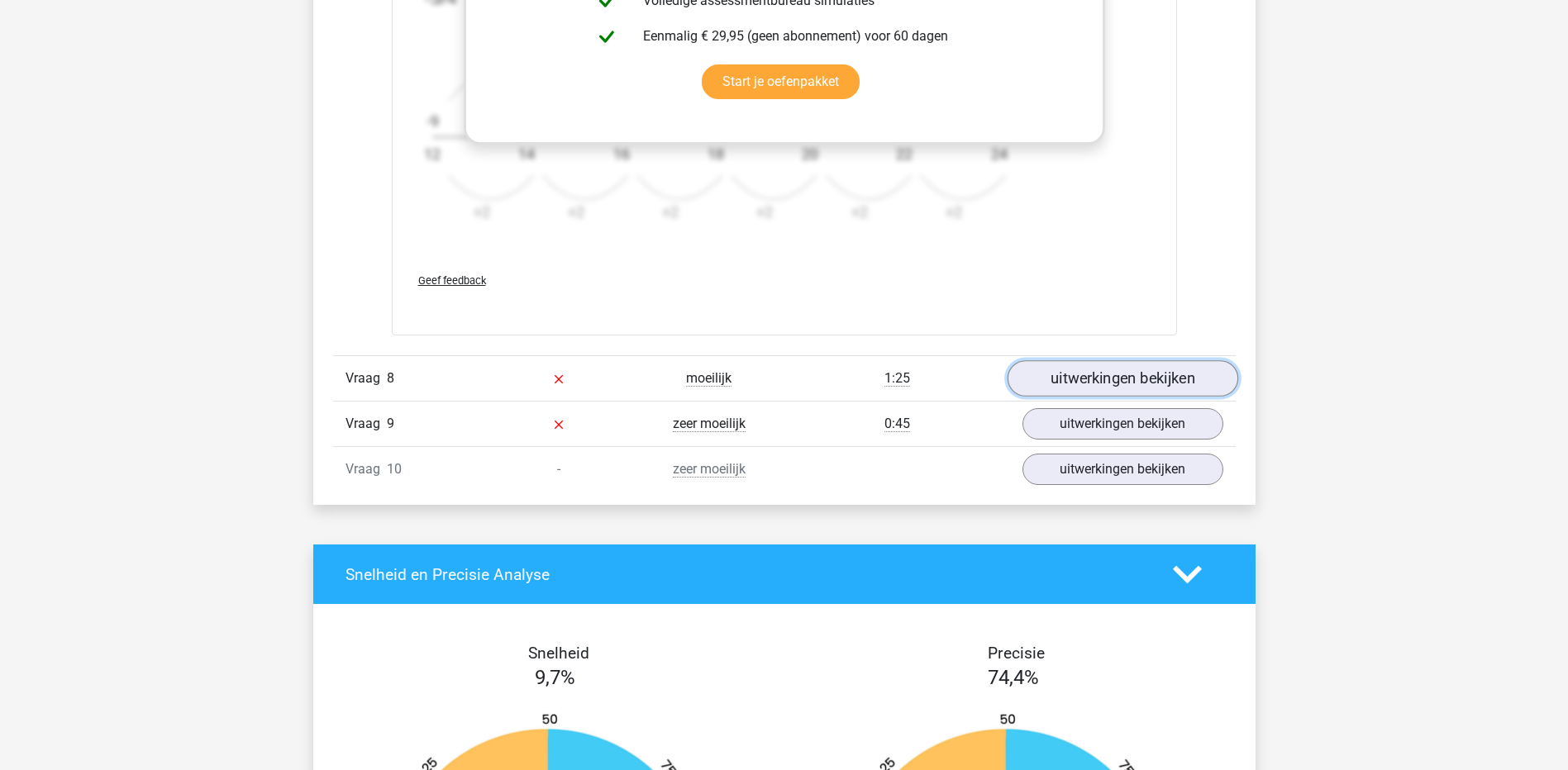
click at [1147, 375] on link "uitwerkingen bekijken" at bounding box center [1122, 378] width 231 height 37
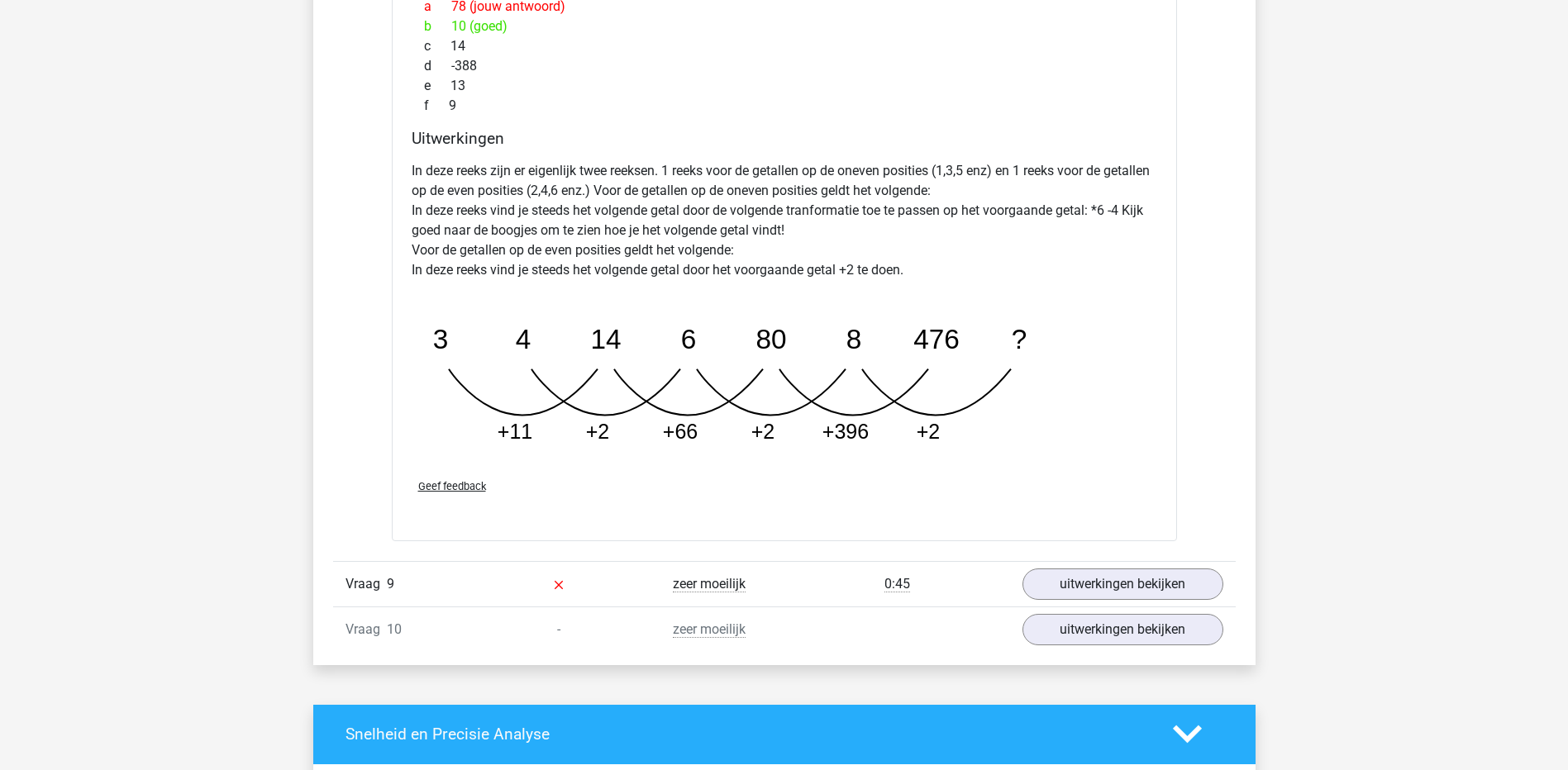
scroll to position [6859, 0]
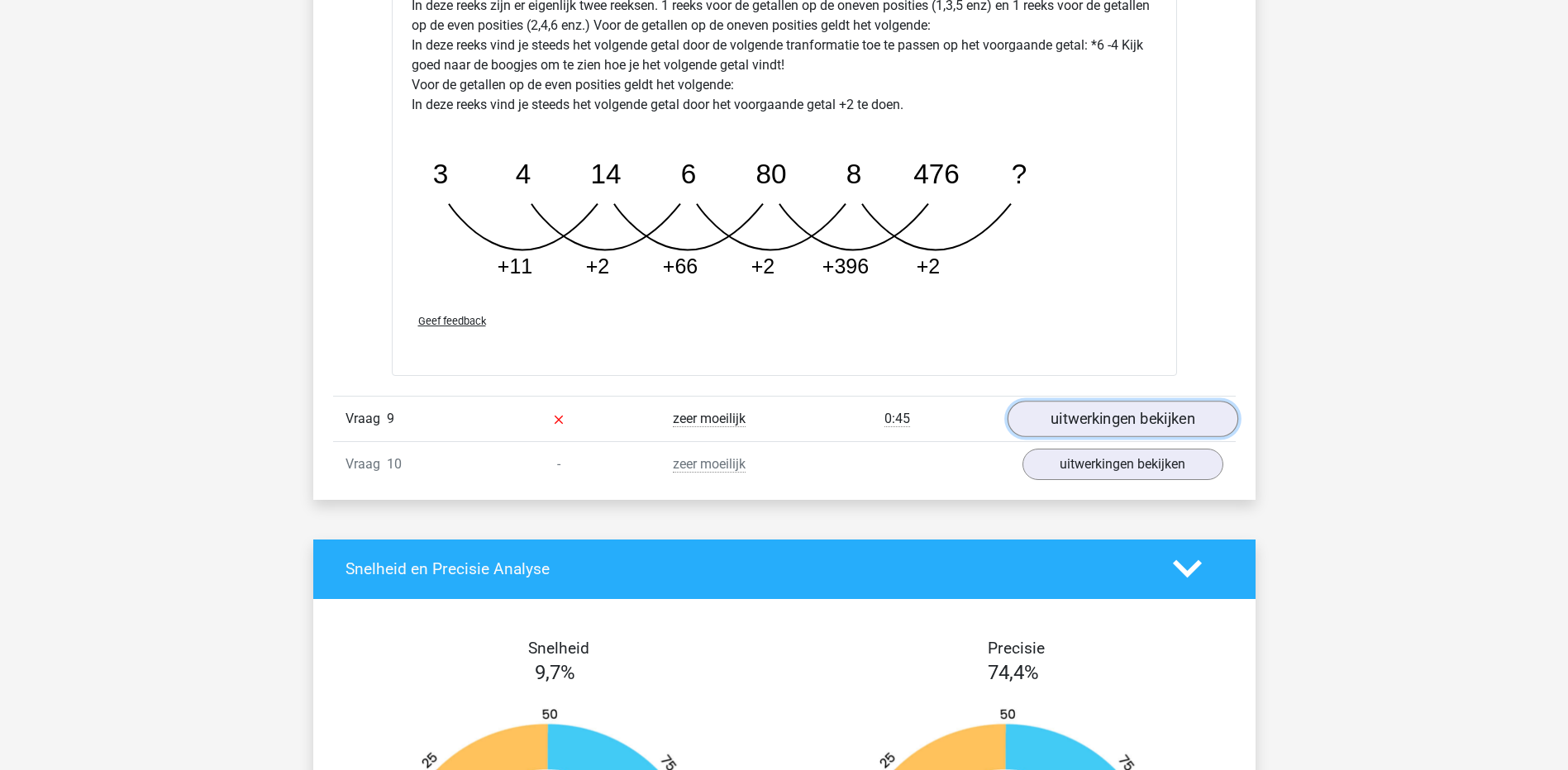
click at [1166, 427] on link "uitwerkingen bekijken" at bounding box center [1122, 419] width 231 height 37
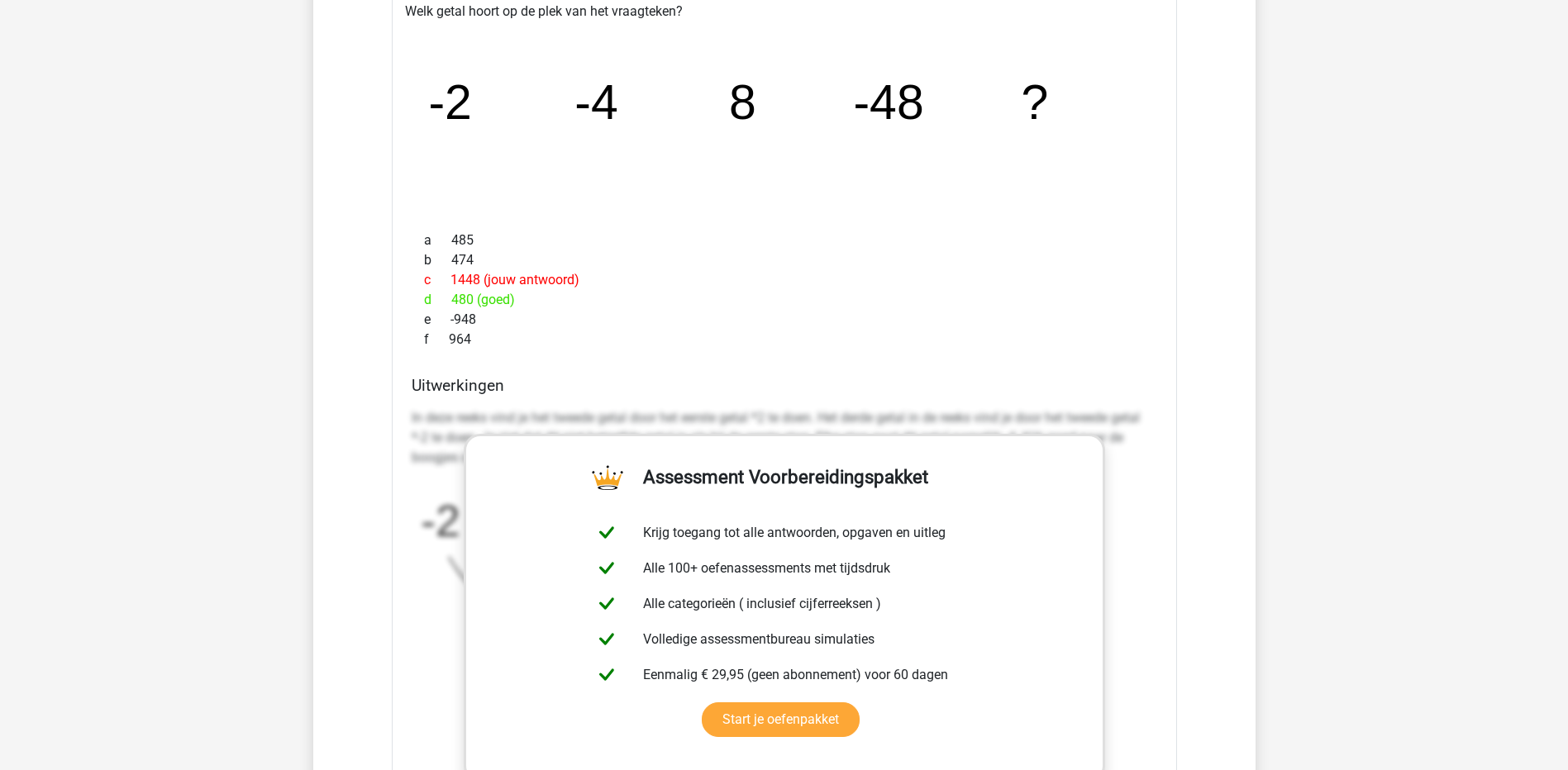
scroll to position [7355, 0]
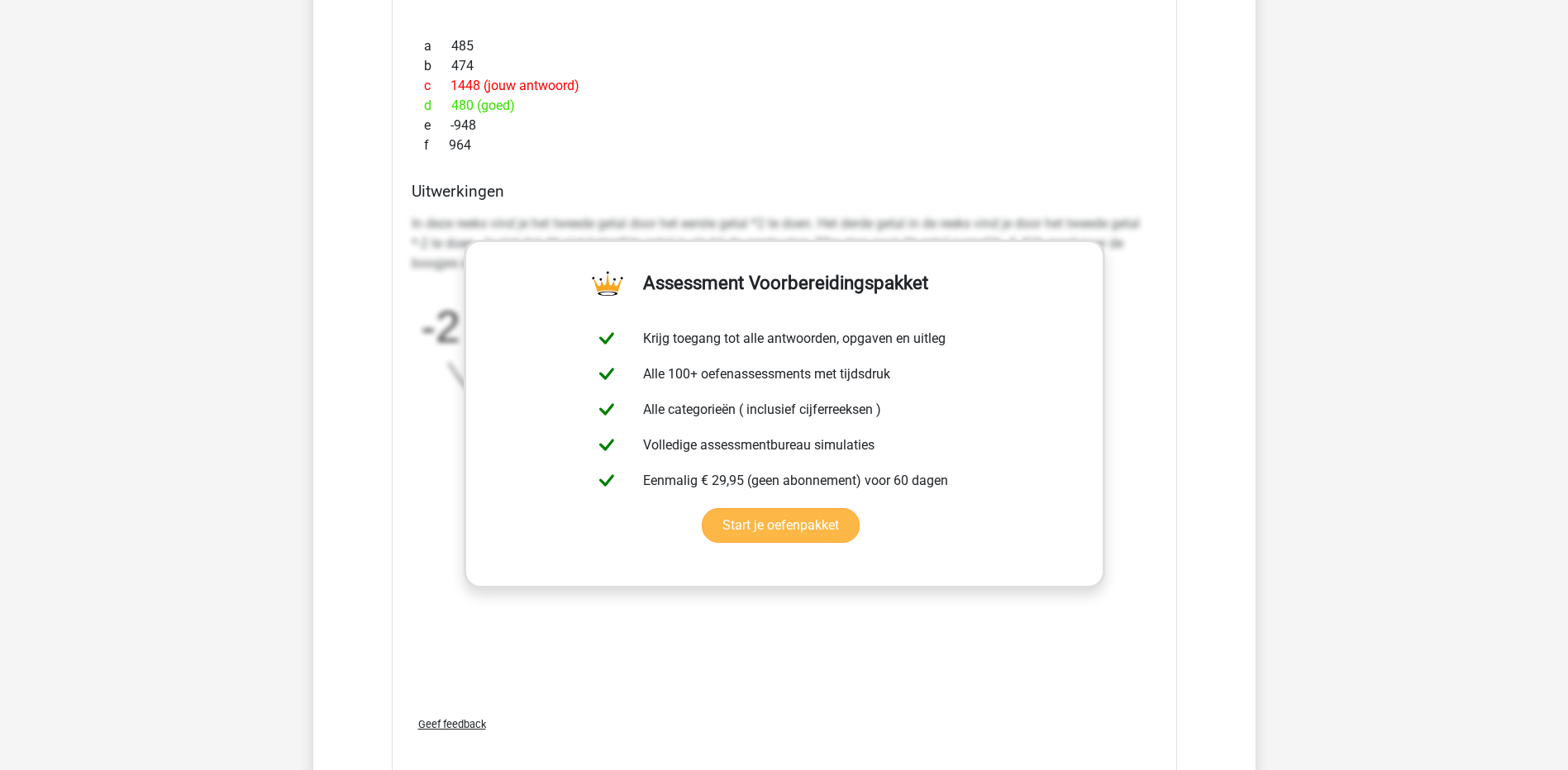
scroll to position [7438, 0]
